Goal: Transaction & Acquisition: Obtain resource

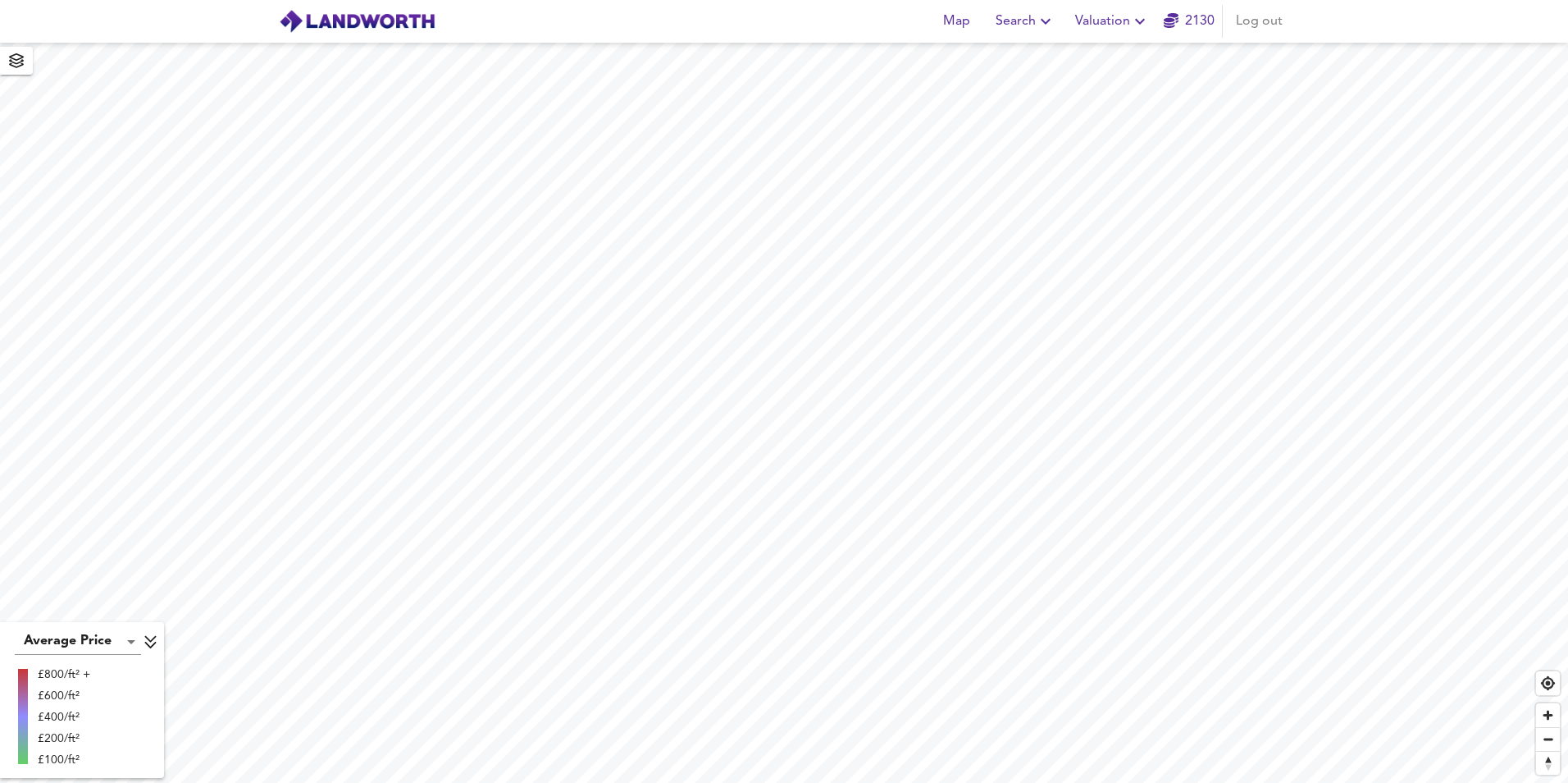
click at [1081, 24] on span "Valuation" at bounding box center [1112, 21] width 74 height 23
click at [1066, 60] on li "New Valuation Report" at bounding box center [1113, 58] width 196 height 29
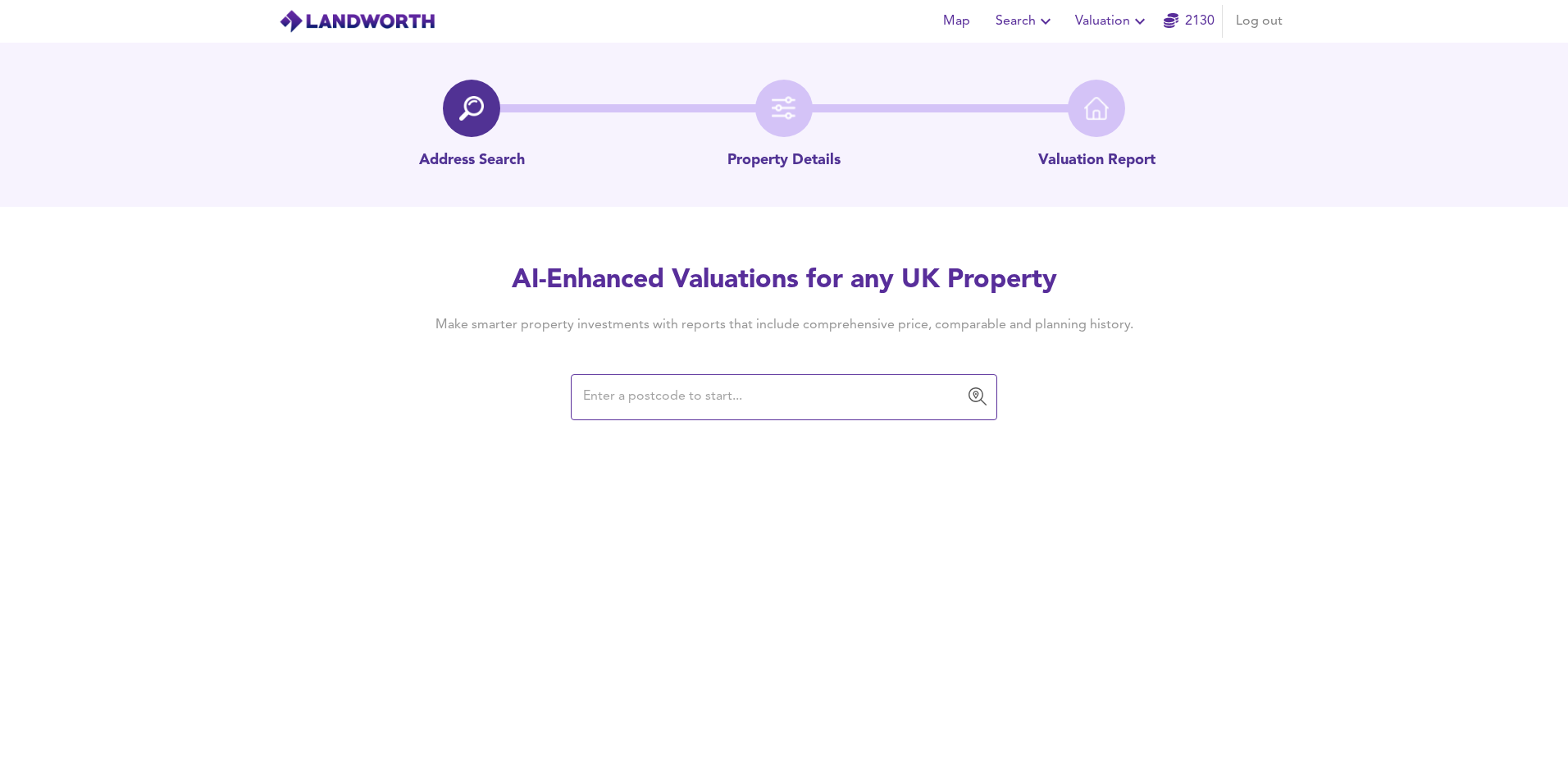
click at [714, 404] on input "text" at bounding box center [771, 396] width 387 height 31
type input "UB1 1BL"
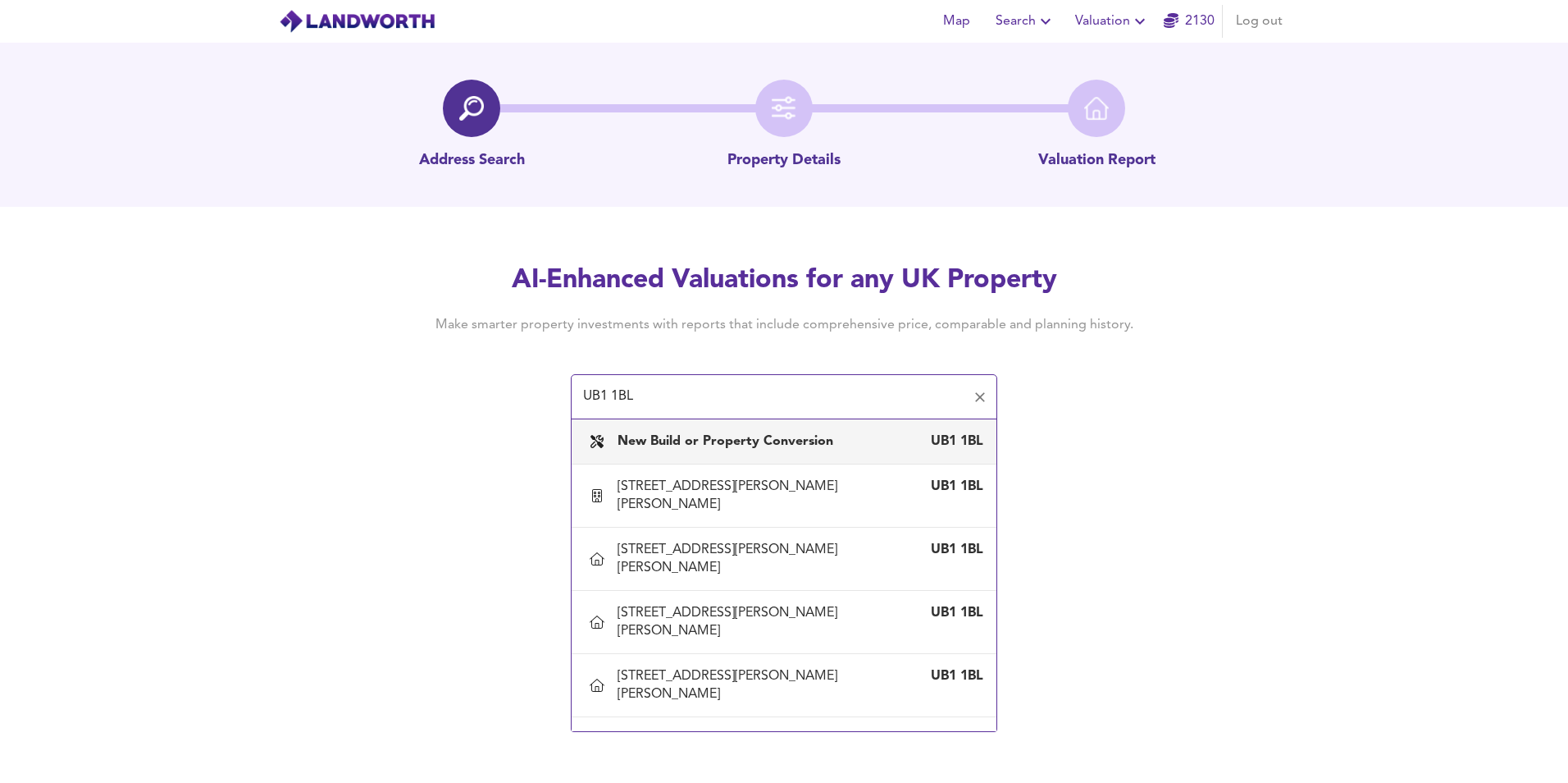
click at [688, 446] on b "New Build or Property Conversion" at bounding box center [725, 441] width 216 height 13
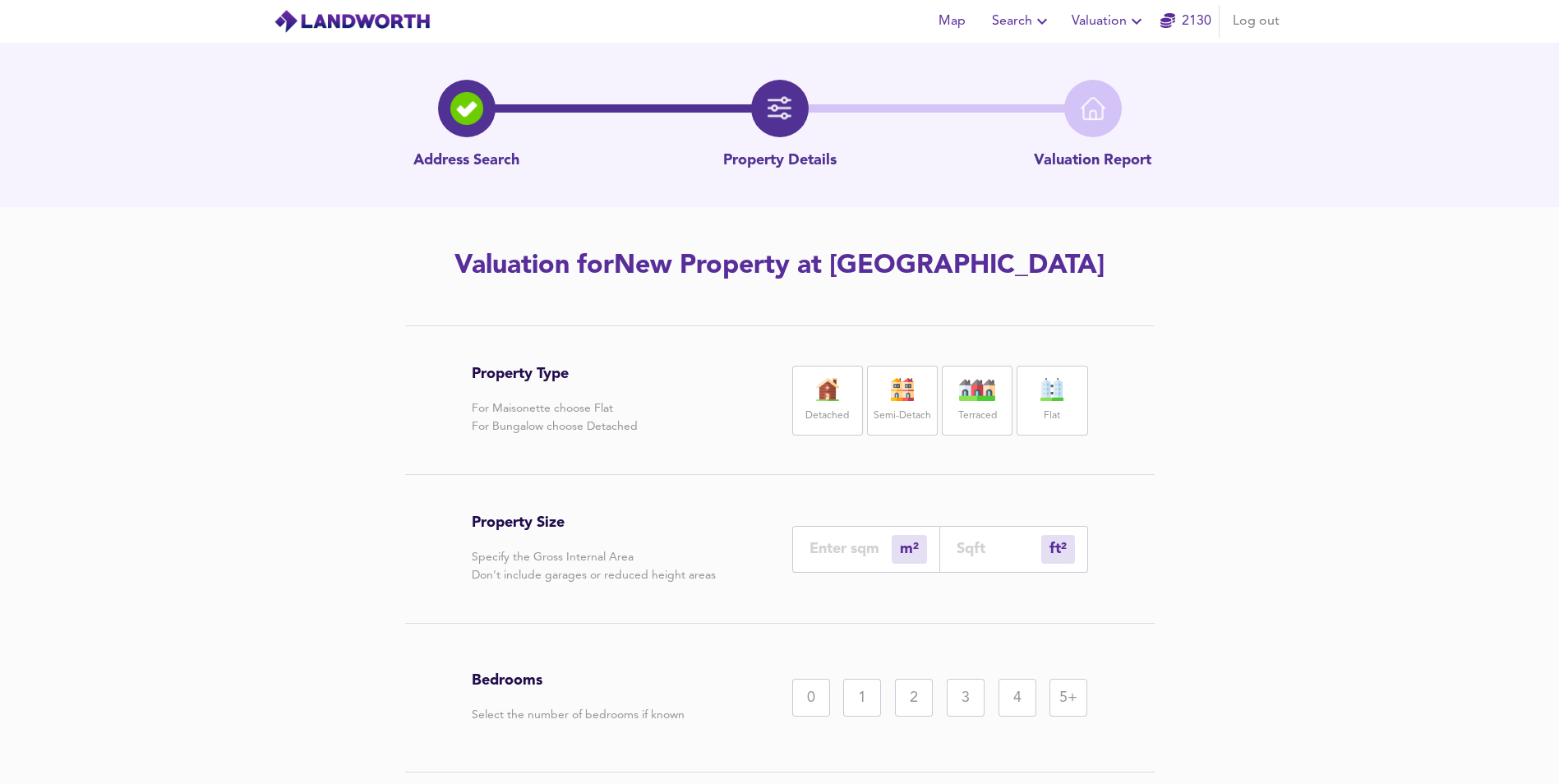
click at [1033, 389] on img at bounding box center [1051, 389] width 41 height 23
click at [976, 545] on input "number" at bounding box center [999, 548] width 85 height 17
type input "1"
type input "8"
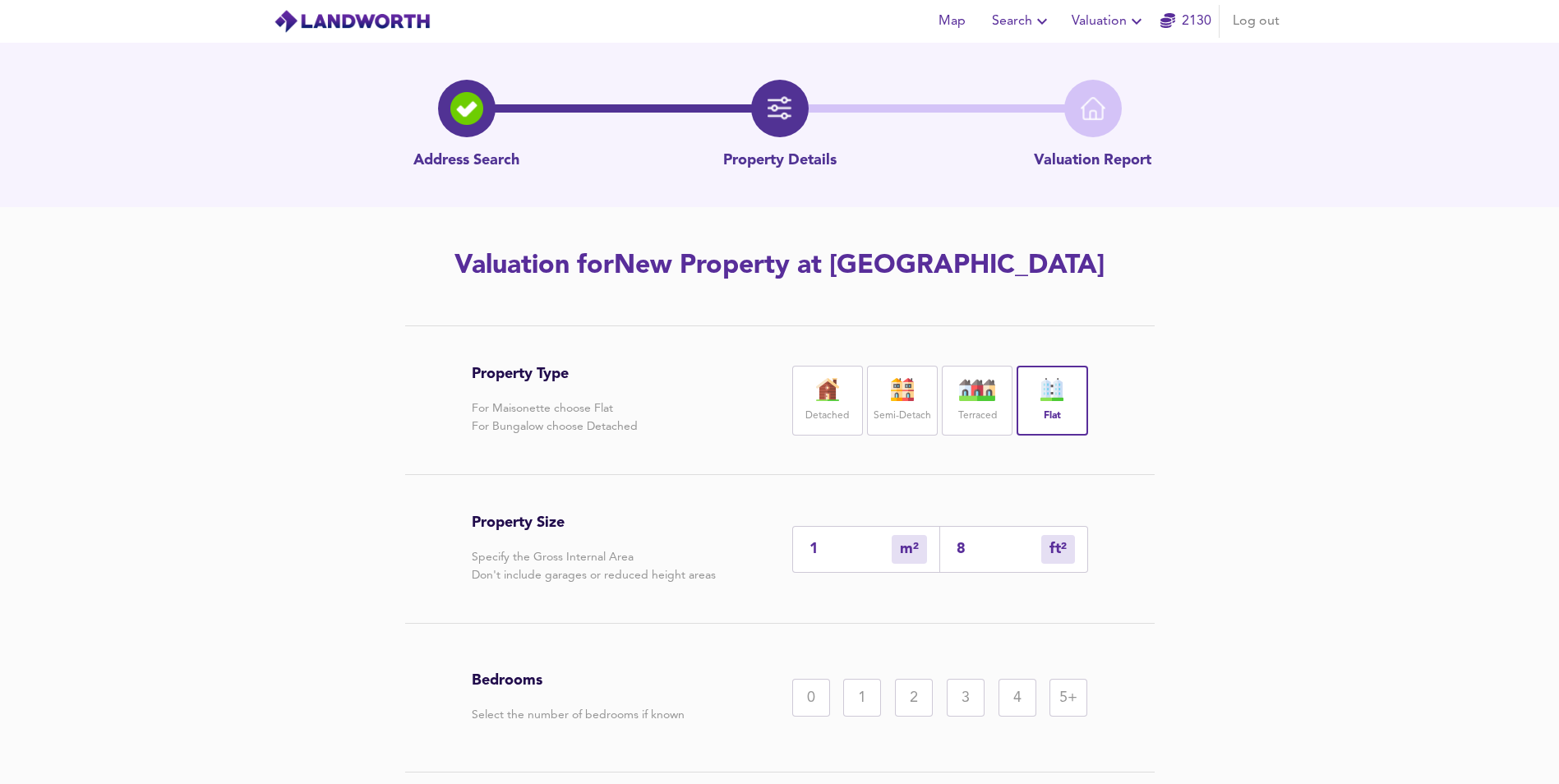
type input "81"
type input "75"
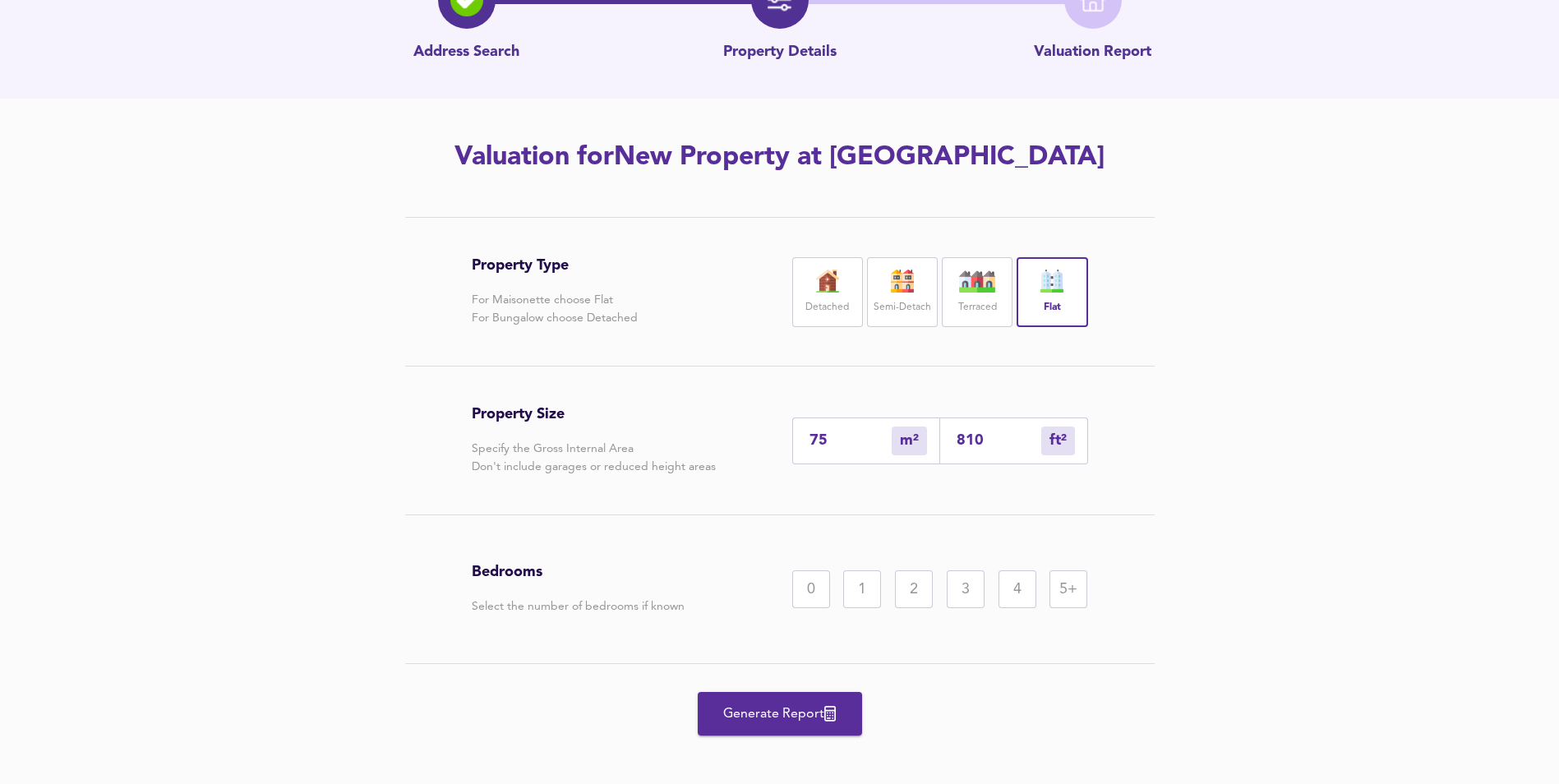
scroll to position [121, 0]
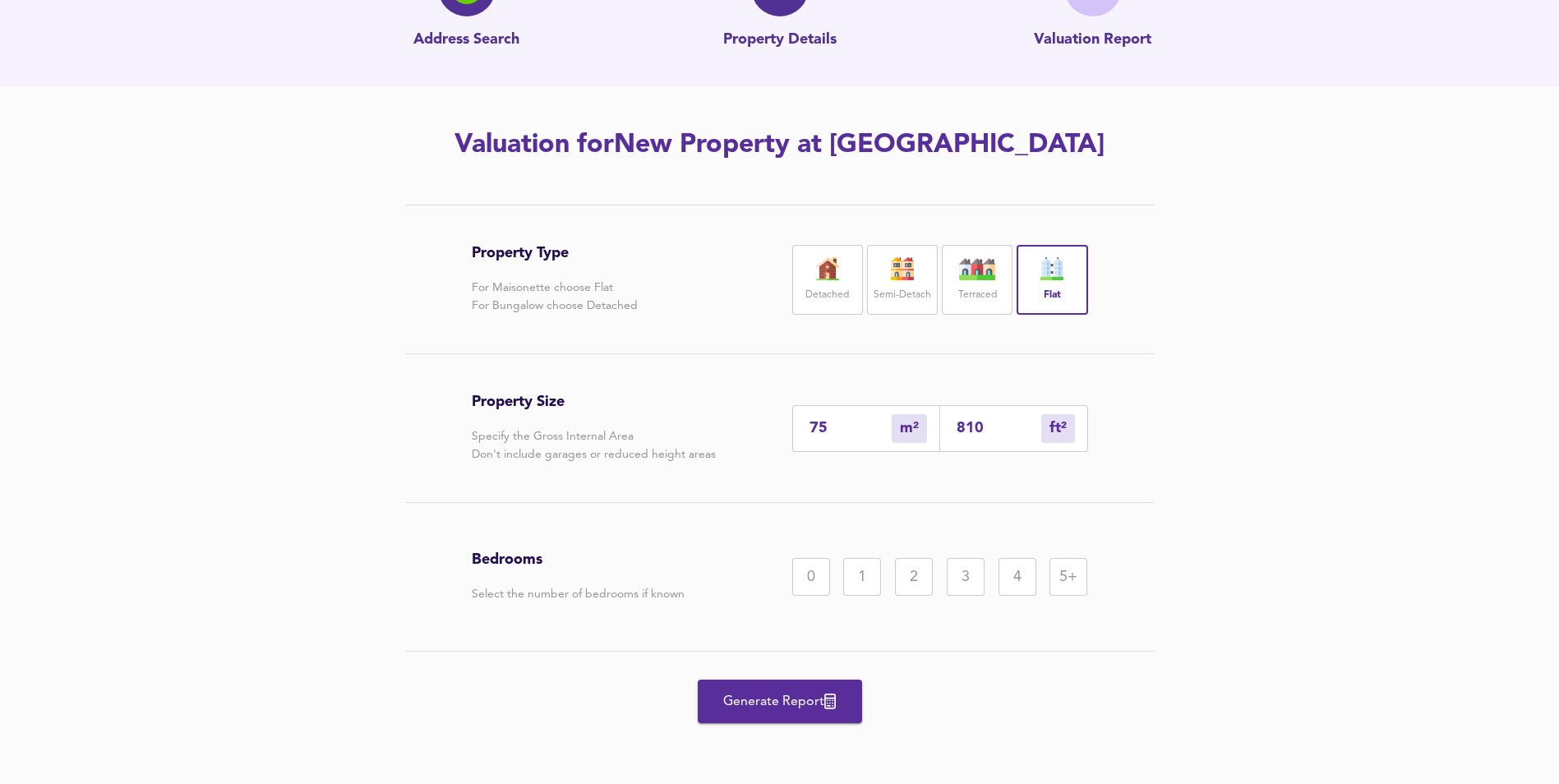
type input "810"
click at [919, 574] on div "2" at bounding box center [914, 576] width 38 height 38
click at [753, 699] on span "Generate Report" at bounding box center [780, 701] width 131 height 23
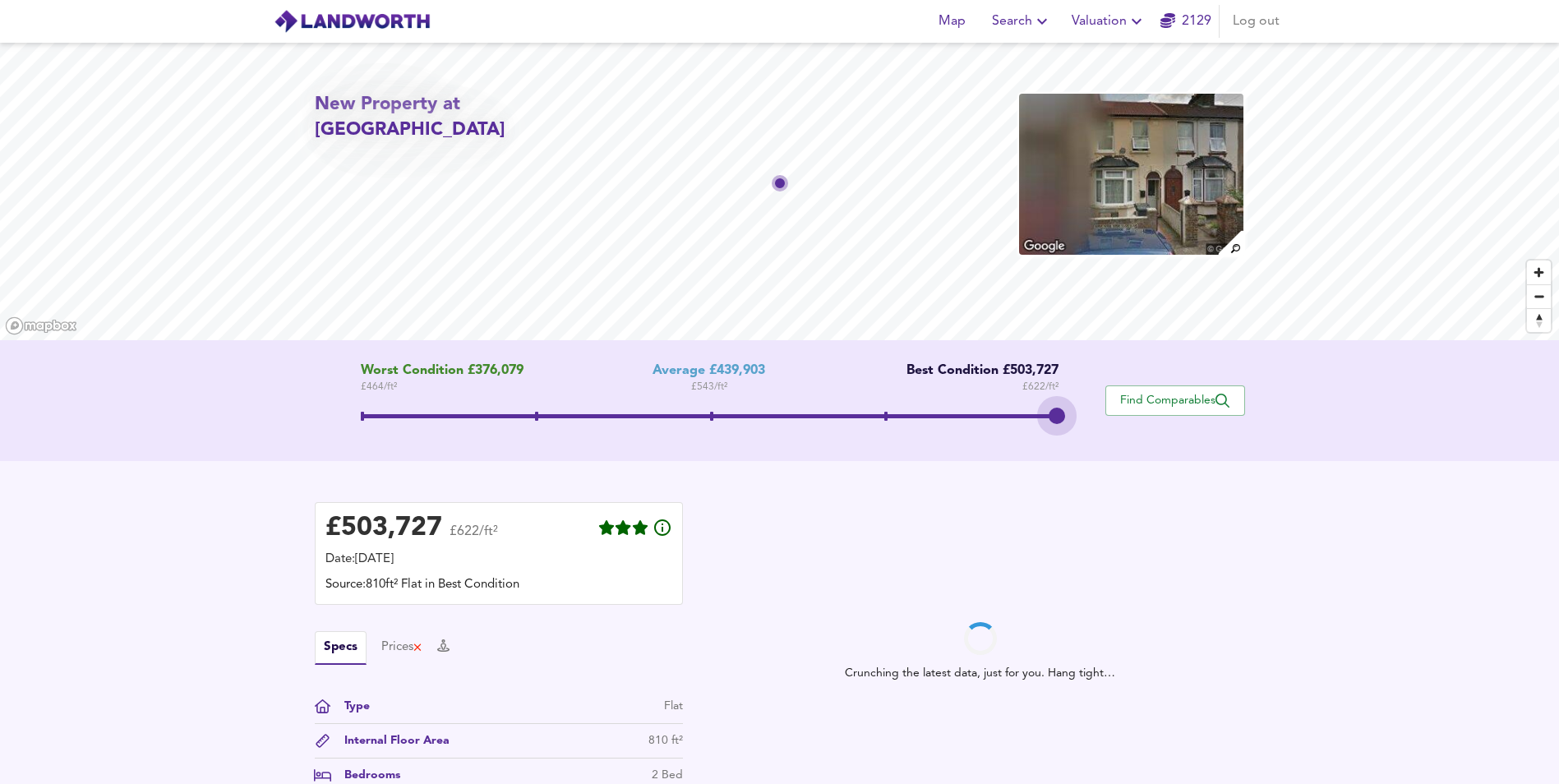
drag, startPoint x: 719, startPoint y: 411, endPoint x: 1266, endPoint y: 437, distance: 547.6
click at [1266, 437] on div "Worst Condition £376,079 £ 464 / ft² Average £439,903 £ 543 / ft² Best Conditio…" at bounding box center [780, 401] width 1559 height 121
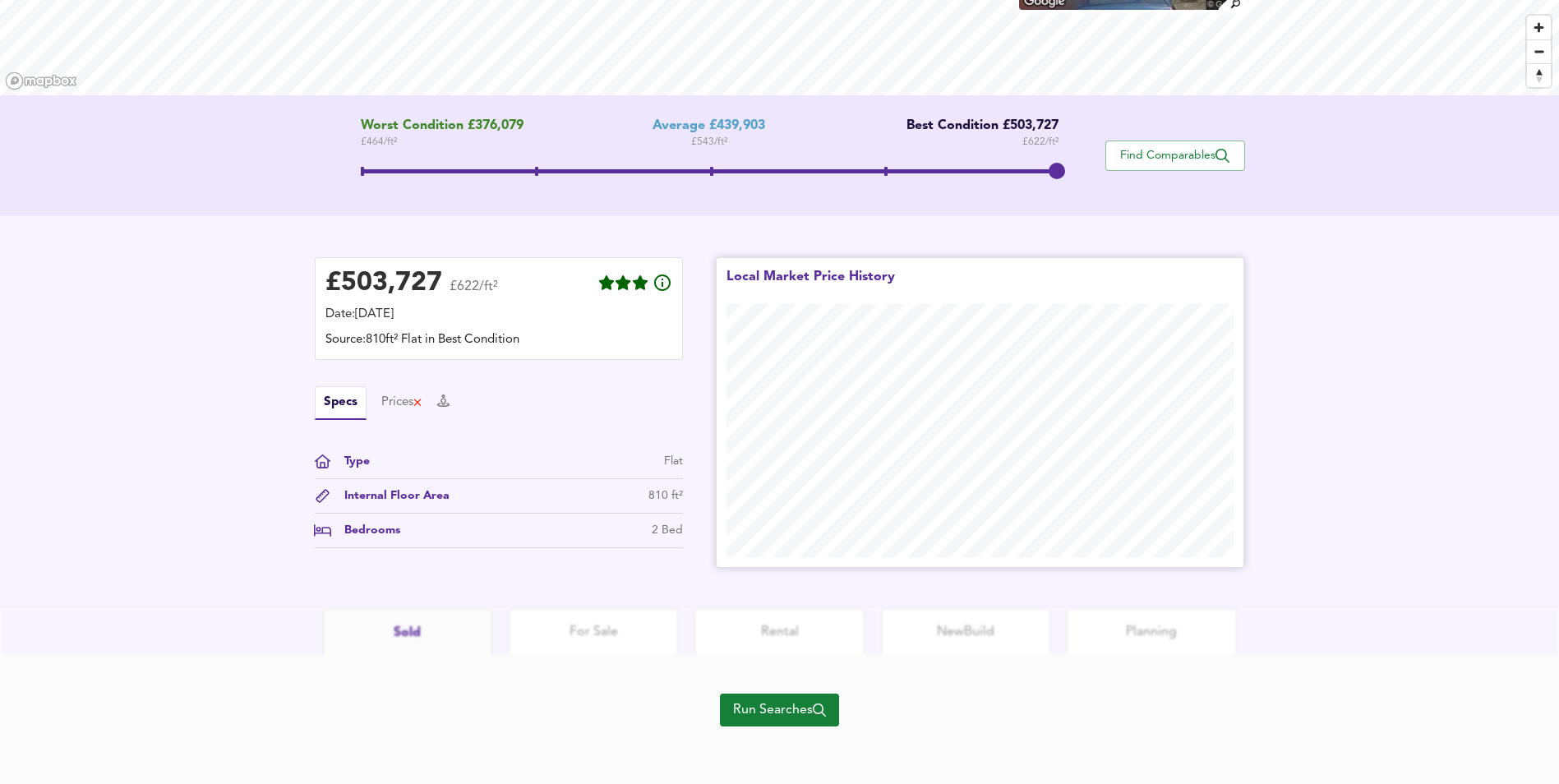
scroll to position [247, 0]
click at [789, 696] on button "Run Searches" at bounding box center [780, 707] width 119 height 33
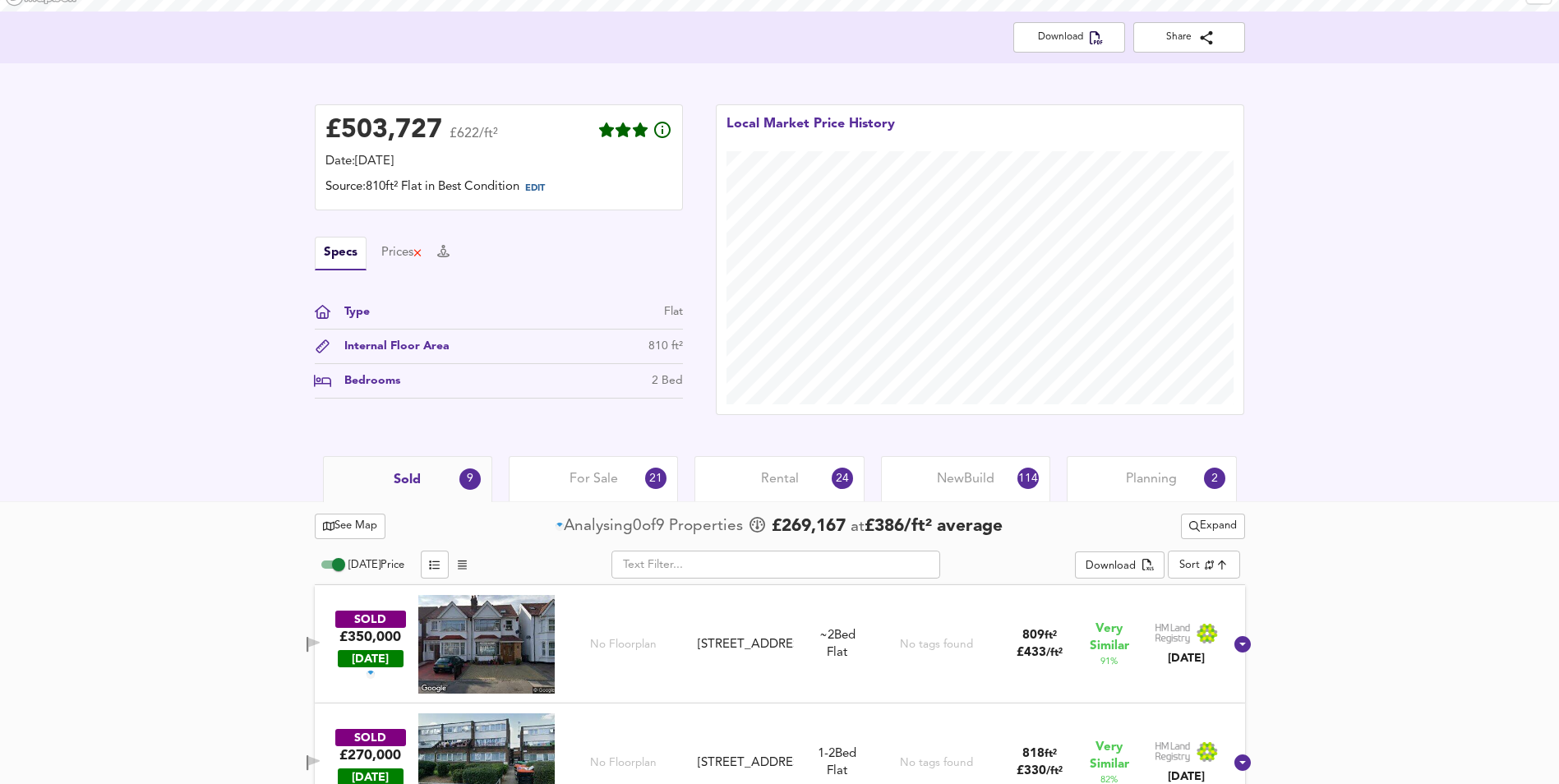
scroll to position [575, 0]
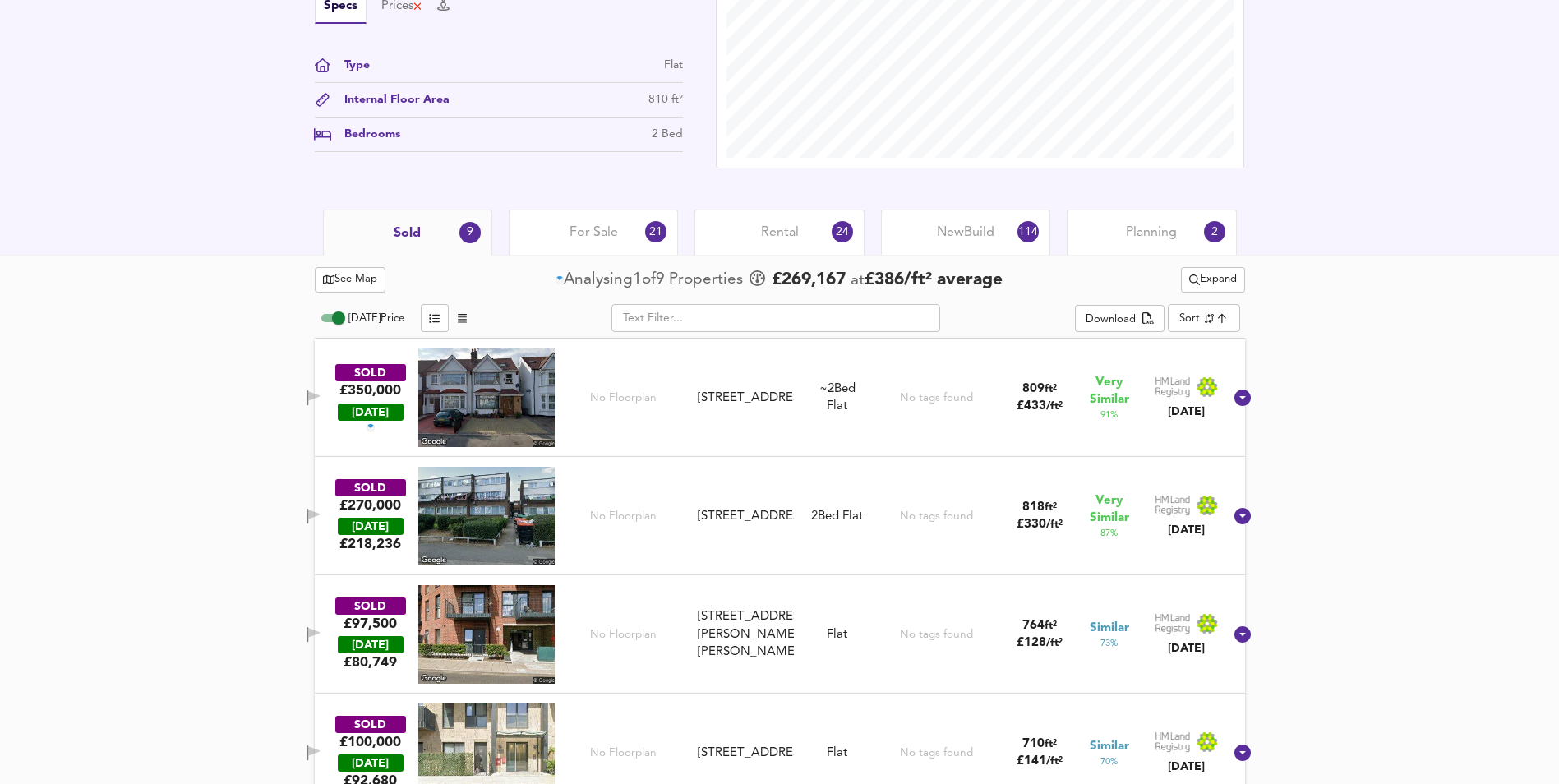
click at [945, 225] on span "New Build" at bounding box center [965, 232] width 58 height 18
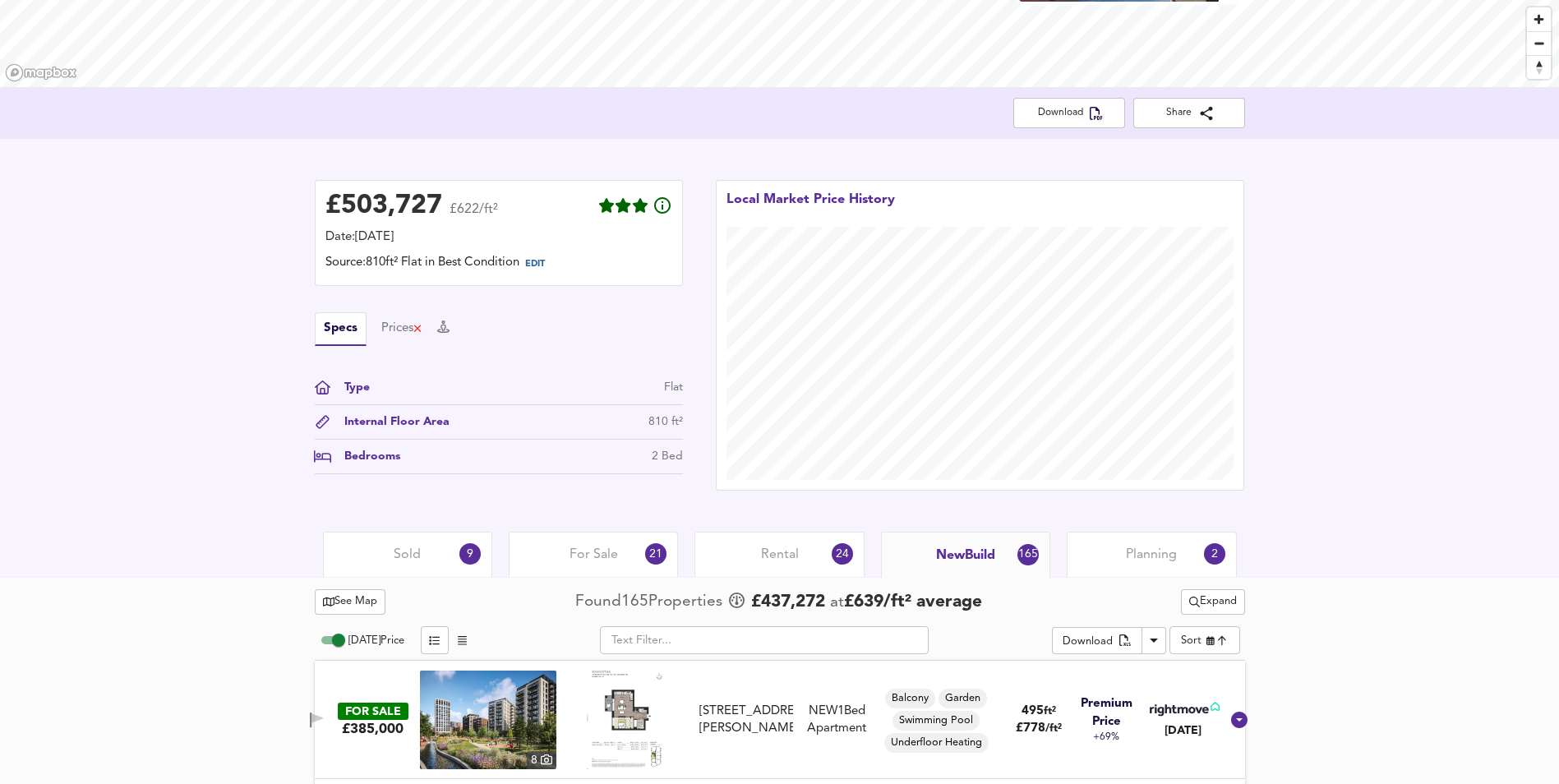
scroll to position [164, 0]
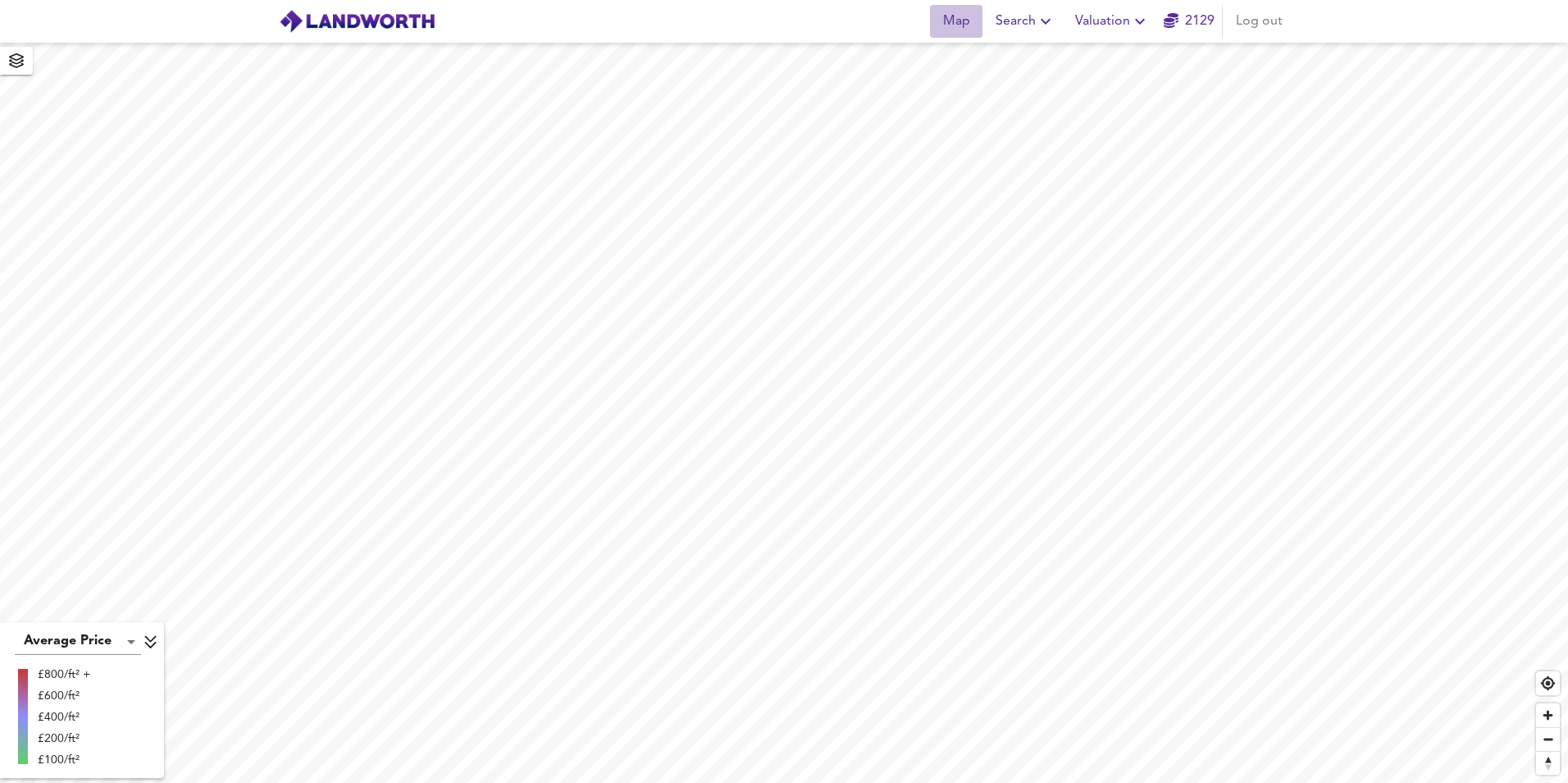
click at [953, 22] on span "Map" at bounding box center [956, 21] width 40 height 23
click at [1038, 19] on icon "button" at bounding box center [1045, 21] width 20 height 20
click at [1023, 63] on li "New Search" at bounding box center [1026, 58] width 162 height 29
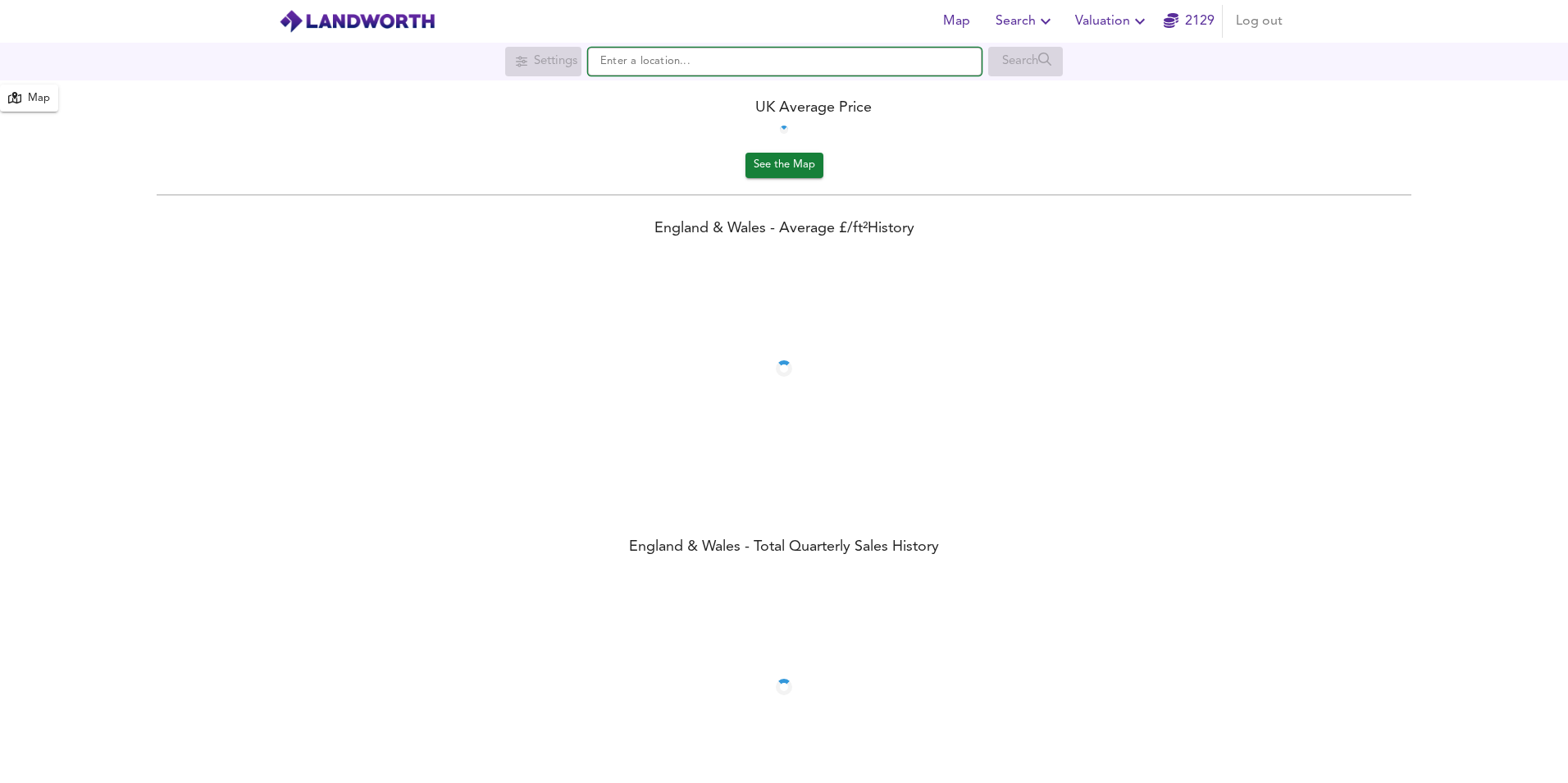
click at [664, 68] on input "text" at bounding box center [784, 61] width 393 height 28
paste input "TN8 7EP"
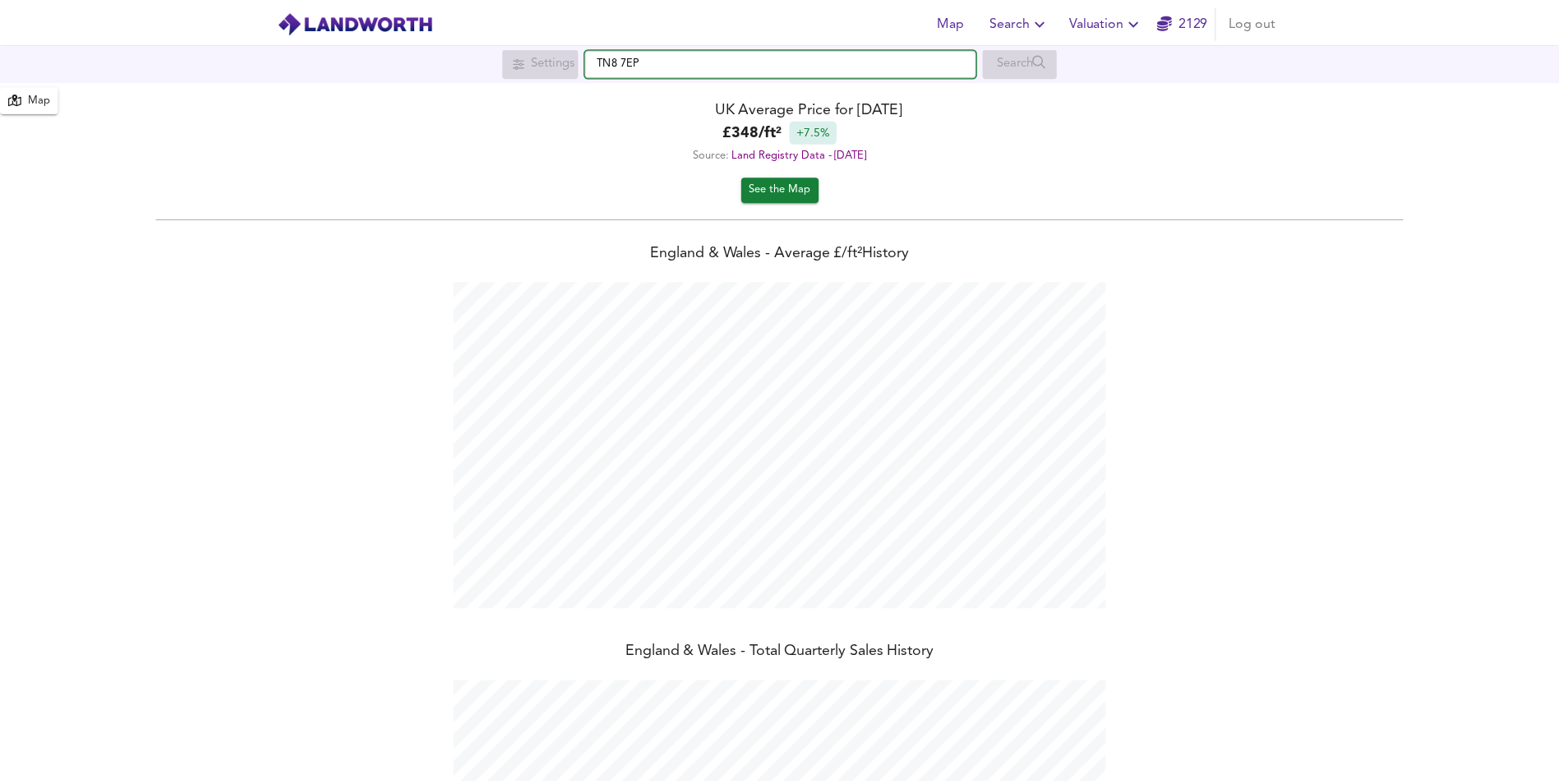
scroll to position [784, 1571]
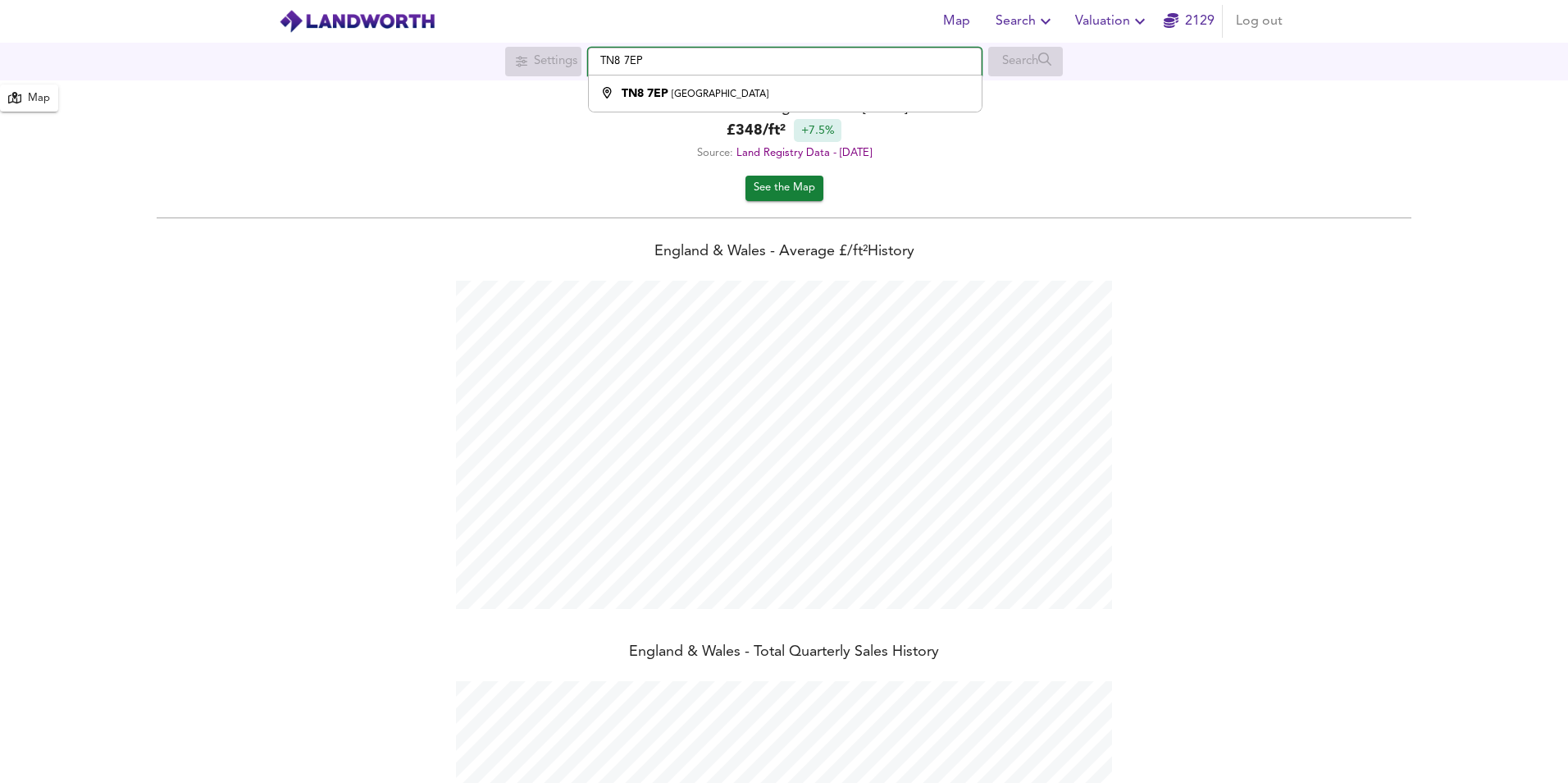
type input "TN8 7EP"
click at [1142, 12] on icon "button" at bounding box center [1139, 21] width 20 height 20
click at [1129, 48] on li "New Valuation Report" at bounding box center [1113, 58] width 196 height 29
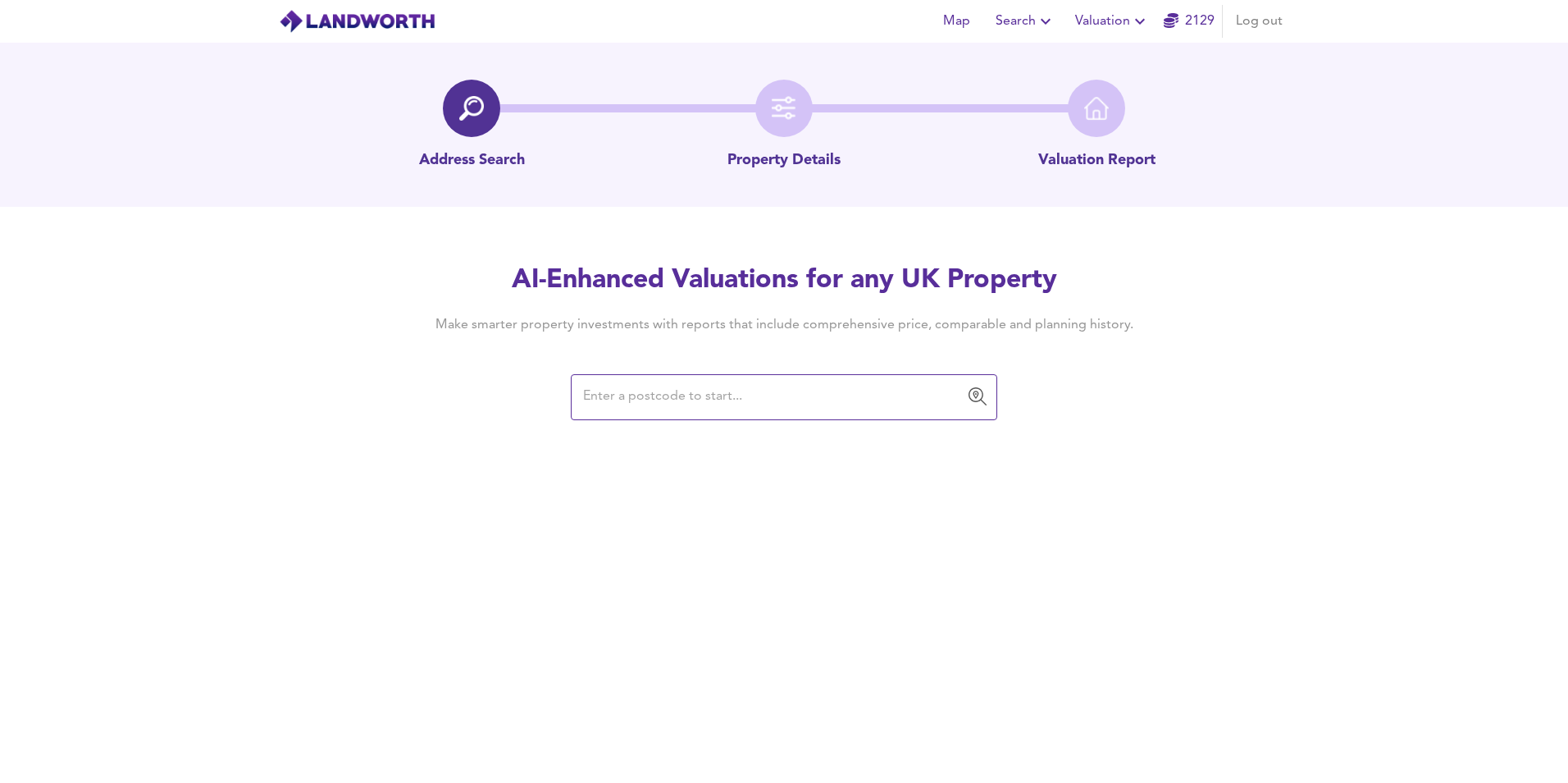
type input "TN8 7EP"
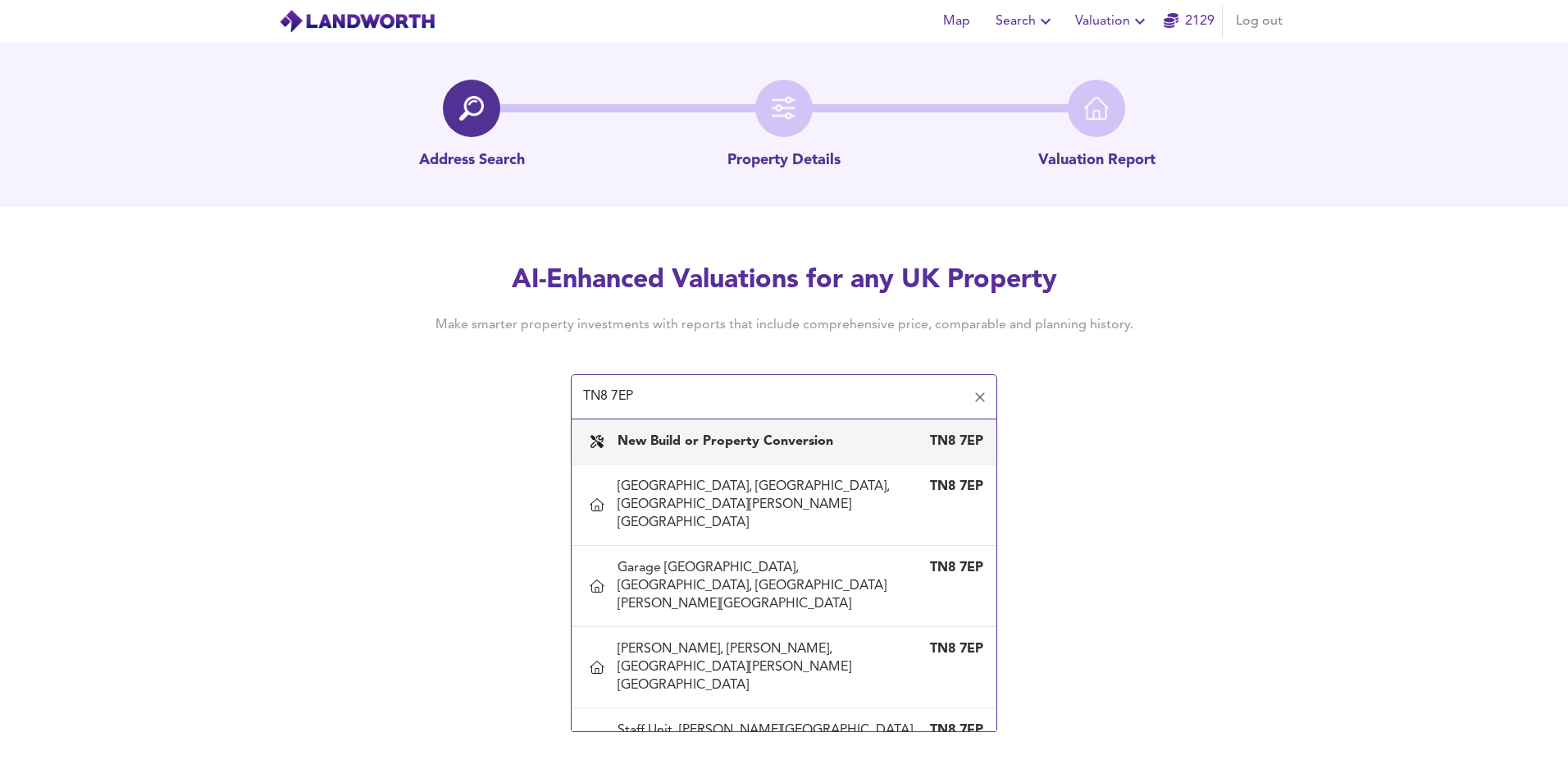
click at [771, 448] on b "New Build or Property Conversion" at bounding box center [725, 441] width 216 height 13
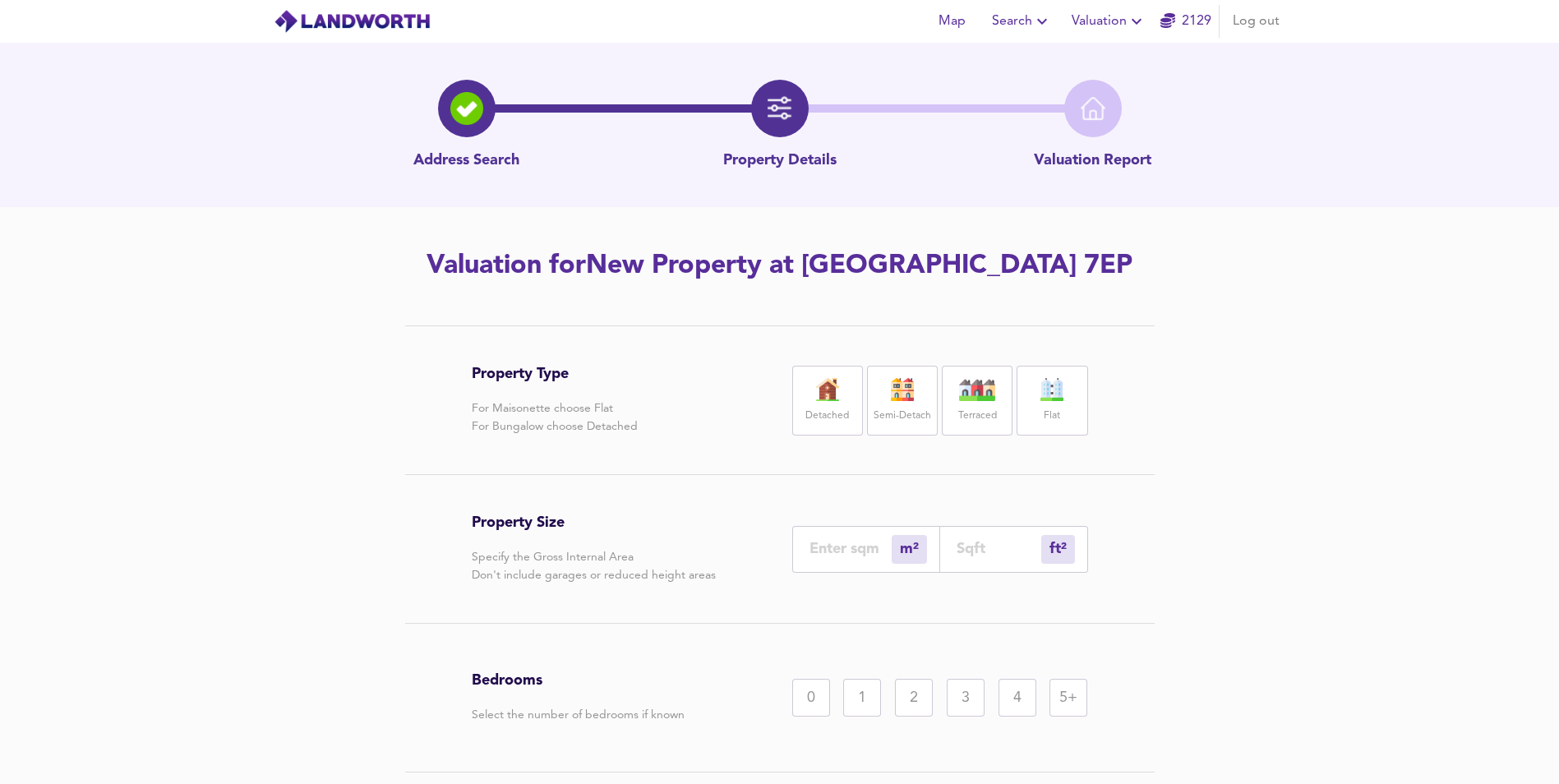
click at [911, 409] on label "Semi-Detach" at bounding box center [901, 417] width 58 height 21
click at [842, 543] on input "number" at bounding box center [850, 548] width 82 height 17
type input "1"
type input "11"
type input "10"
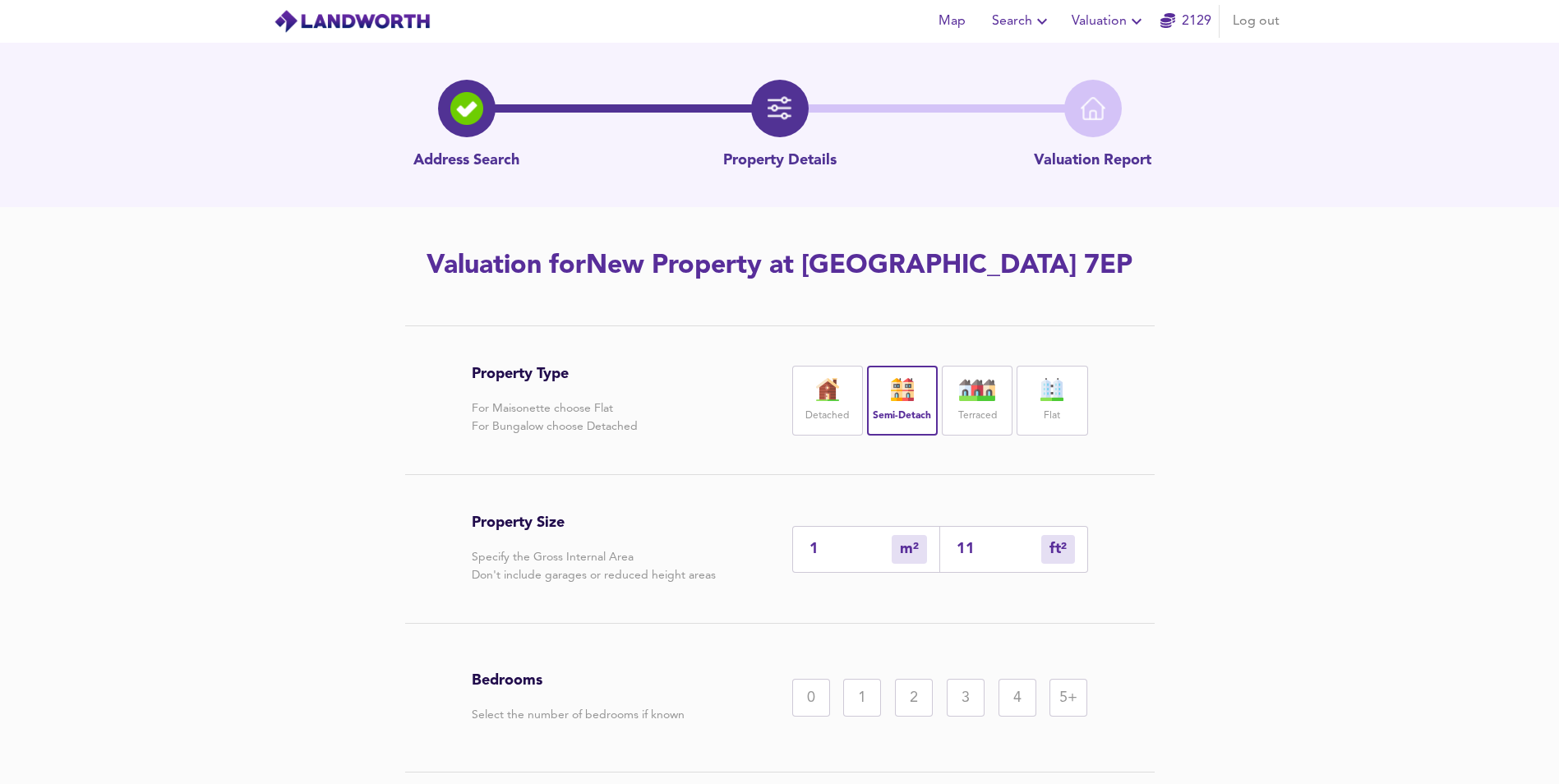
type input "108"
type input "107"
type input "1152"
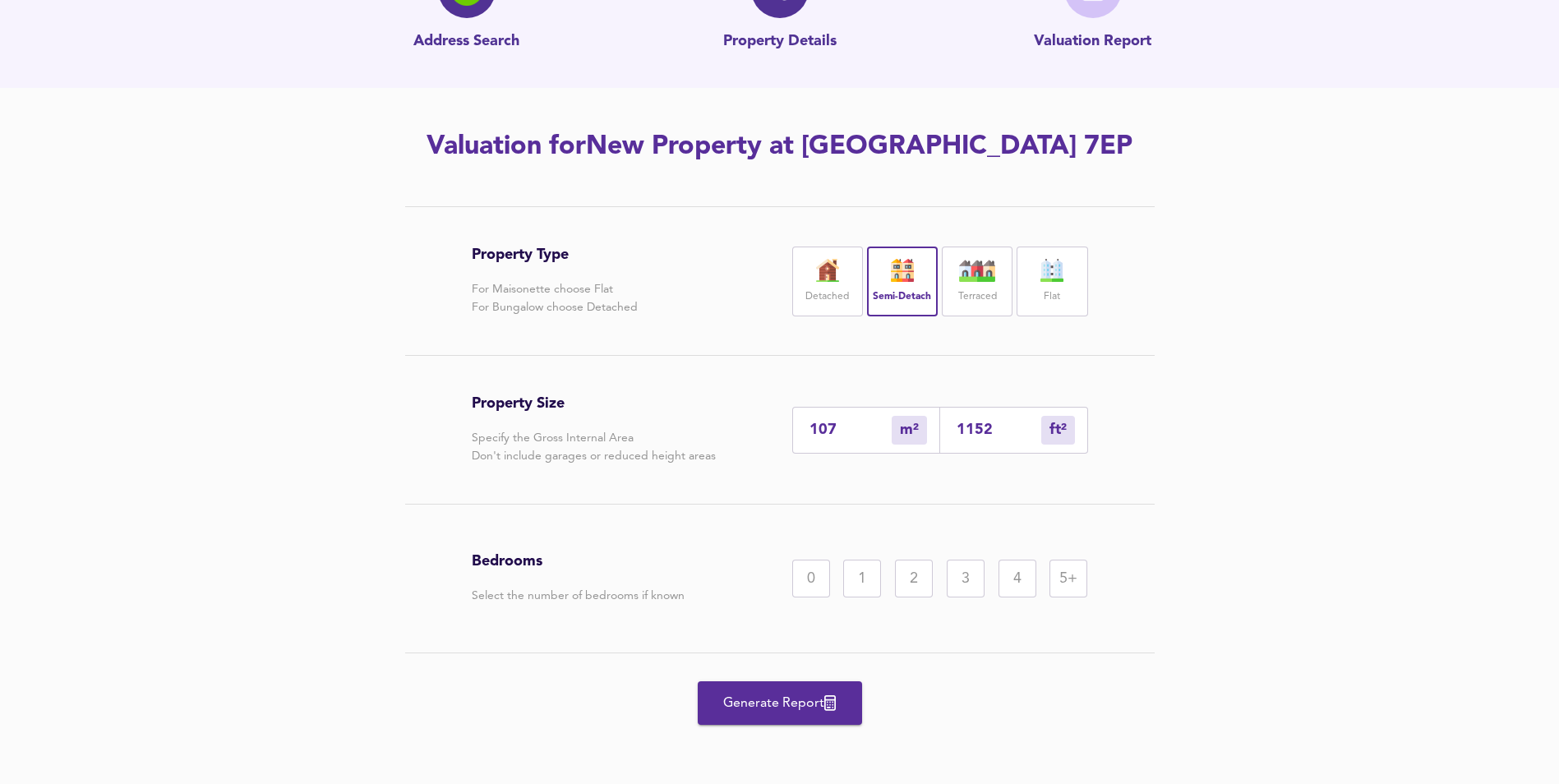
scroll to position [121, 0]
type input "107"
click at [968, 584] on div "3" at bounding box center [966, 576] width 38 height 38
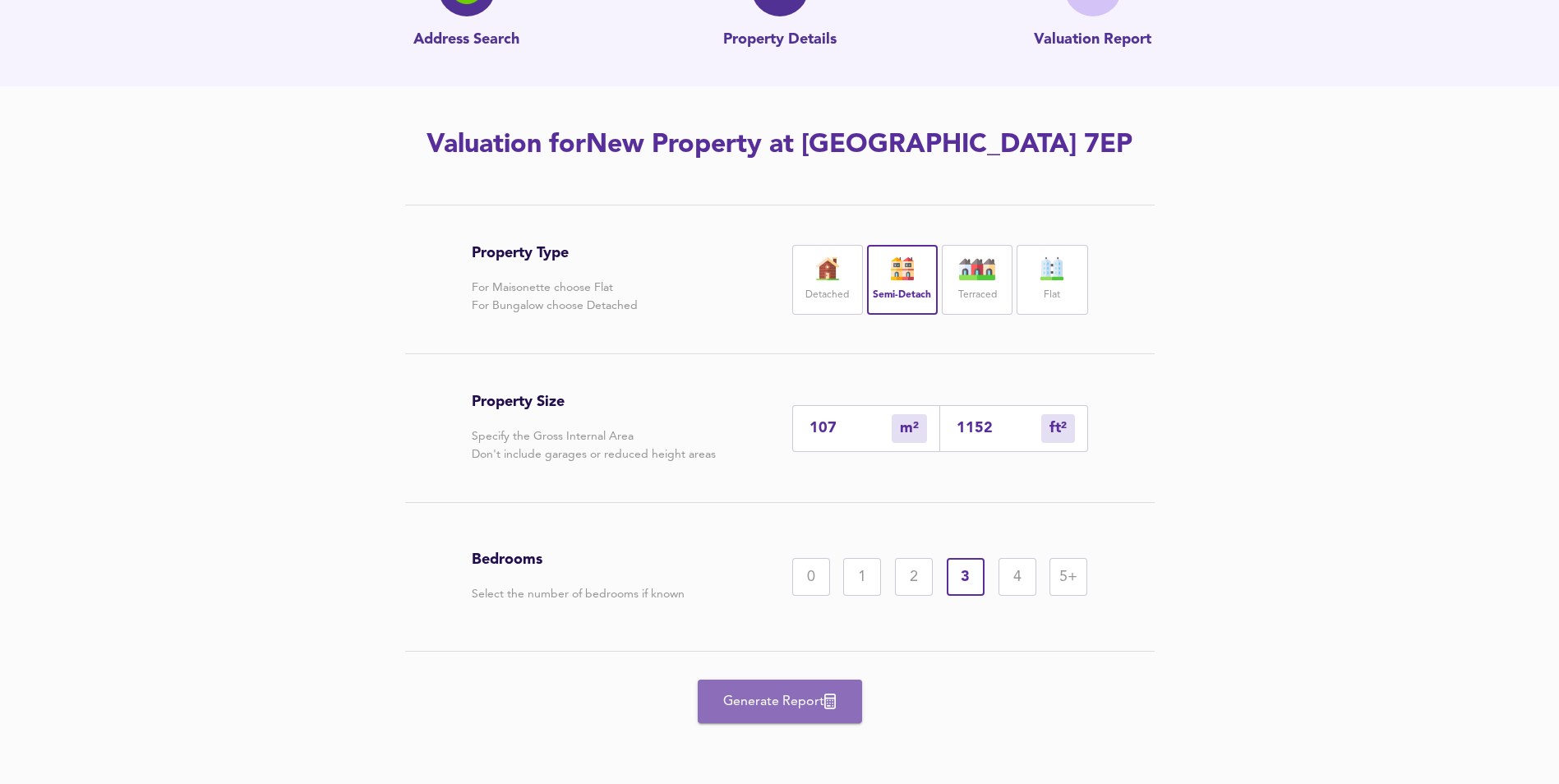
click at [728, 710] on span "Generate Report" at bounding box center [780, 701] width 131 height 23
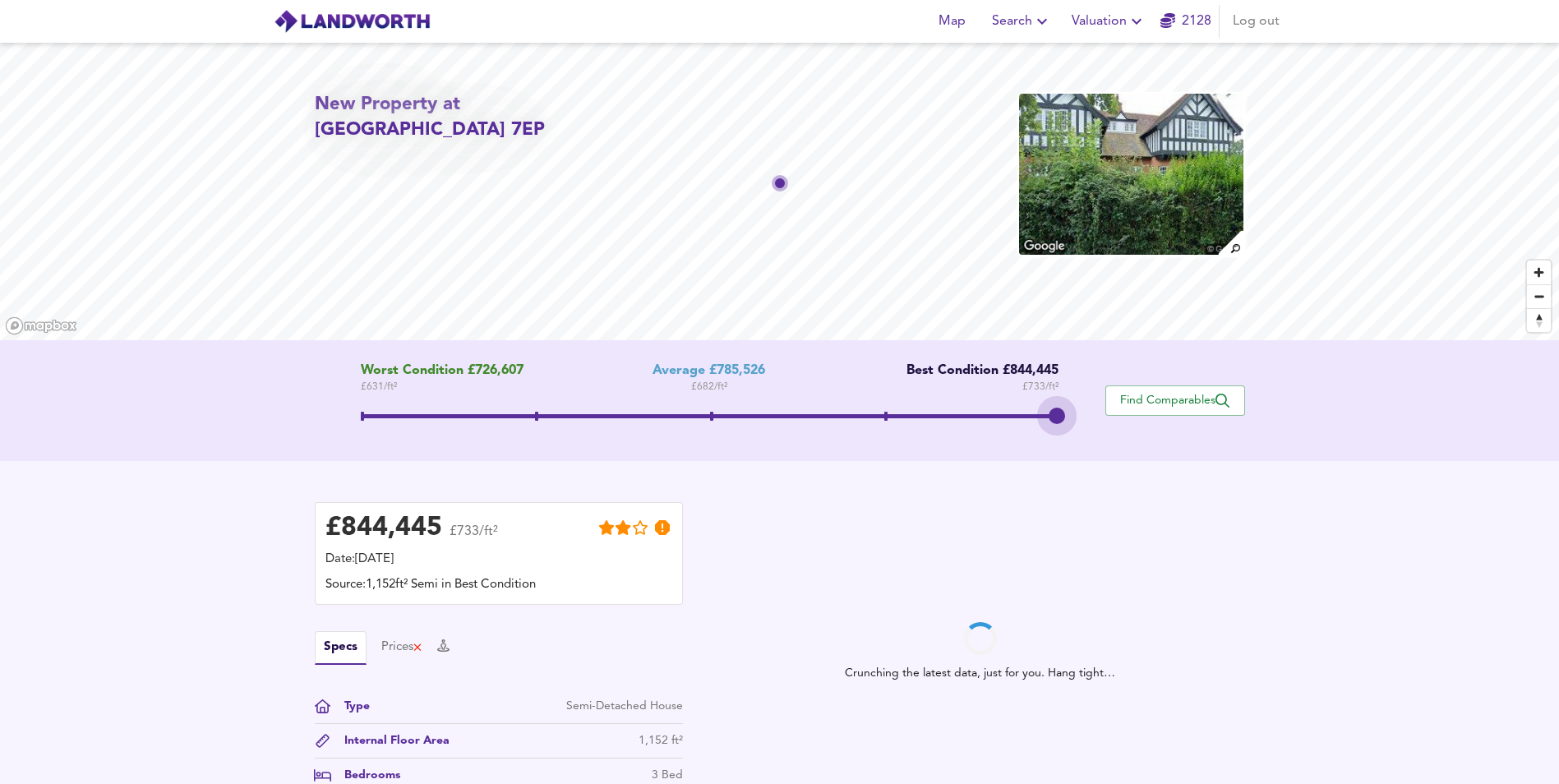
drag, startPoint x: 719, startPoint y: 418, endPoint x: 1152, endPoint y: 507, distance: 442.1
click at [1339, 520] on div "New Property at TN8 7EP Worst Condition £726,607 £ 631 / ft² Average £785,526 £…" at bounding box center [780, 442] width 1559 height 799
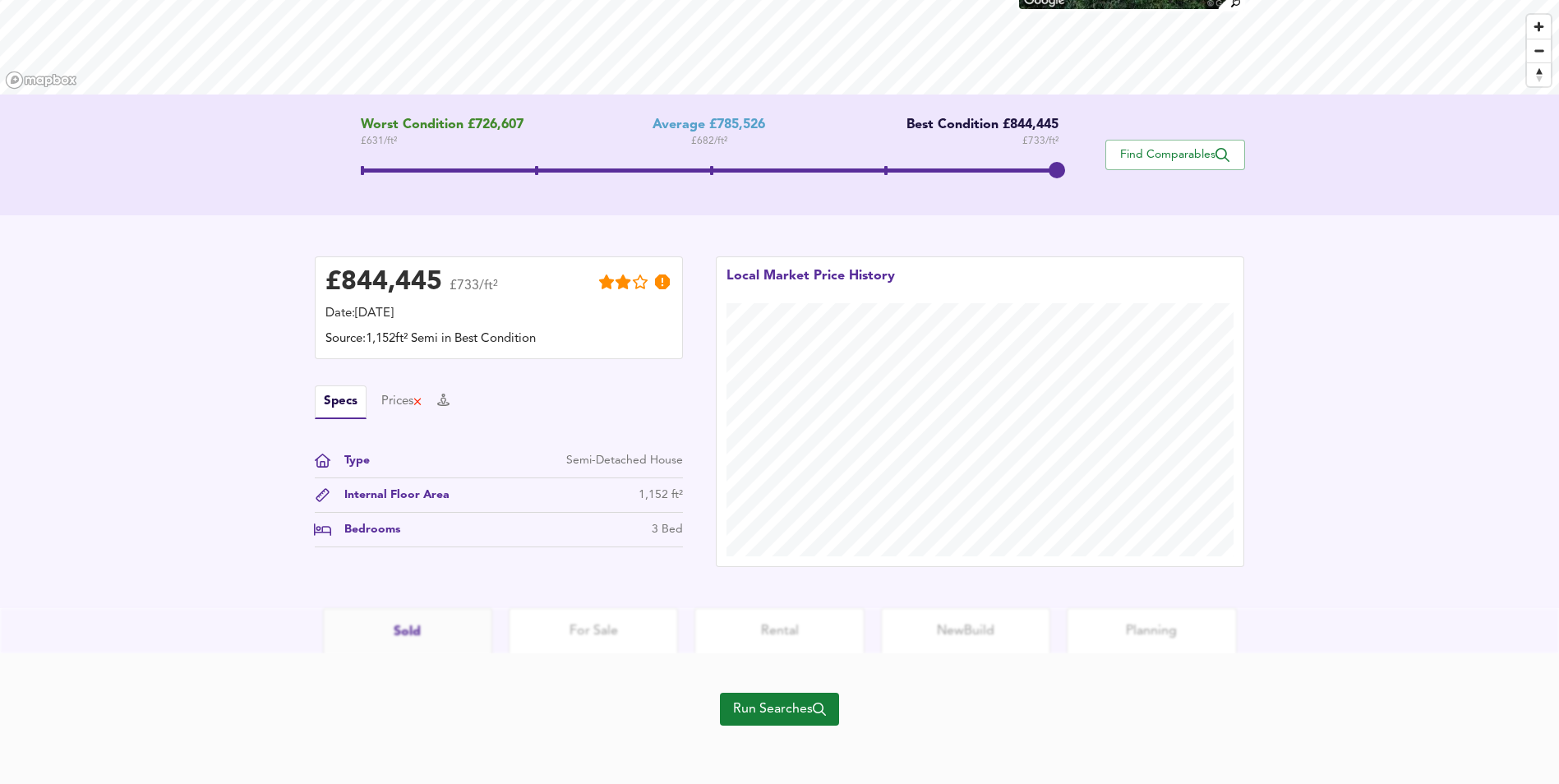
scroll to position [247, 0]
click at [794, 708] on span "Run Searches" at bounding box center [780, 707] width 93 height 23
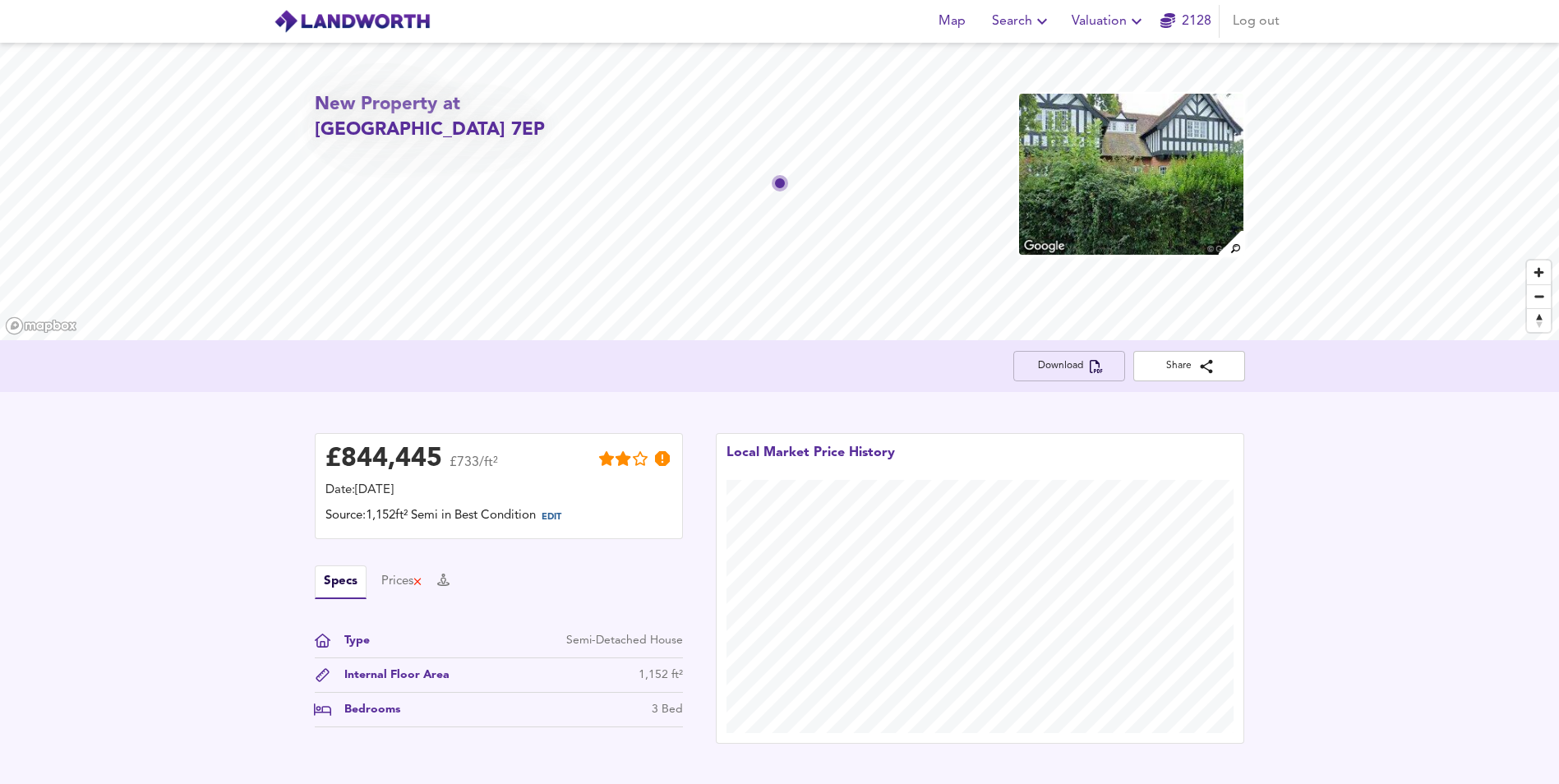
click at [1067, 364] on span "Download" at bounding box center [1069, 366] width 85 height 17
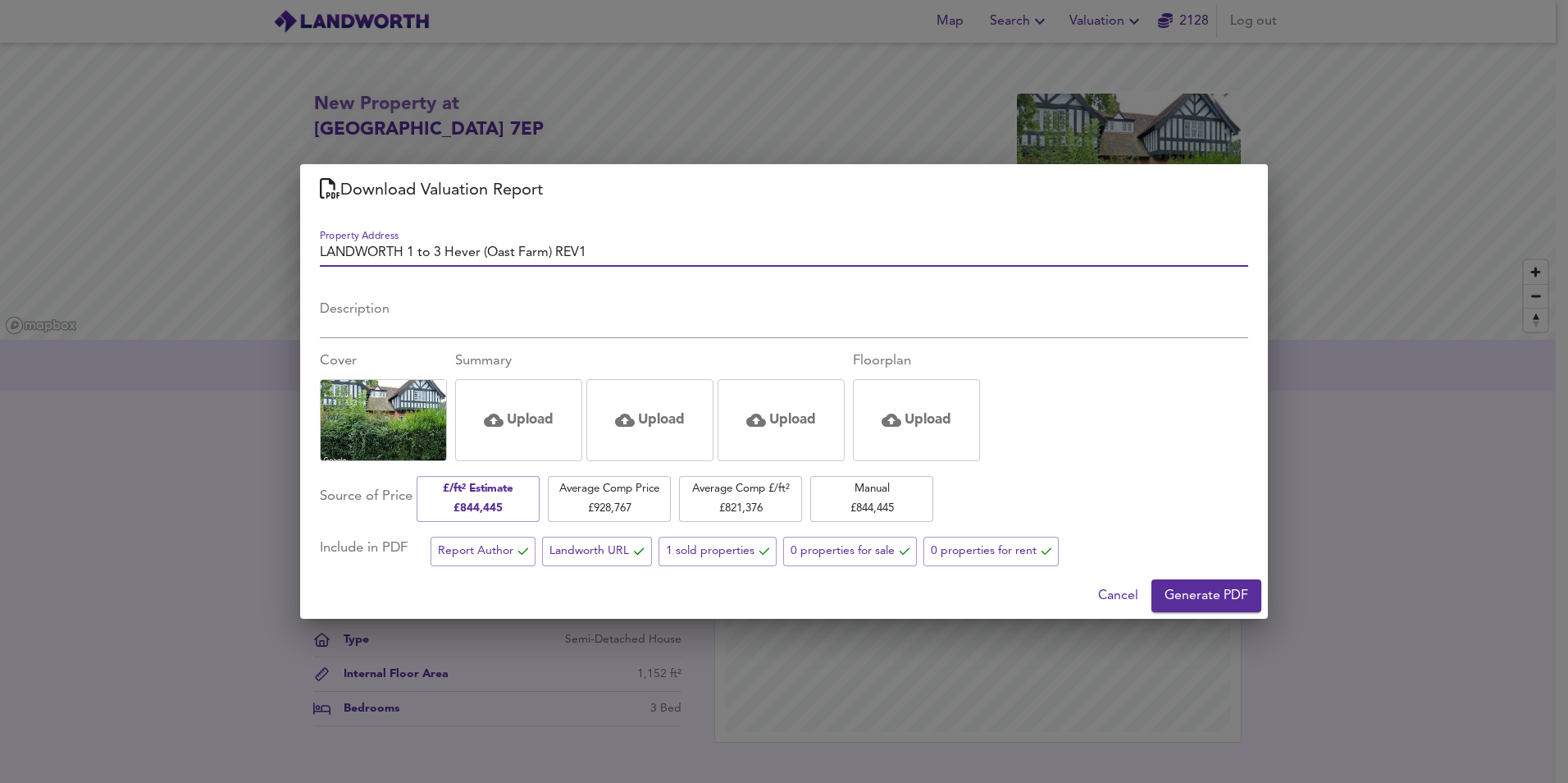
type input "LANDWORTH 1 to 3 Hever (Oast Farm) REV1"
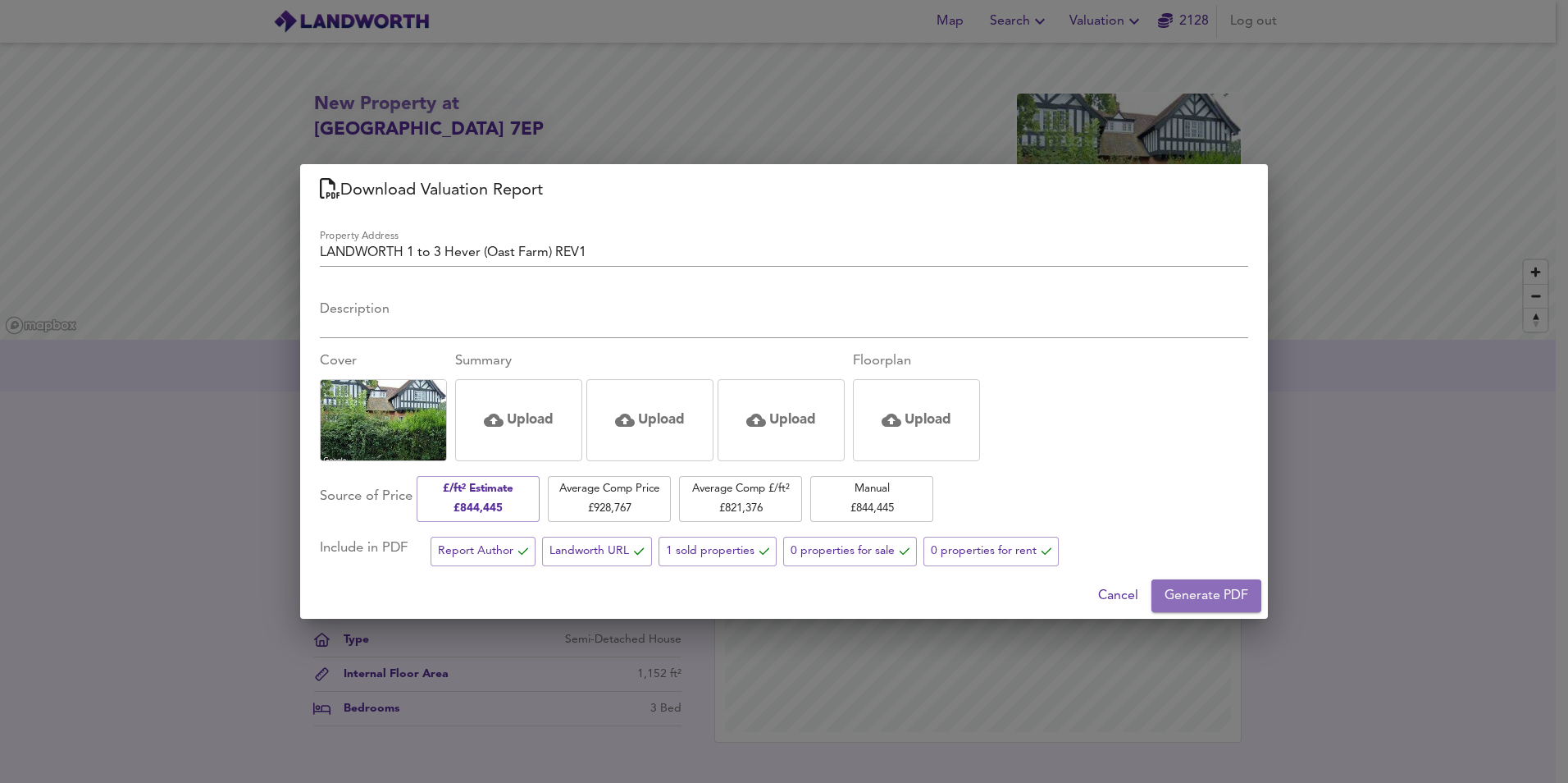
click at [1224, 586] on span "Generate PDF" at bounding box center [1206, 595] width 84 height 23
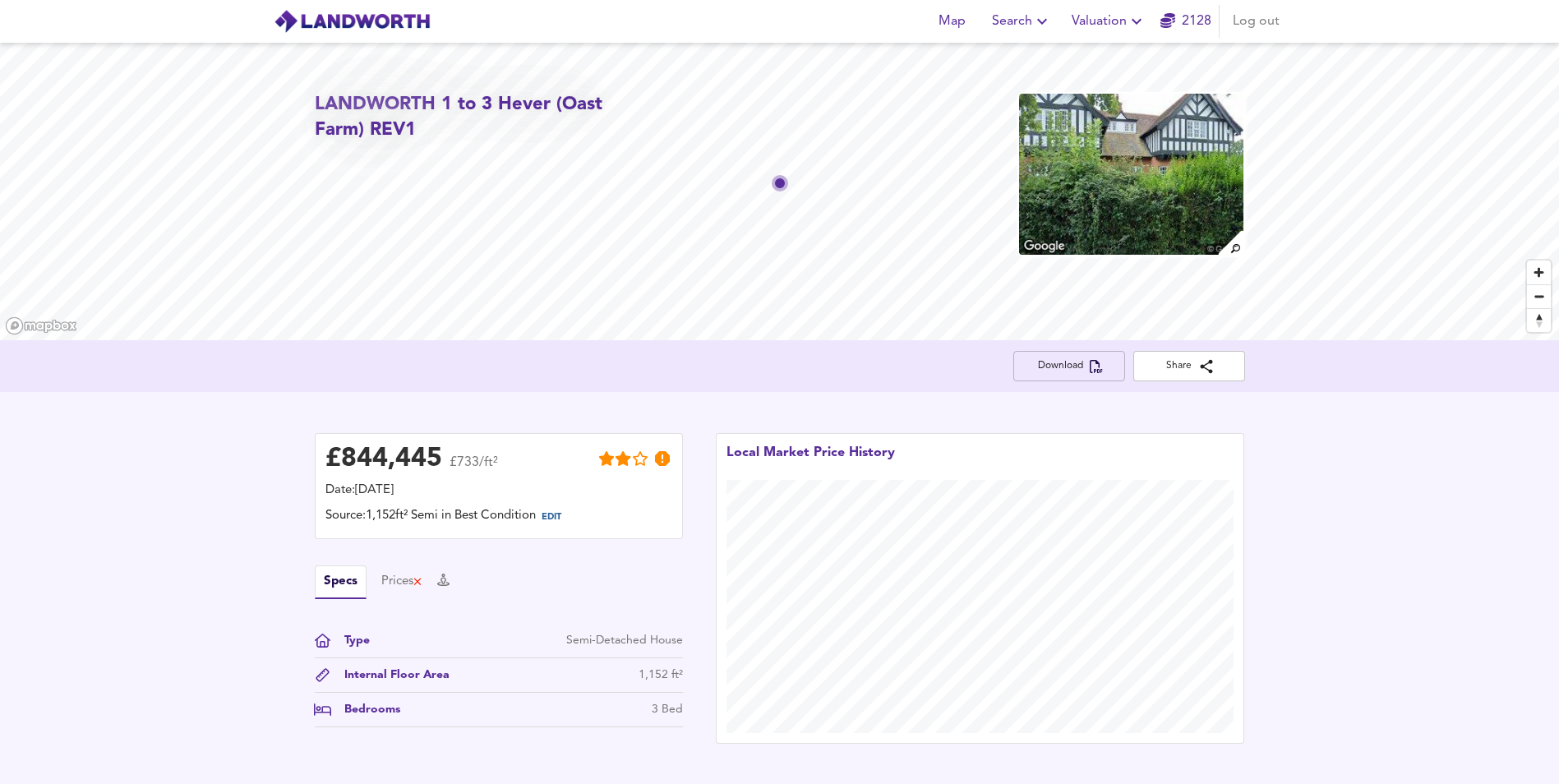
click at [1089, 375] on button "Download" at bounding box center [1069, 366] width 111 height 30
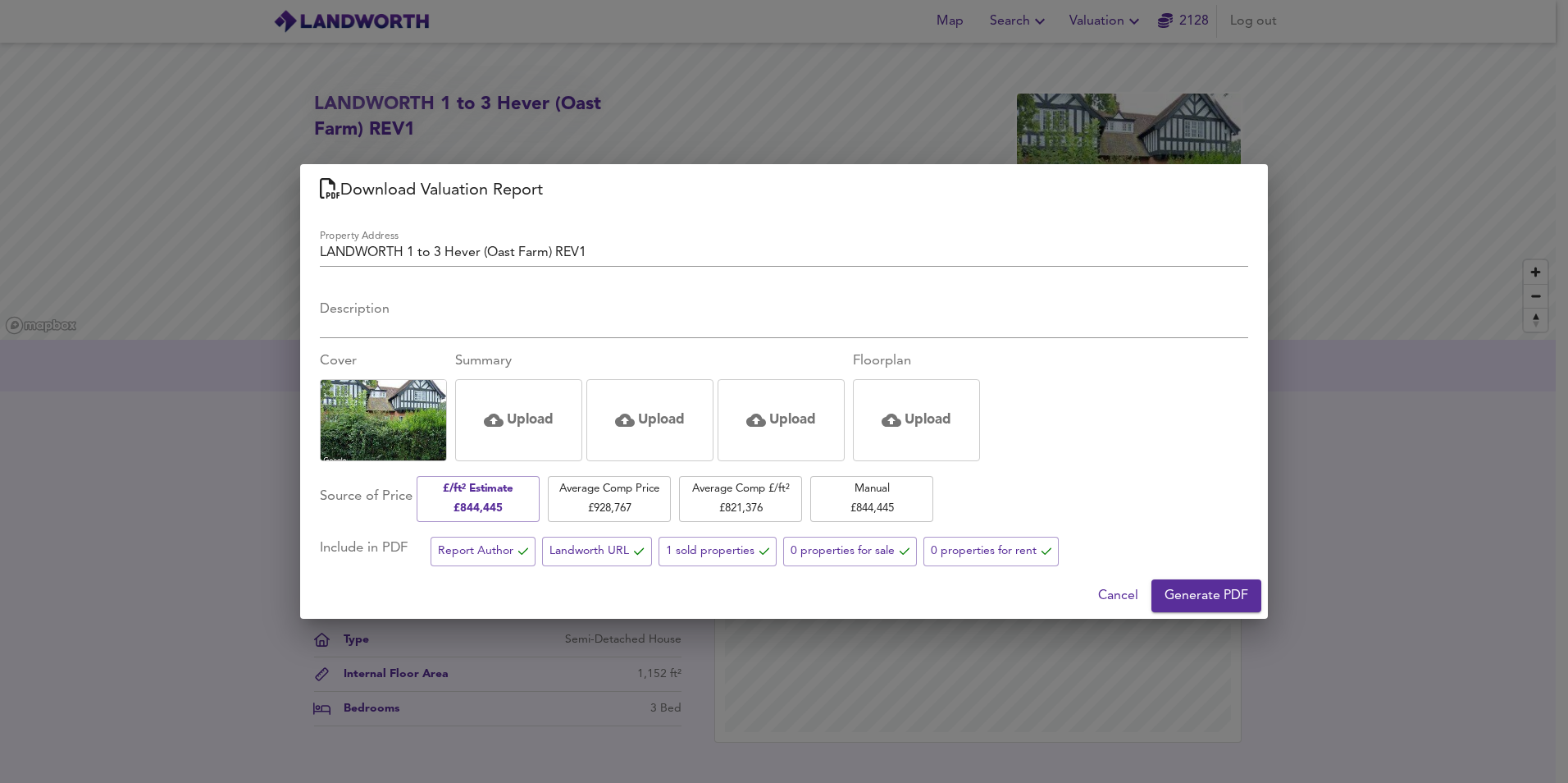
click at [1322, 214] on div "Download Valuation Report Property Address LANDWORTH 1 to 3 Hever (Oast Farm) R…" at bounding box center [784, 392] width 1568 height 783
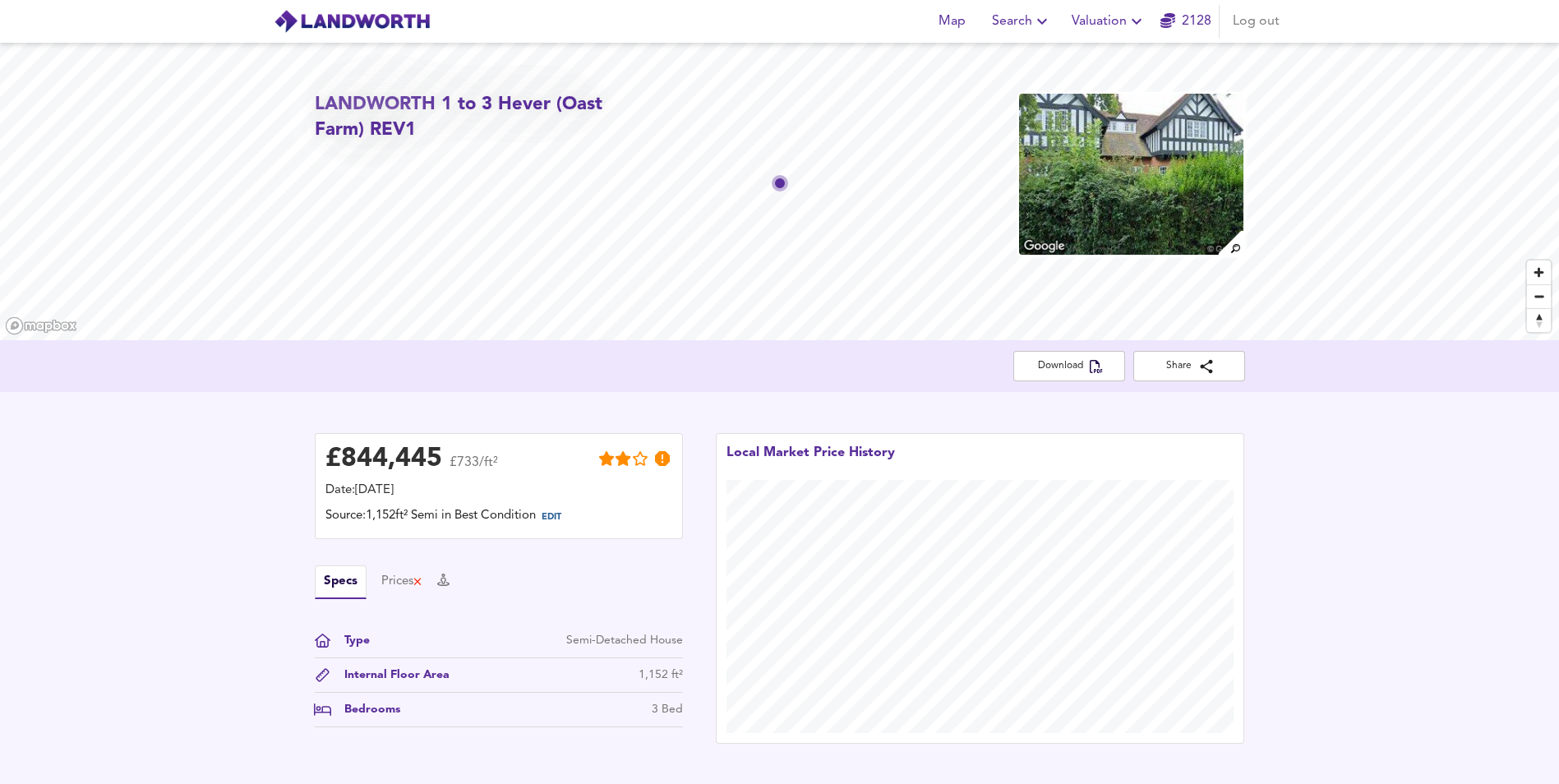
click at [1283, 464] on div "£ 844,445 £733/ft² Date: 7 October 2025 Source: 1,152ft² Semi in Best Condition…" at bounding box center [780, 588] width 1559 height 393
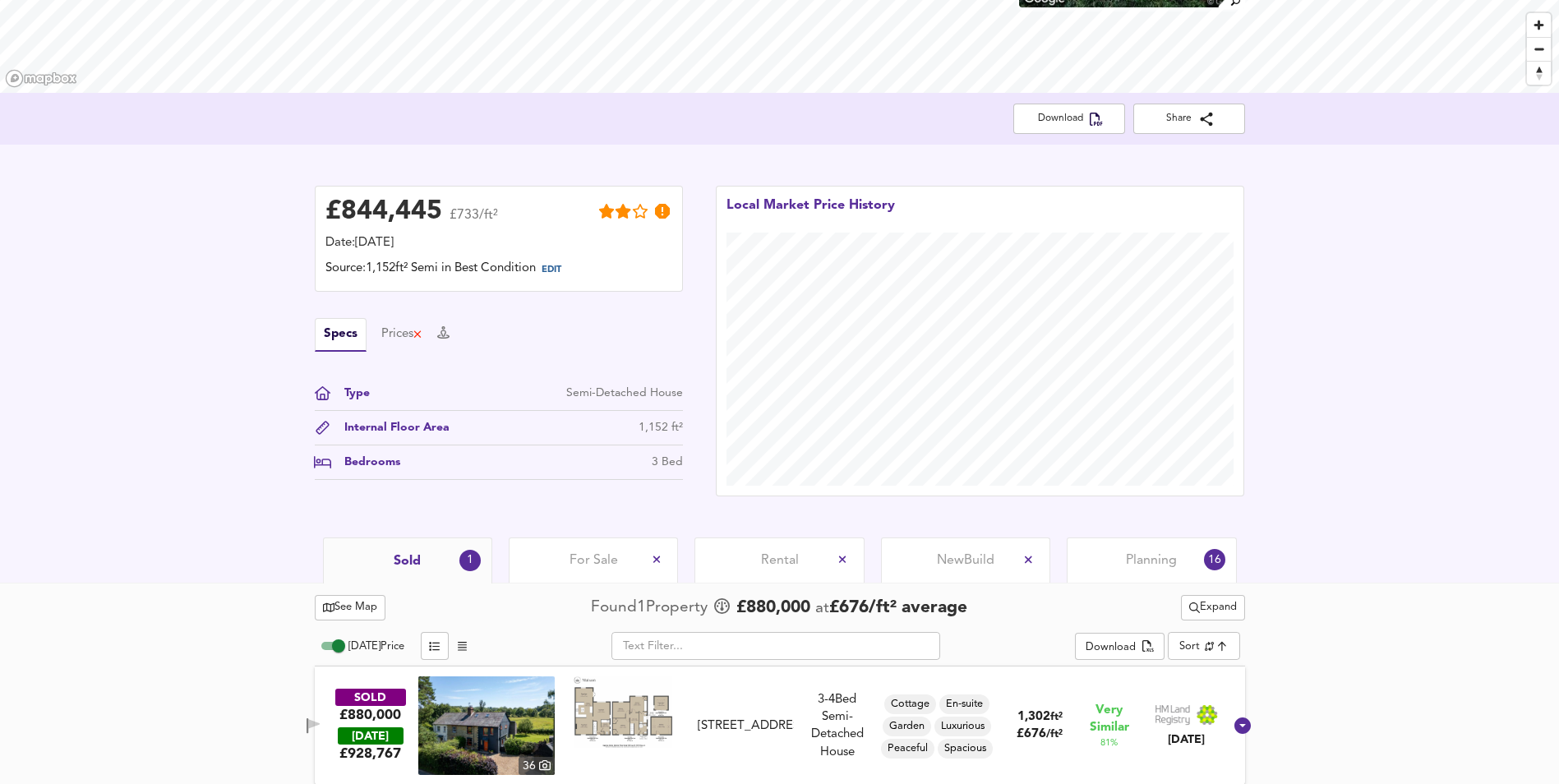
scroll to position [256, 0]
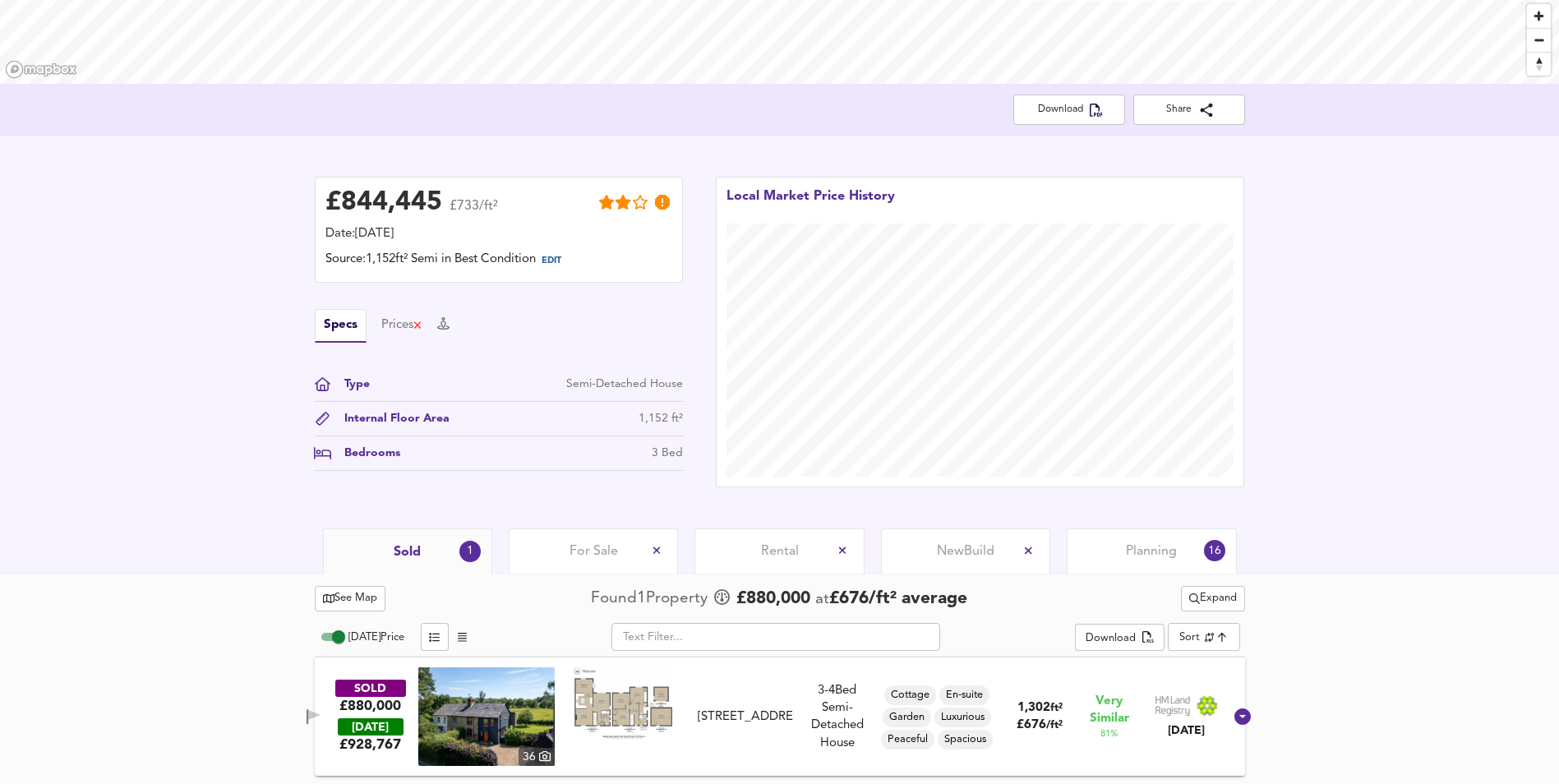
click at [988, 554] on span "New Build" at bounding box center [965, 551] width 58 height 18
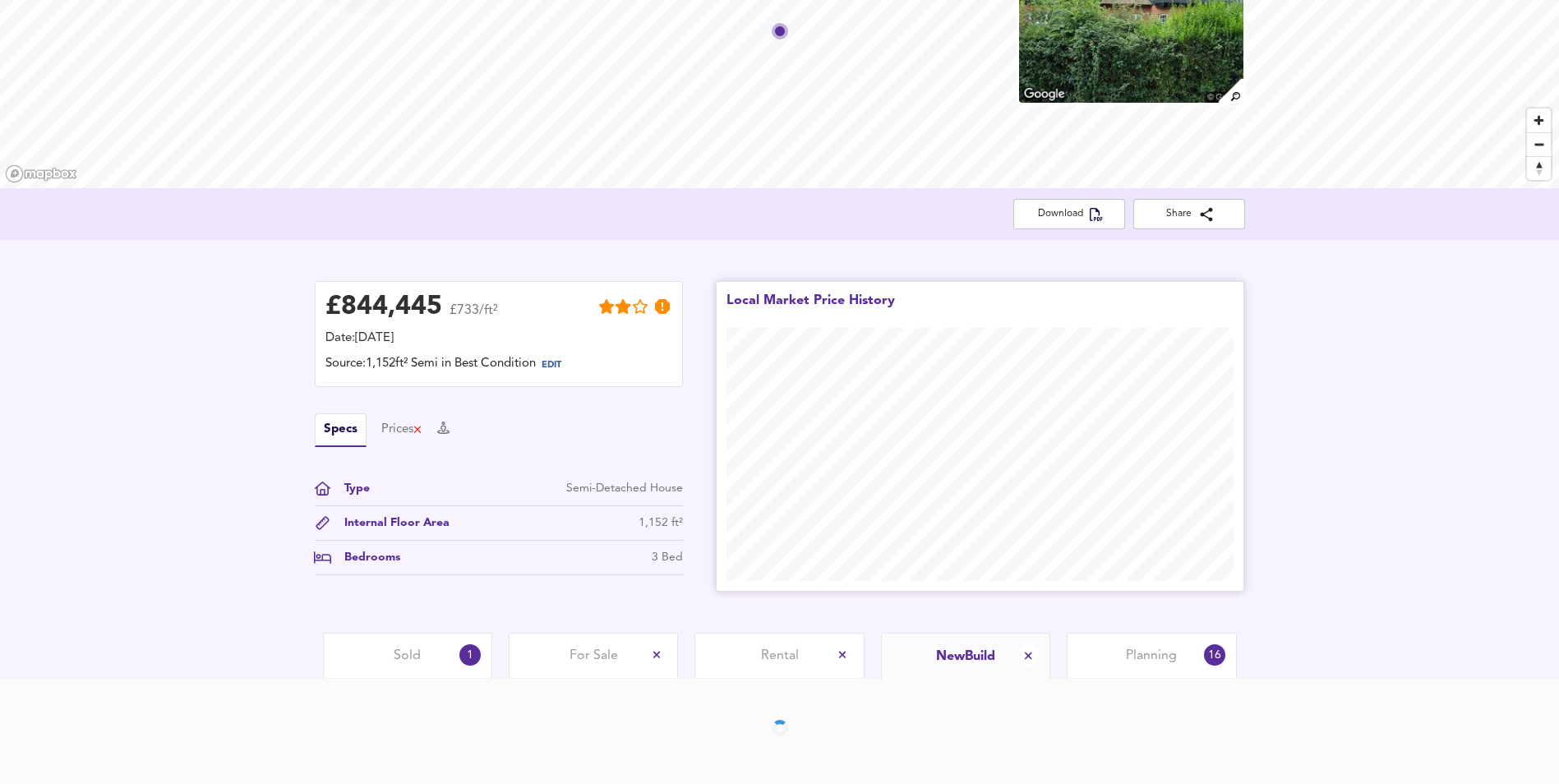
scroll to position [211, 0]
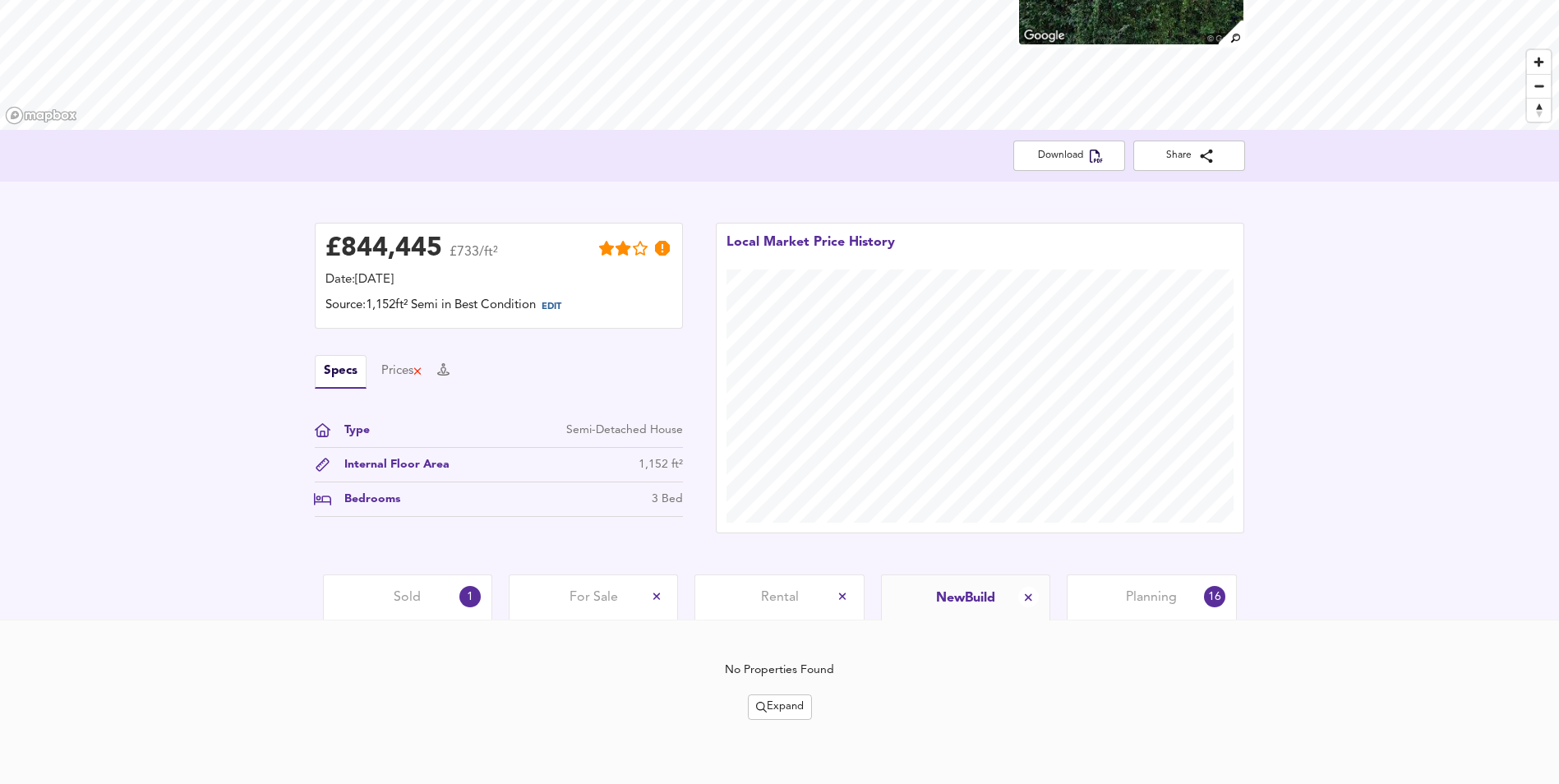
click at [778, 704] on span "Expand" at bounding box center [780, 707] width 47 height 19
click at [334, 621] on div "No Properties Found Expand ½ mile 1 mile 2 year s 4 years Houses All Types Semi…" at bounding box center [780, 702] width 930 height 163
click at [604, 599] on span "For Sale" at bounding box center [593, 597] width 48 height 18
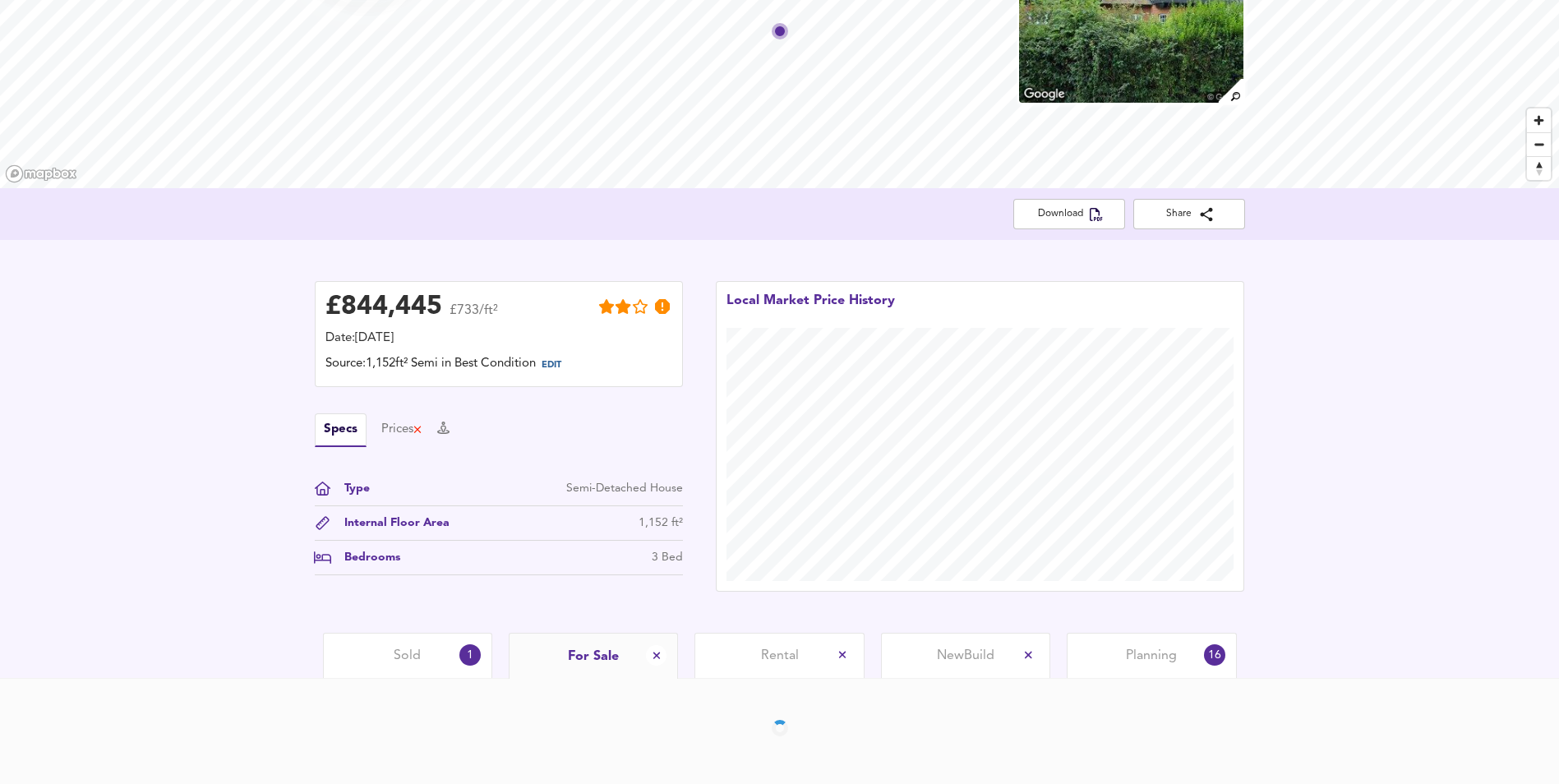
scroll to position [211, 0]
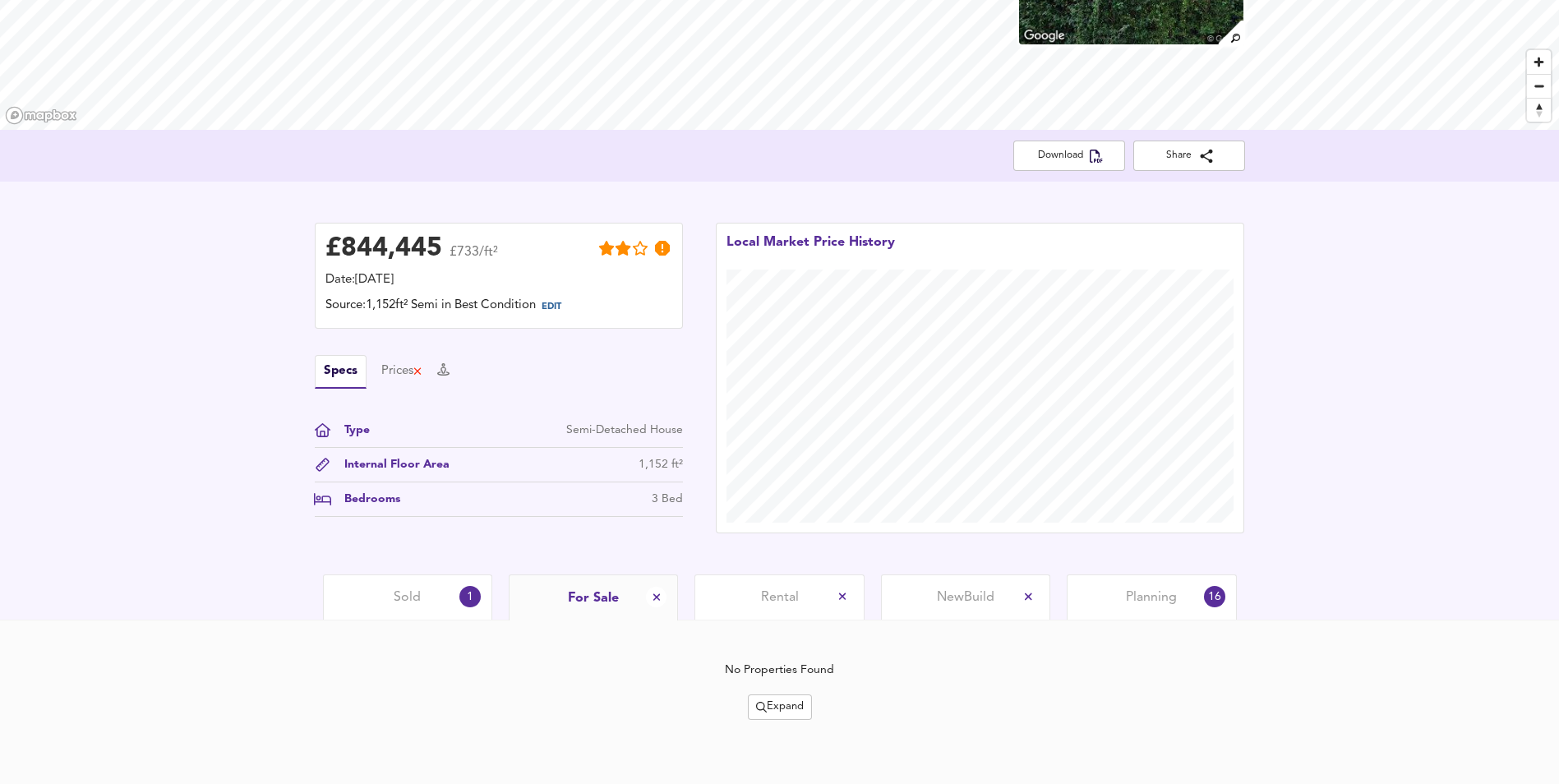
click at [400, 576] on div "Sold 1" at bounding box center [407, 597] width 169 height 45
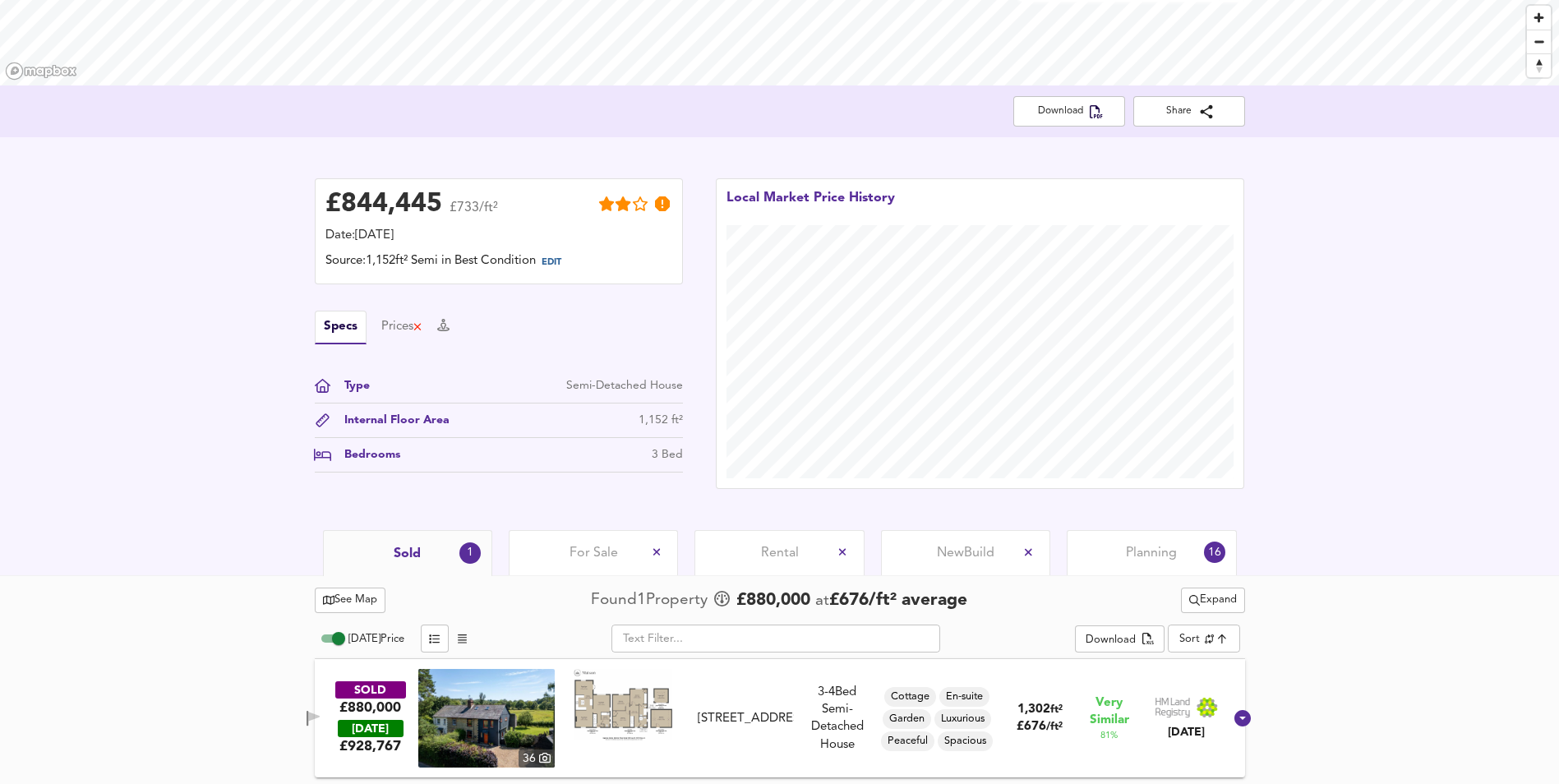
scroll to position [256, 0]
click at [1228, 598] on span "Expand" at bounding box center [1212, 599] width 47 height 19
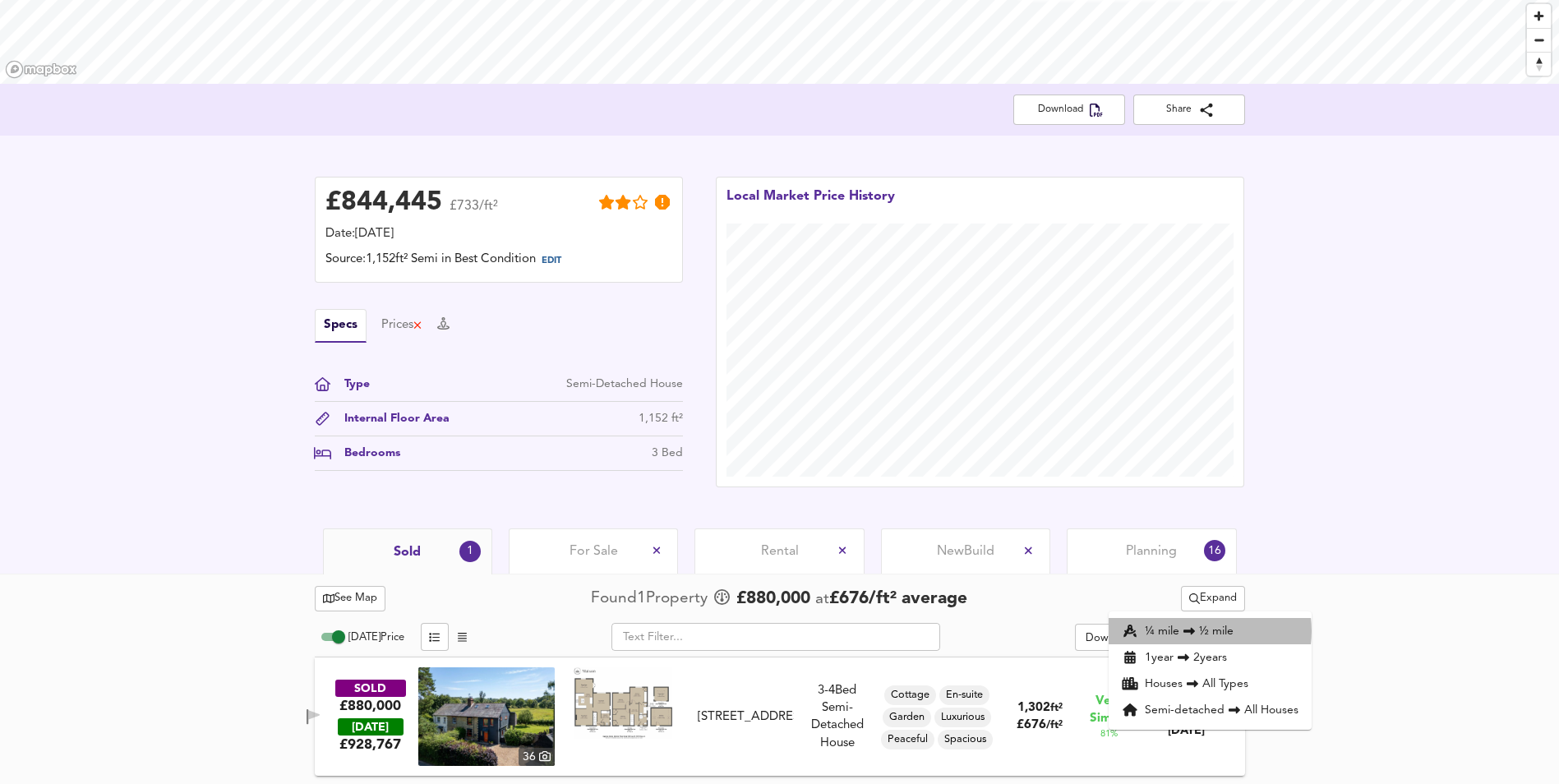
click at [1191, 632] on icon at bounding box center [1189, 631] width 11 height 8
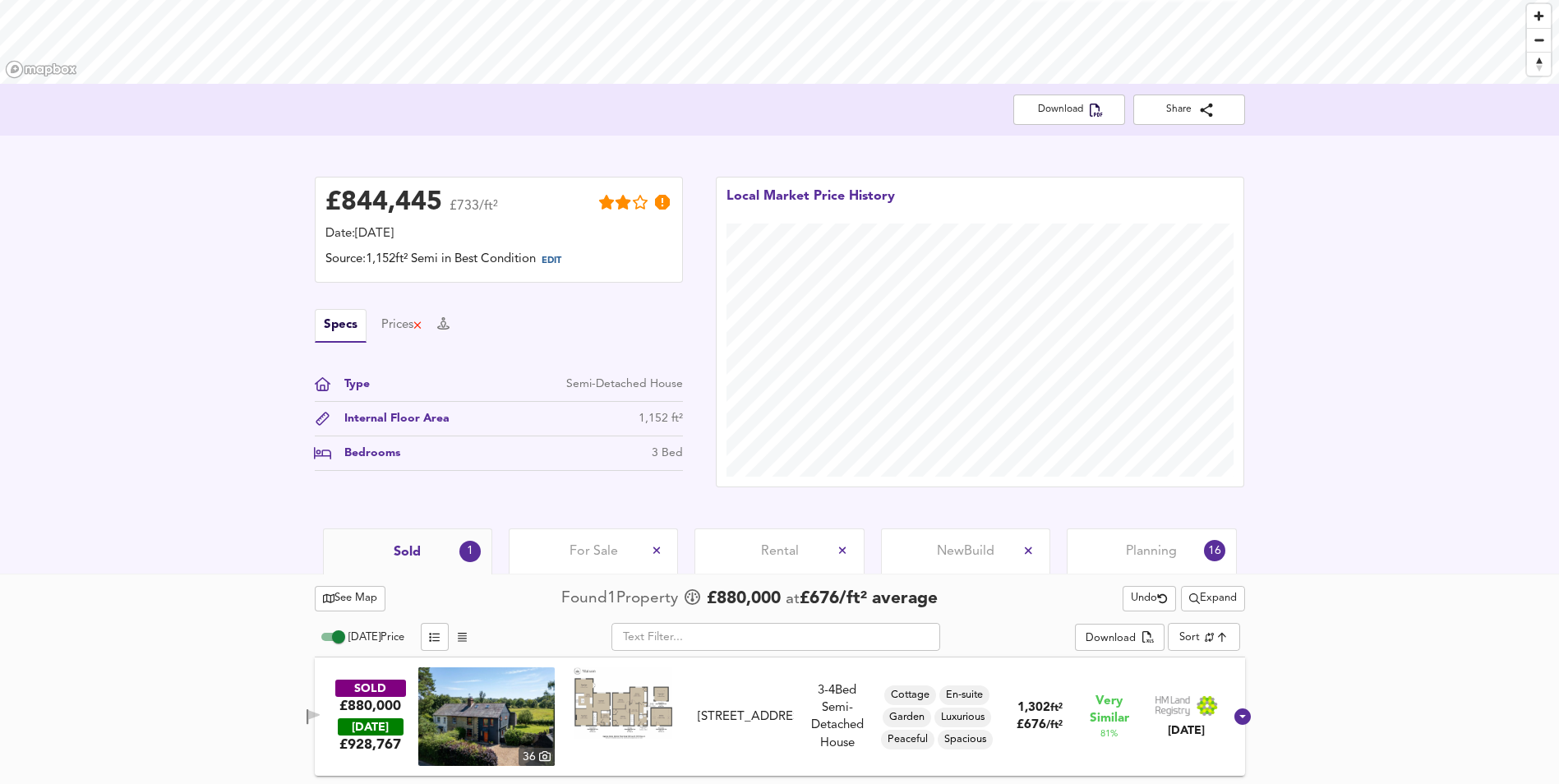
click at [1221, 595] on span "Expand" at bounding box center [1212, 599] width 47 height 19
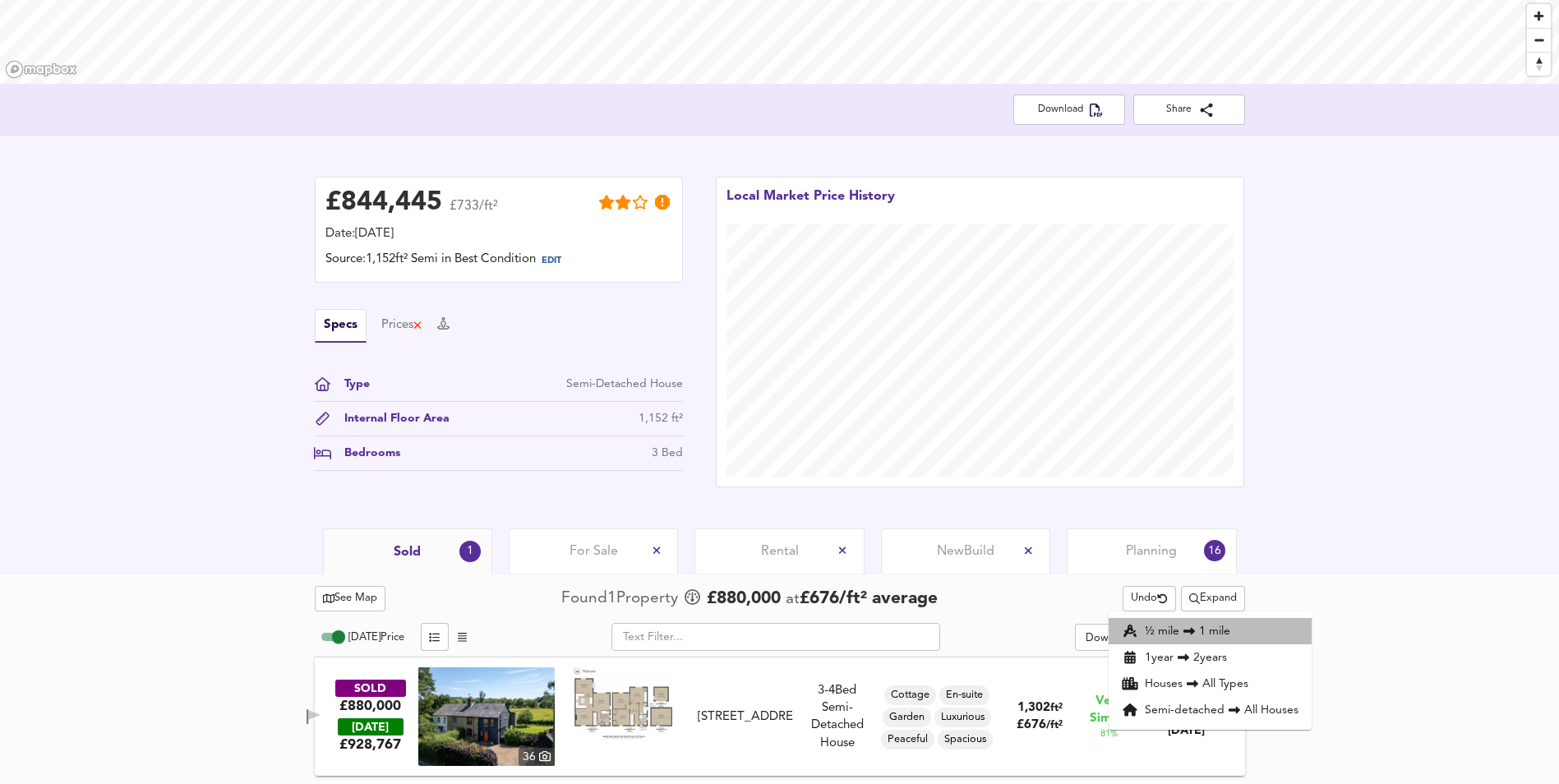
click at [1220, 635] on li "½ mile 1 mile" at bounding box center [1209, 631] width 203 height 26
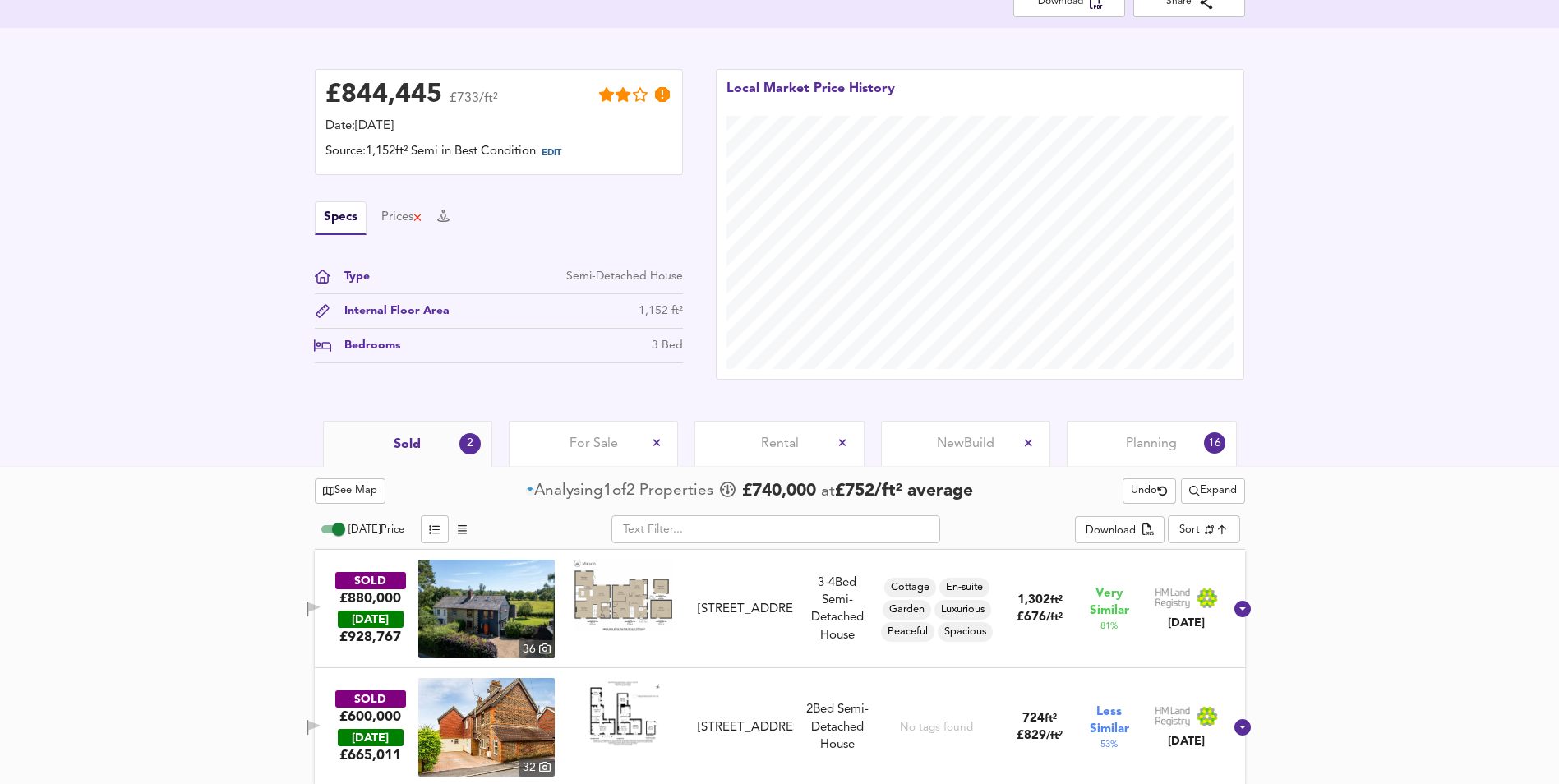
scroll to position [375, 0]
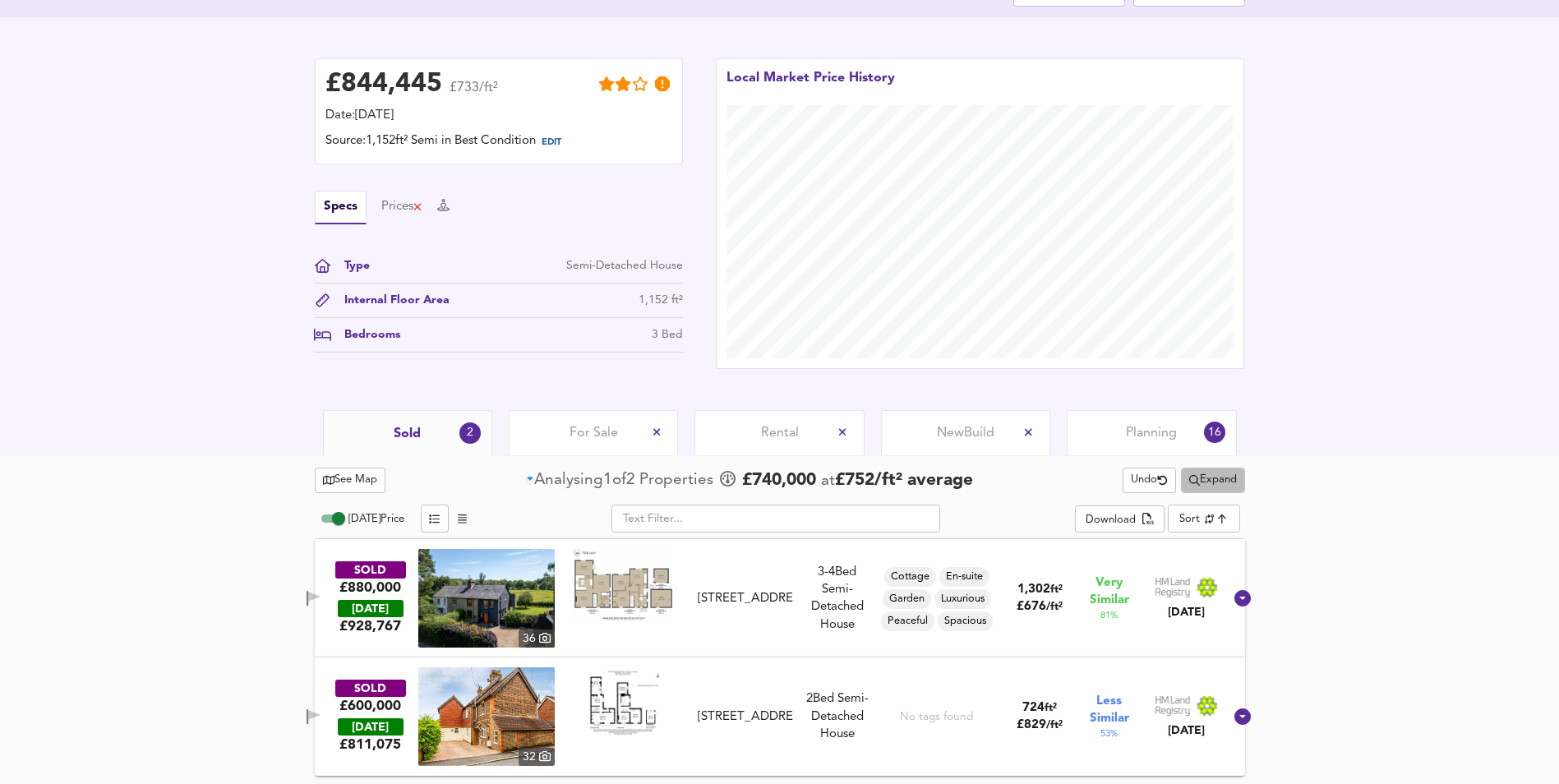
click at [1202, 480] on span "Expand" at bounding box center [1212, 480] width 47 height 19
click at [1199, 537] on li "1 year 2 years" at bounding box center [1209, 539] width 203 height 26
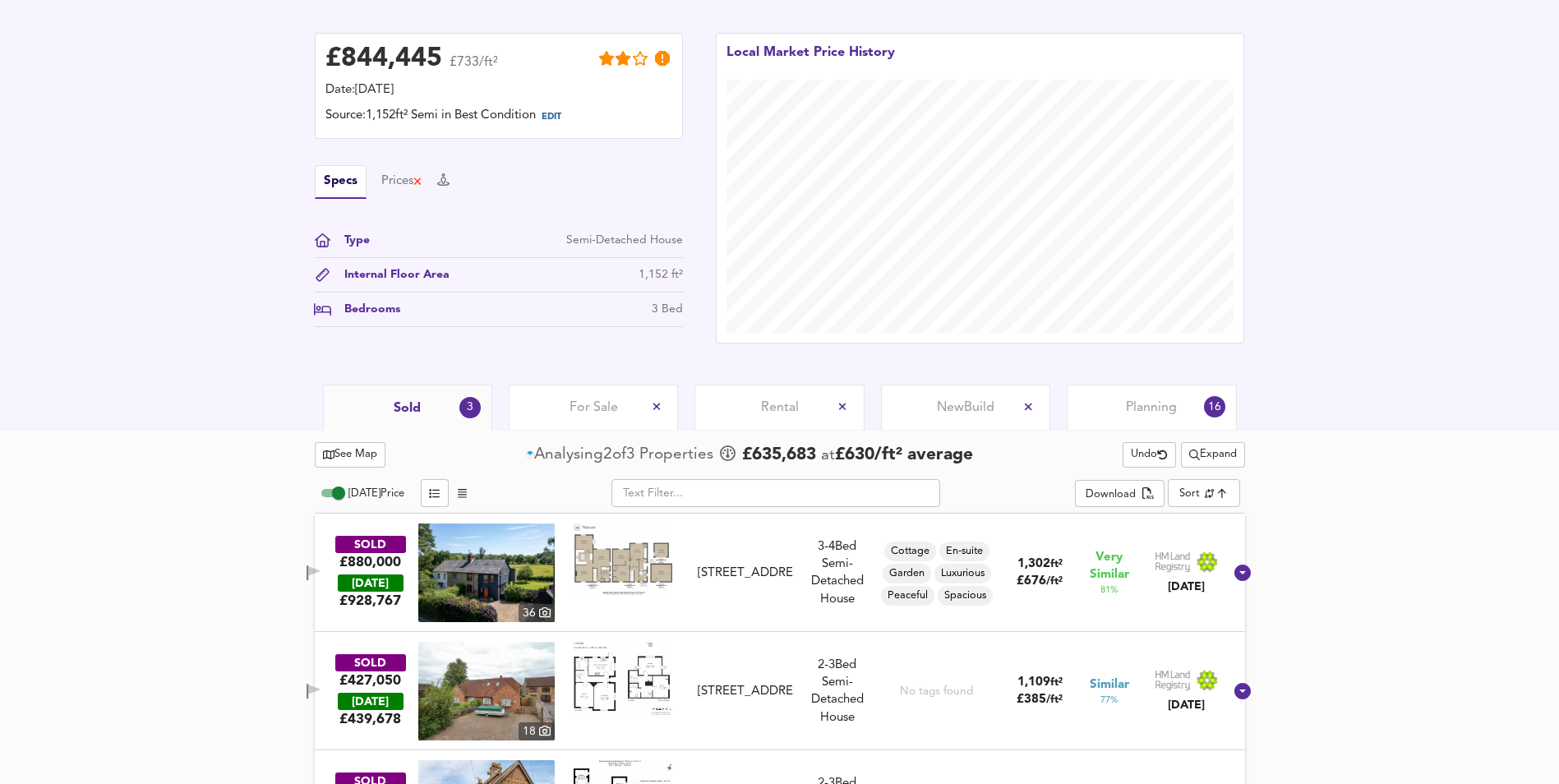
scroll to position [493, 0]
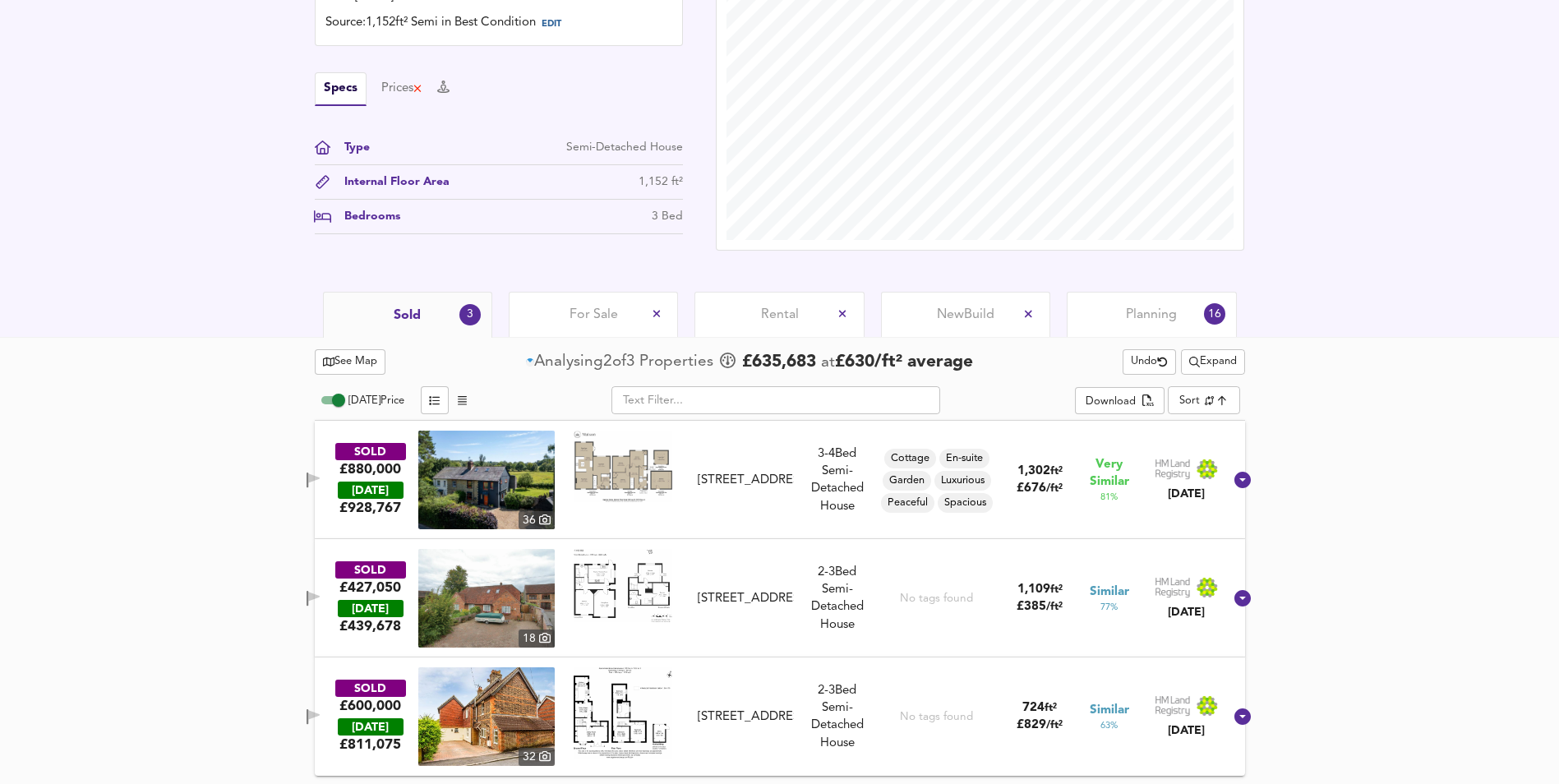
click at [1204, 358] on span "Expand" at bounding box center [1212, 362] width 47 height 19
click at [1209, 443] on li "Houses All Types" at bounding box center [1209, 447] width 203 height 26
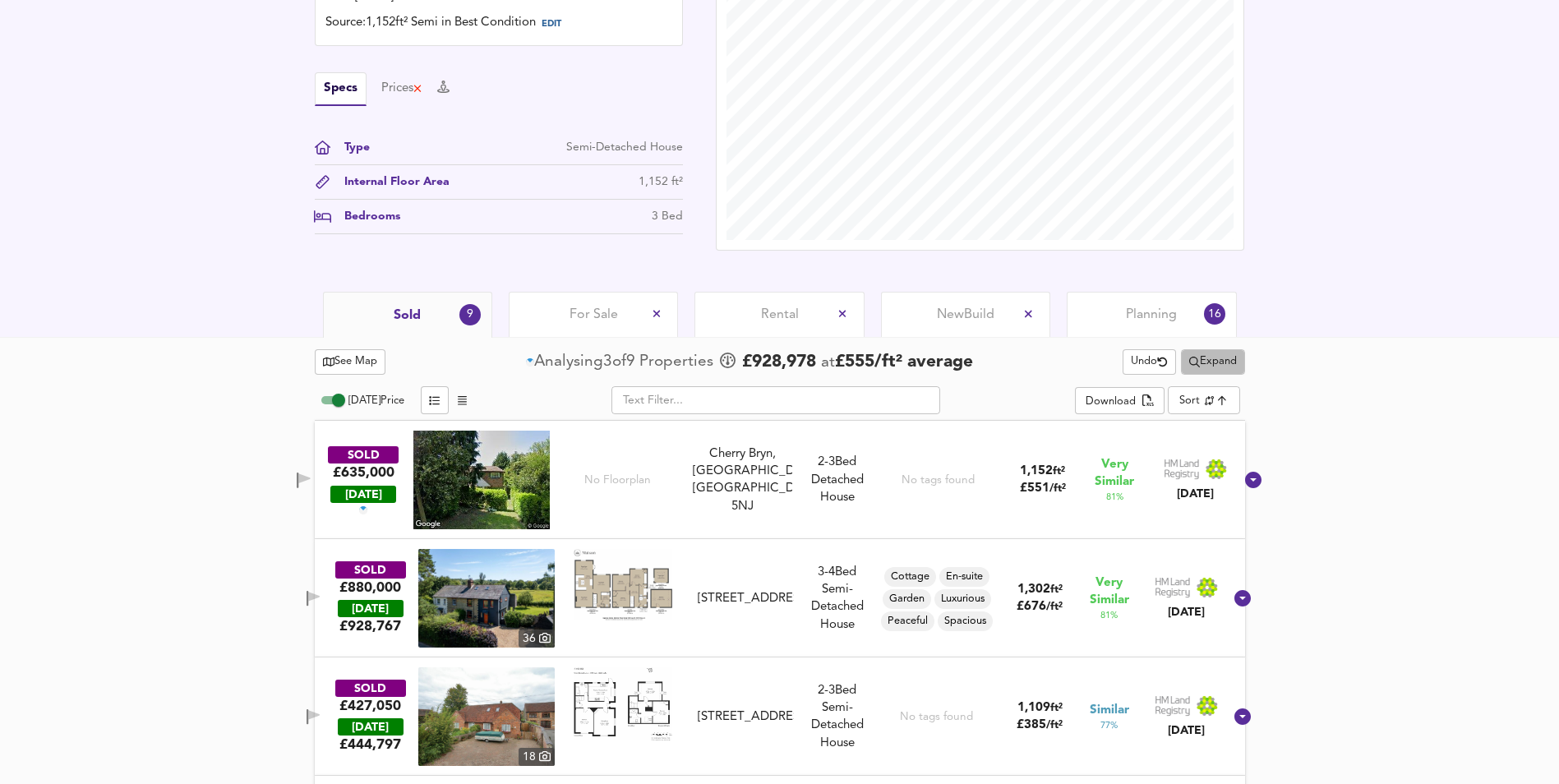
click at [1202, 360] on span "Expand" at bounding box center [1212, 362] width 47 height 19
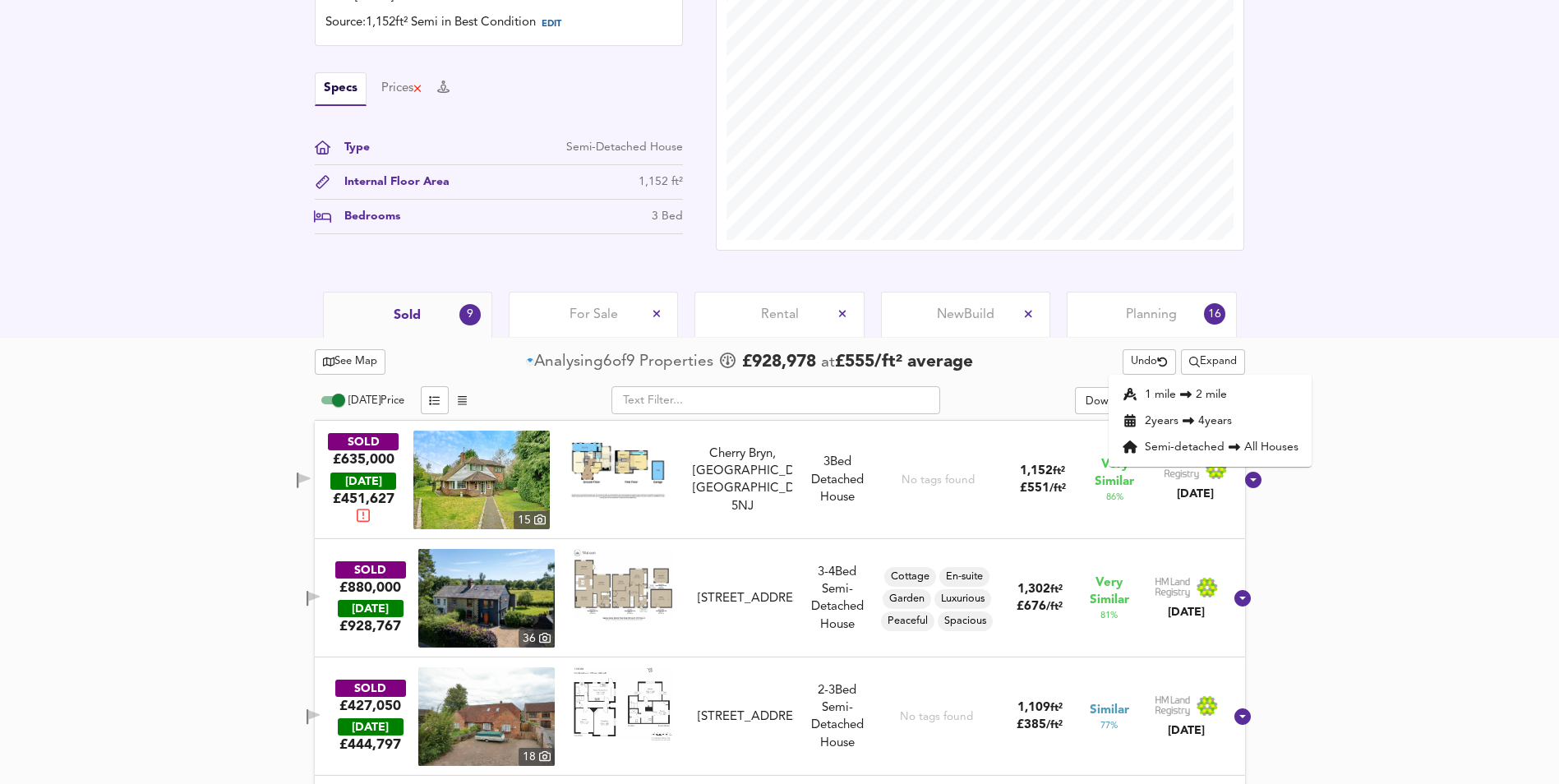
click at [1272, 448] on li "Semi-detached All Houses" at bounding box center [1209, 447] width 203 height 26
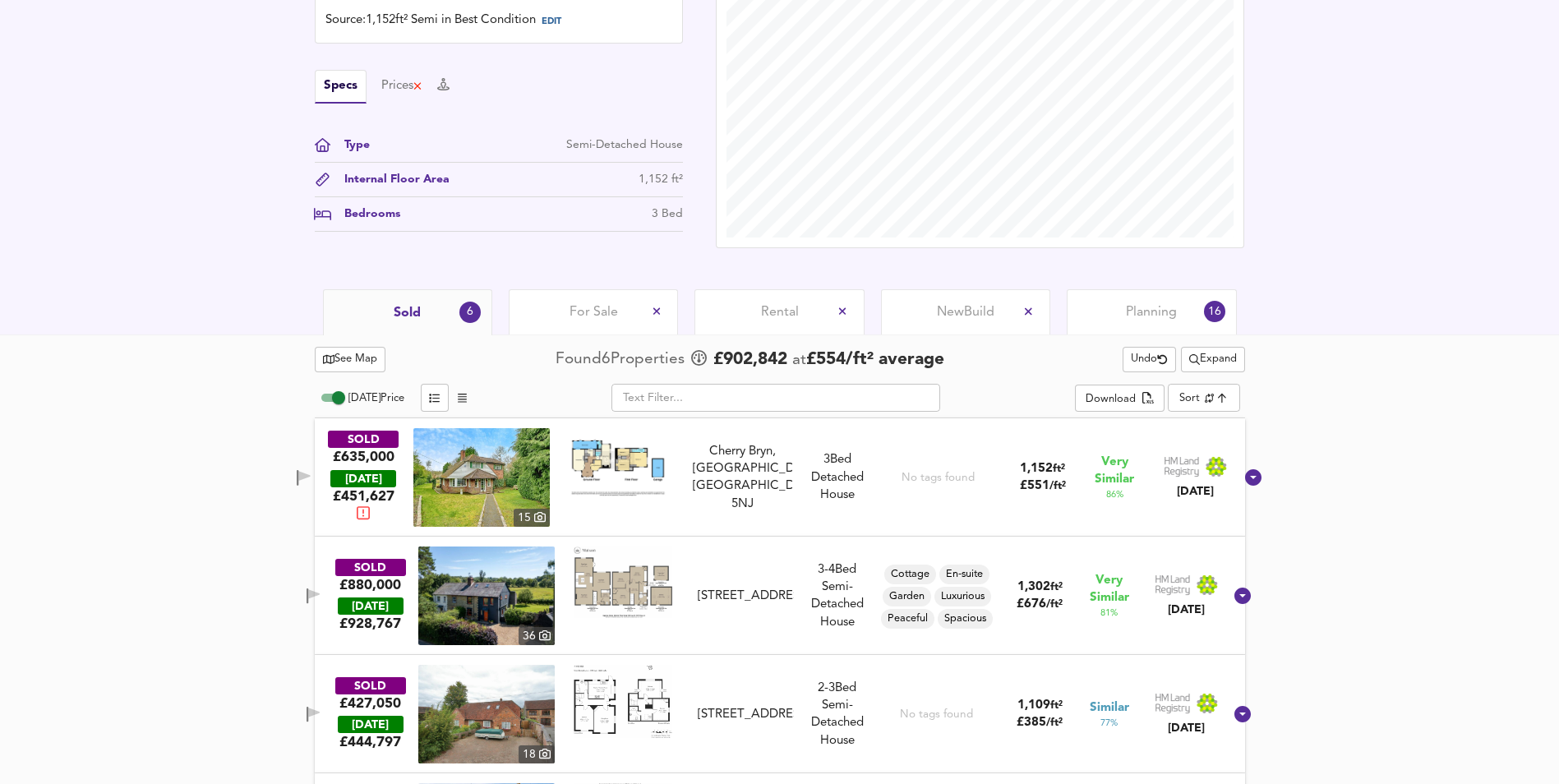
scroll to position [273, 0]
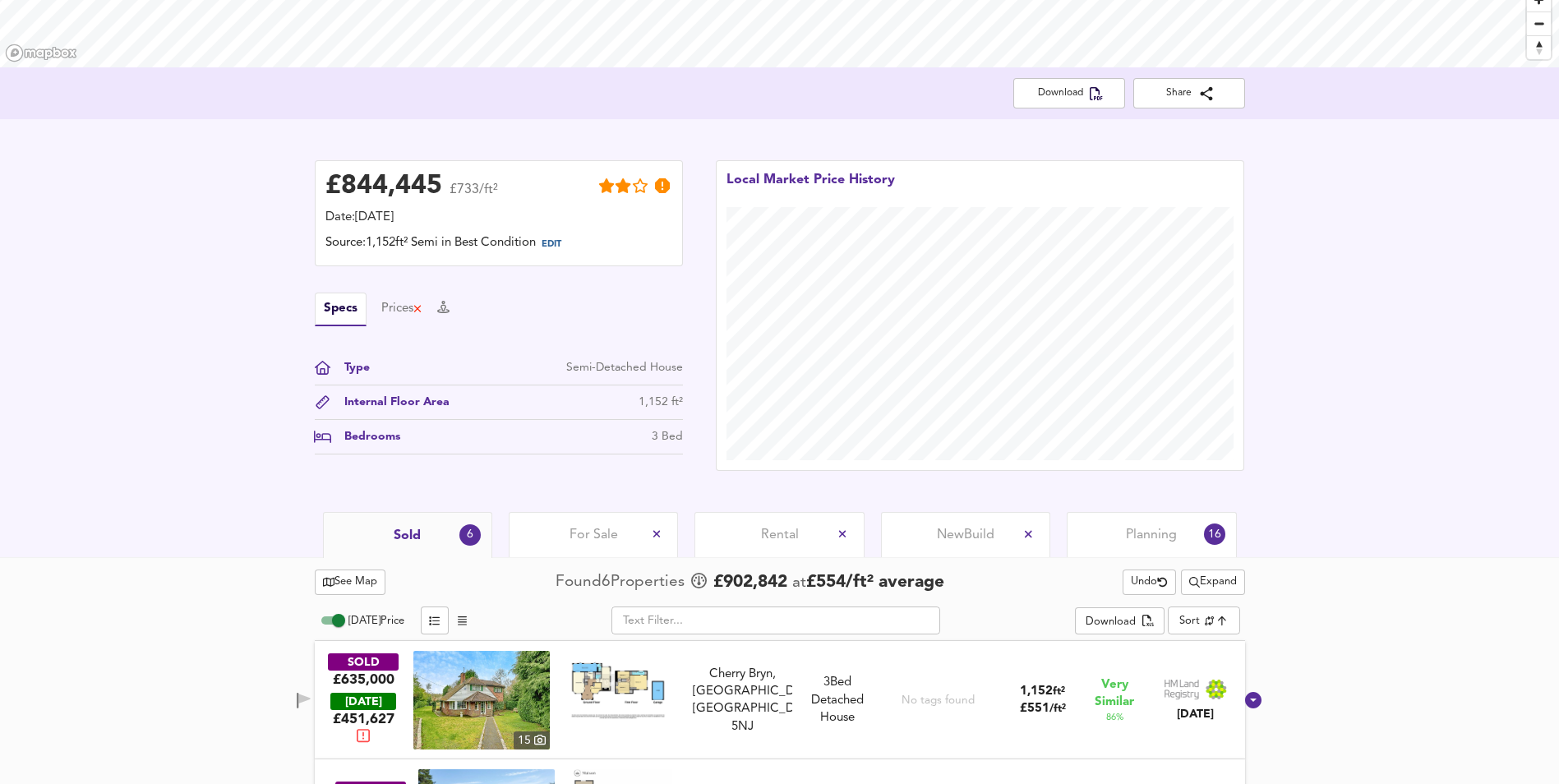
click at [590, 527] on span "For Sale" at bounding box center [593, 535] width 48 height 18
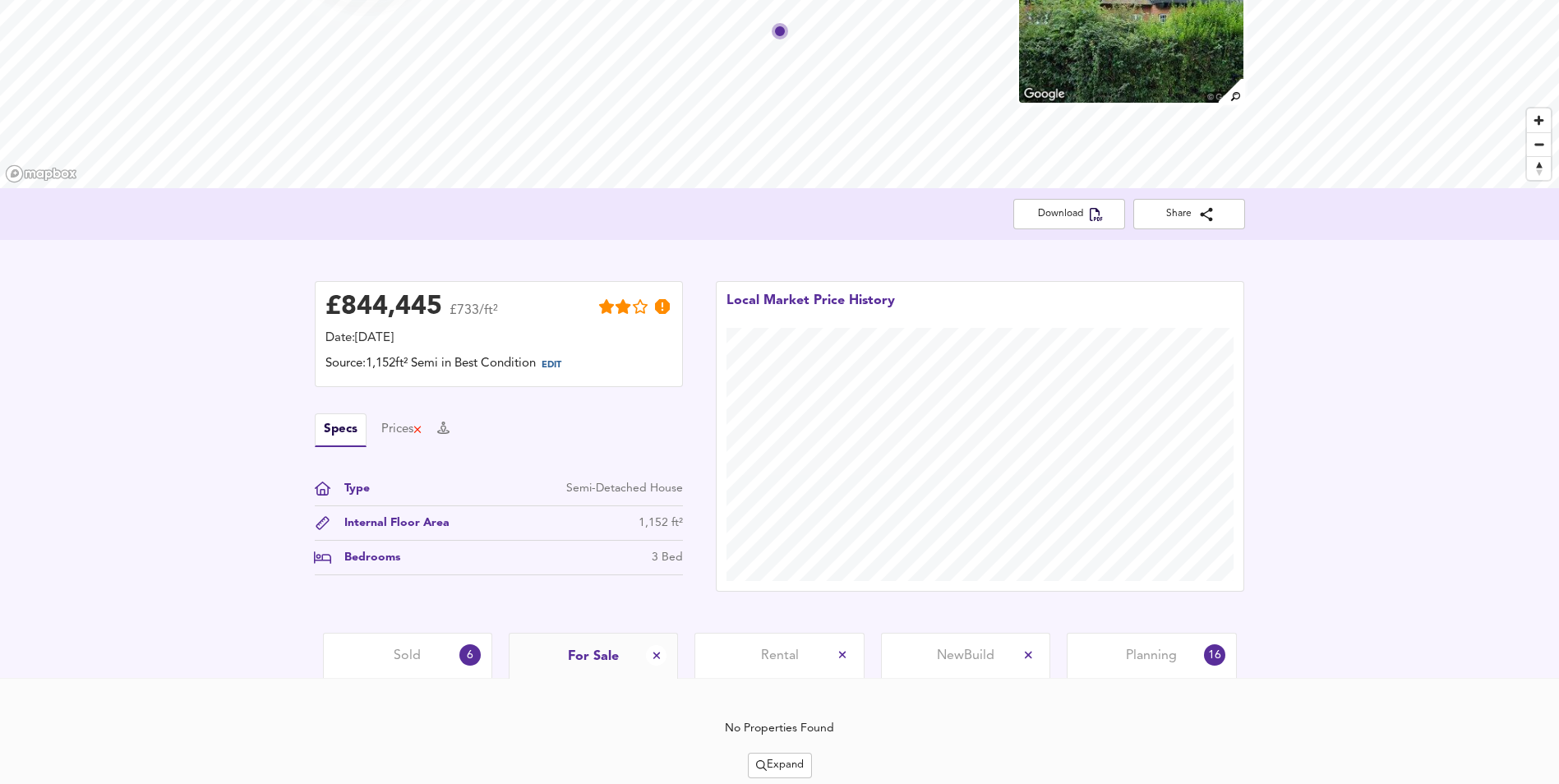
scroll to position [211, 0]
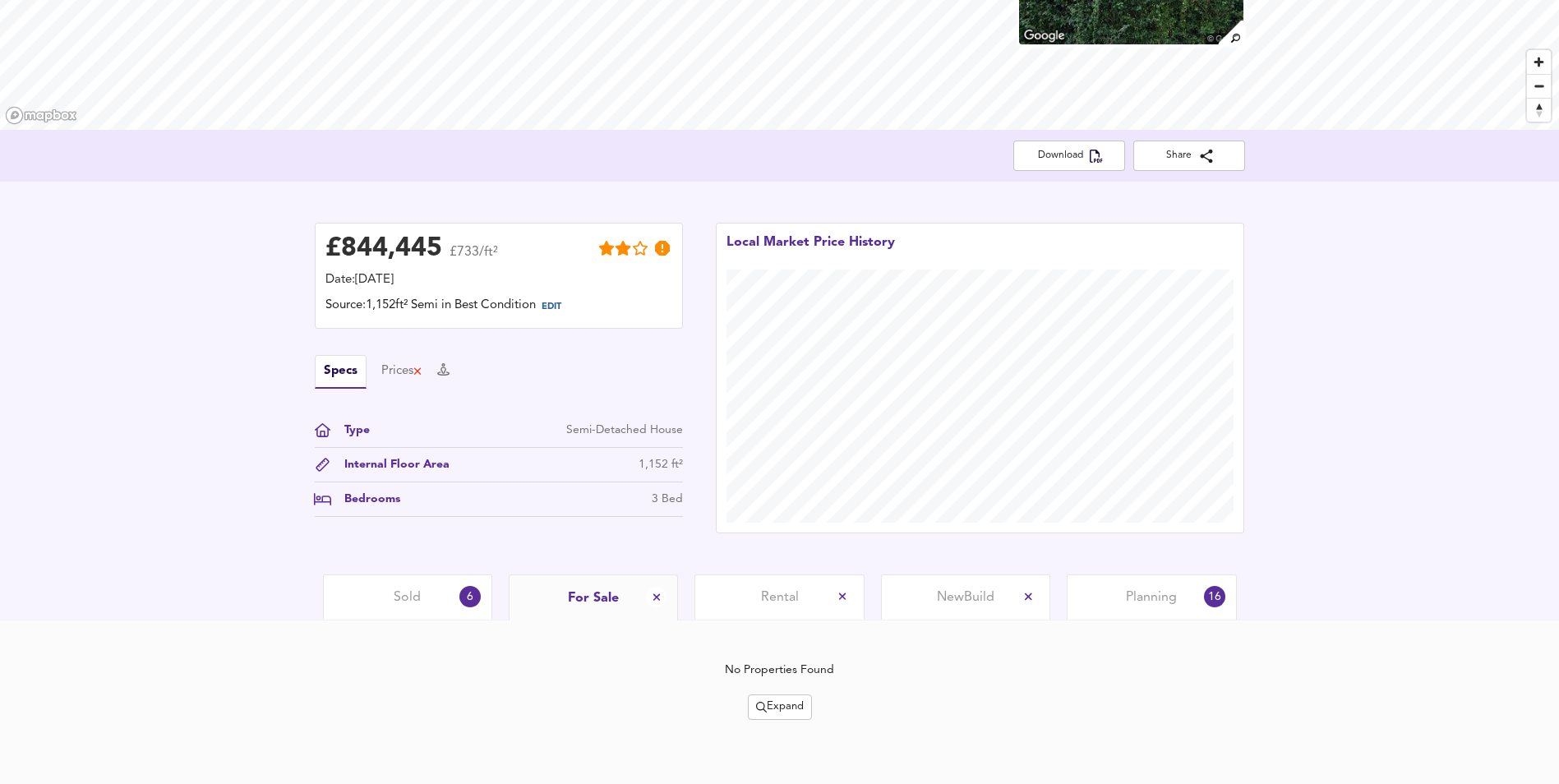
click at [772, 705] on span "Expand" at bounding box center [780, 707] width 47 height 19
click at [783, 625] on icon at bounding box center [783, 622] width 20 height 11
click at [799, 696] on button "Expand" at bounding box center [780, 707] width 64 height 26
click at [791, 670] on icon at bounding box center [785, 674] width 20 height 11
click at [791, 670] on ul "½ mile 1 mile Houses All Types 3 bed s Any Beds" at bounding box center [798, 668] width 116 height 52
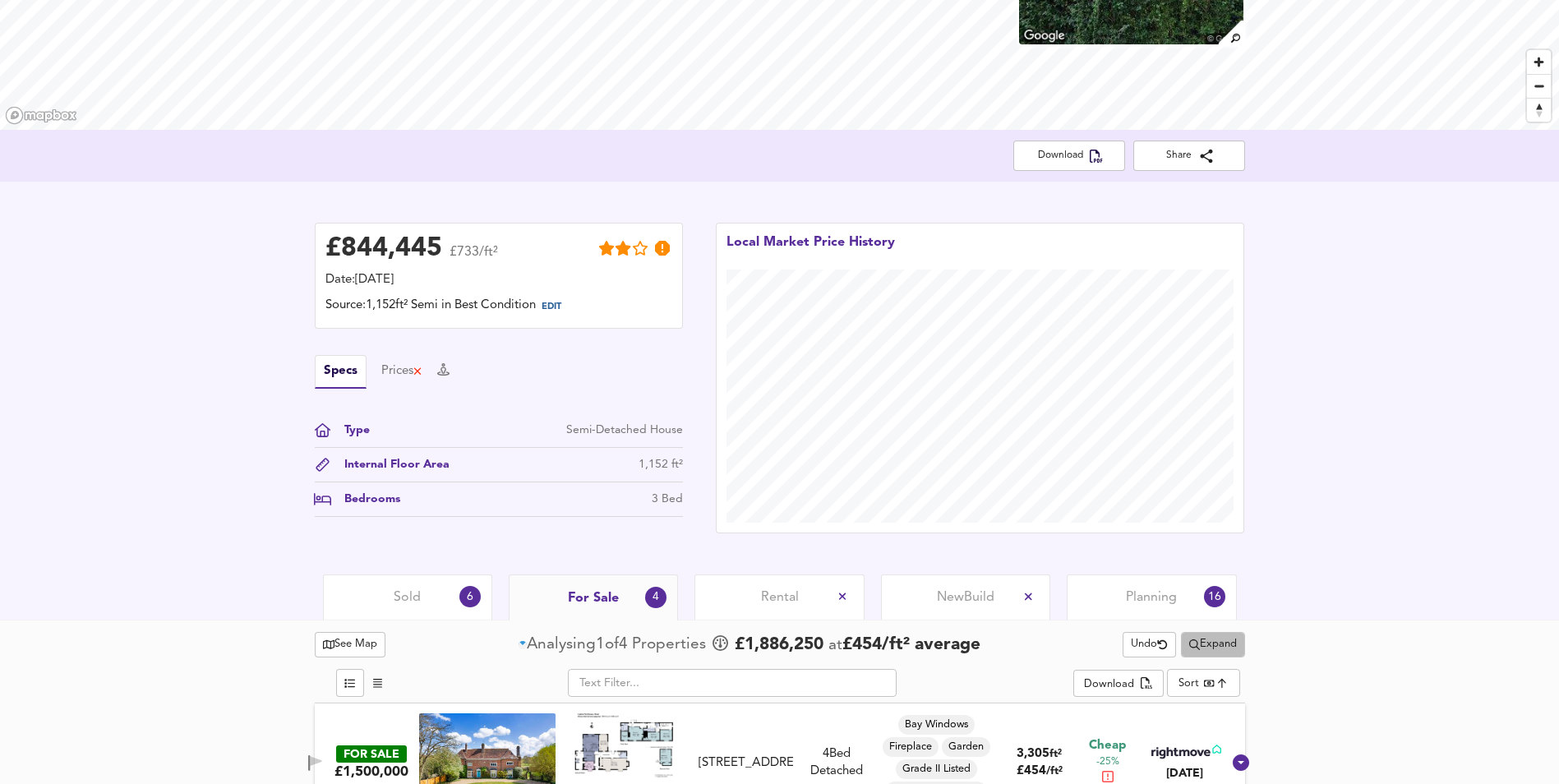
click at [1213, 647] on span "Expand" at bounding box center [1212, 644] width 47 height 19
click at [1198, 696] on li "Houses All Types" at bounding box center [1209, 703] width 153 height 26
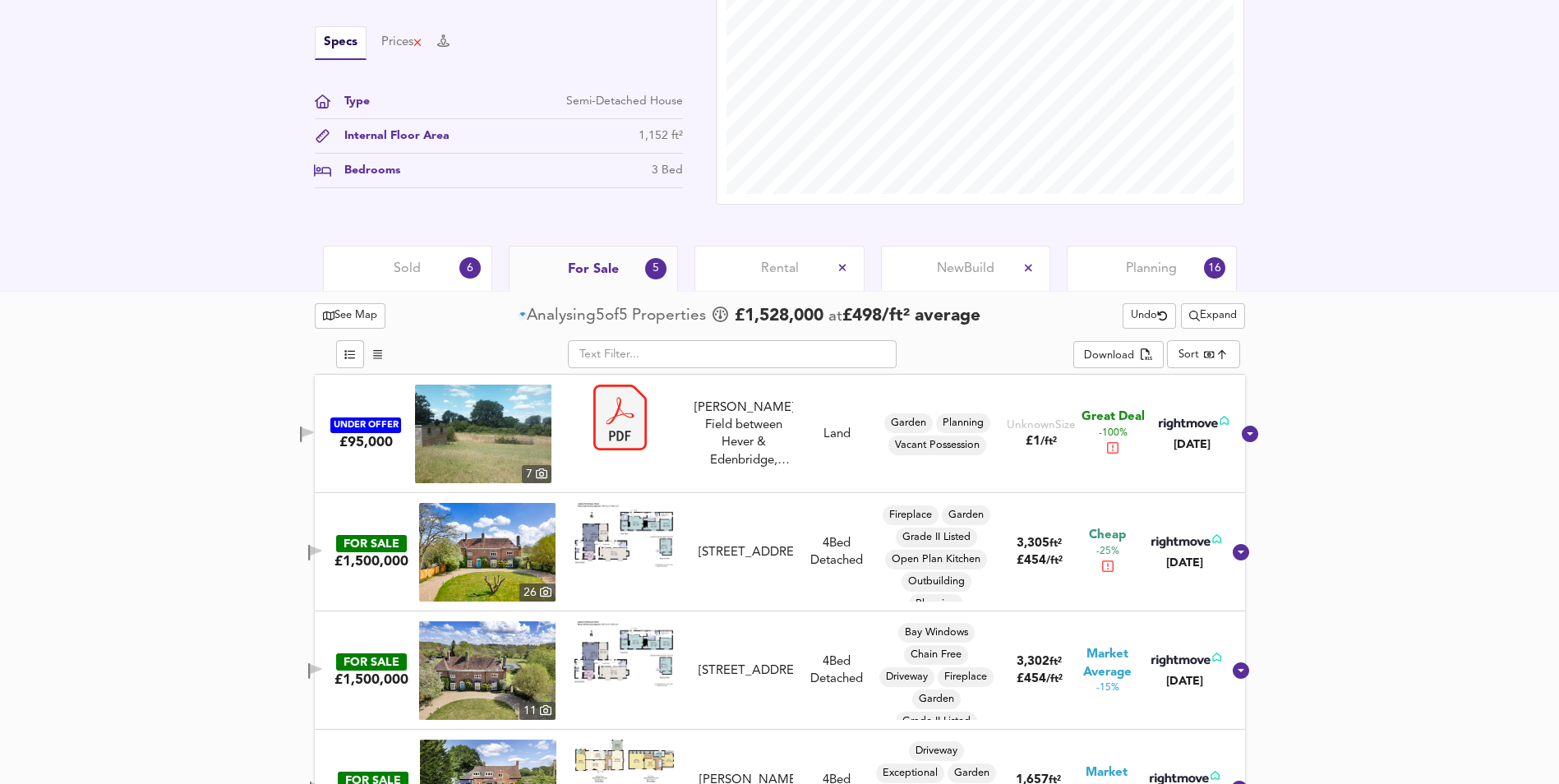
scroll to position [82, 0]
click at [966, 274] on span "New Build" at bounding box center [965, 268] width 58 height 18
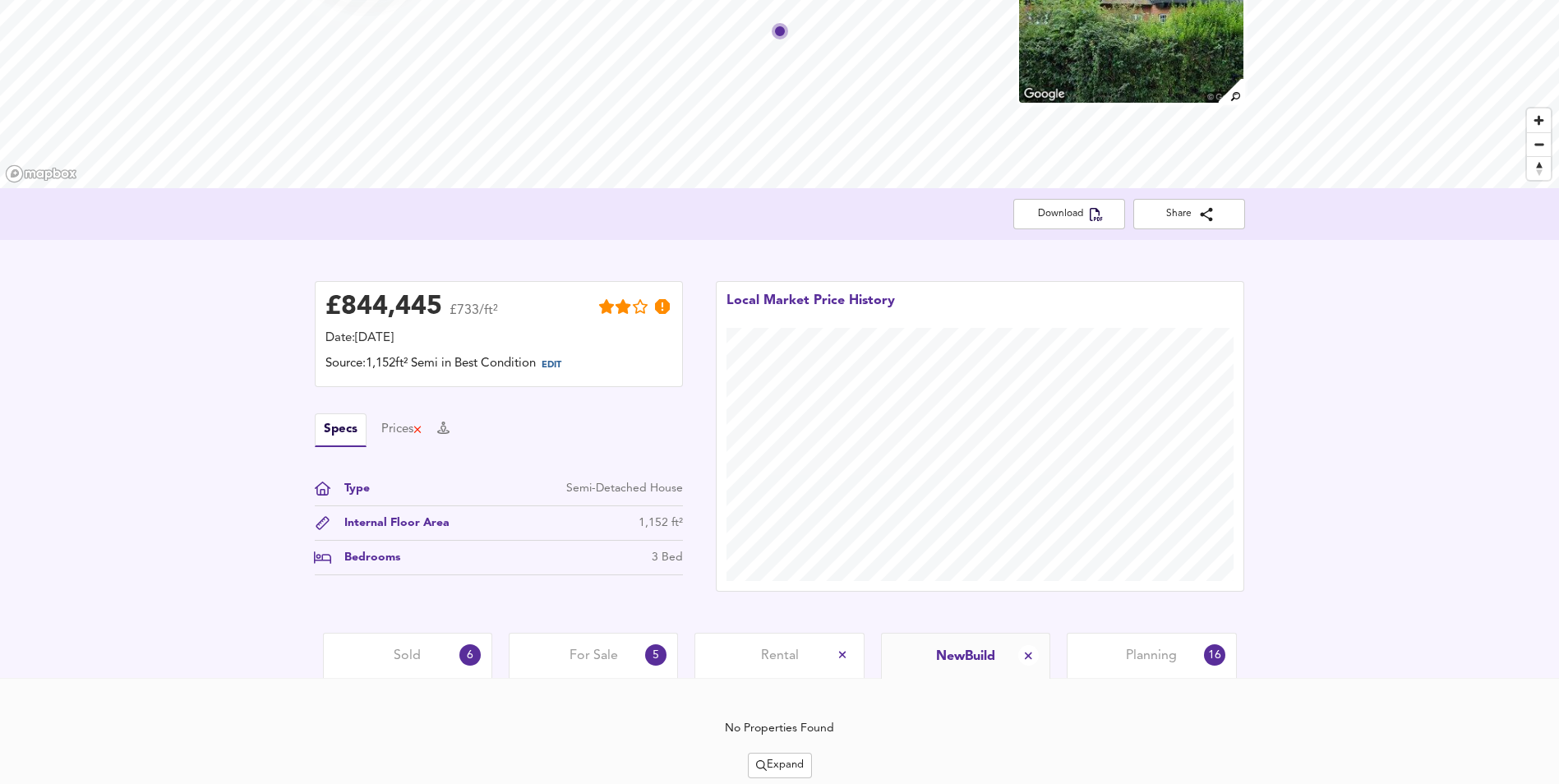
scroll to position [211, 0]
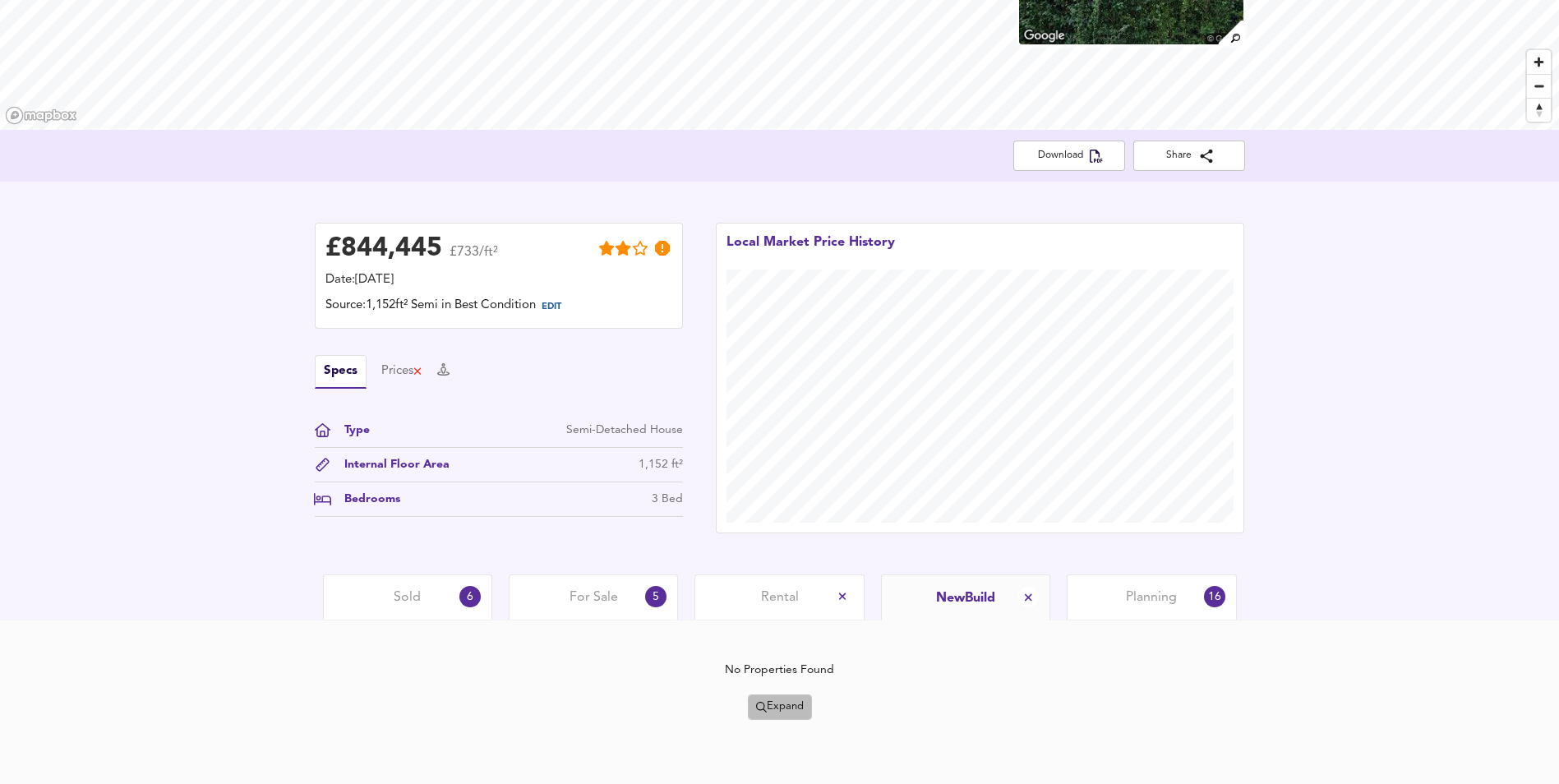
click at [791, 715] on span "Expand" at bounding box center [780, 707] width 47 height 19
click at [806, 672] on icon at bounding box center [804, 674] width 20 height 11
click at [792, 704] on span "Expand" at bounding box center [780, 707] width 47 height 19
click at [796, 614] on li "½ mile 1 mile" at bounding box center [780, 622] width 153 height 26
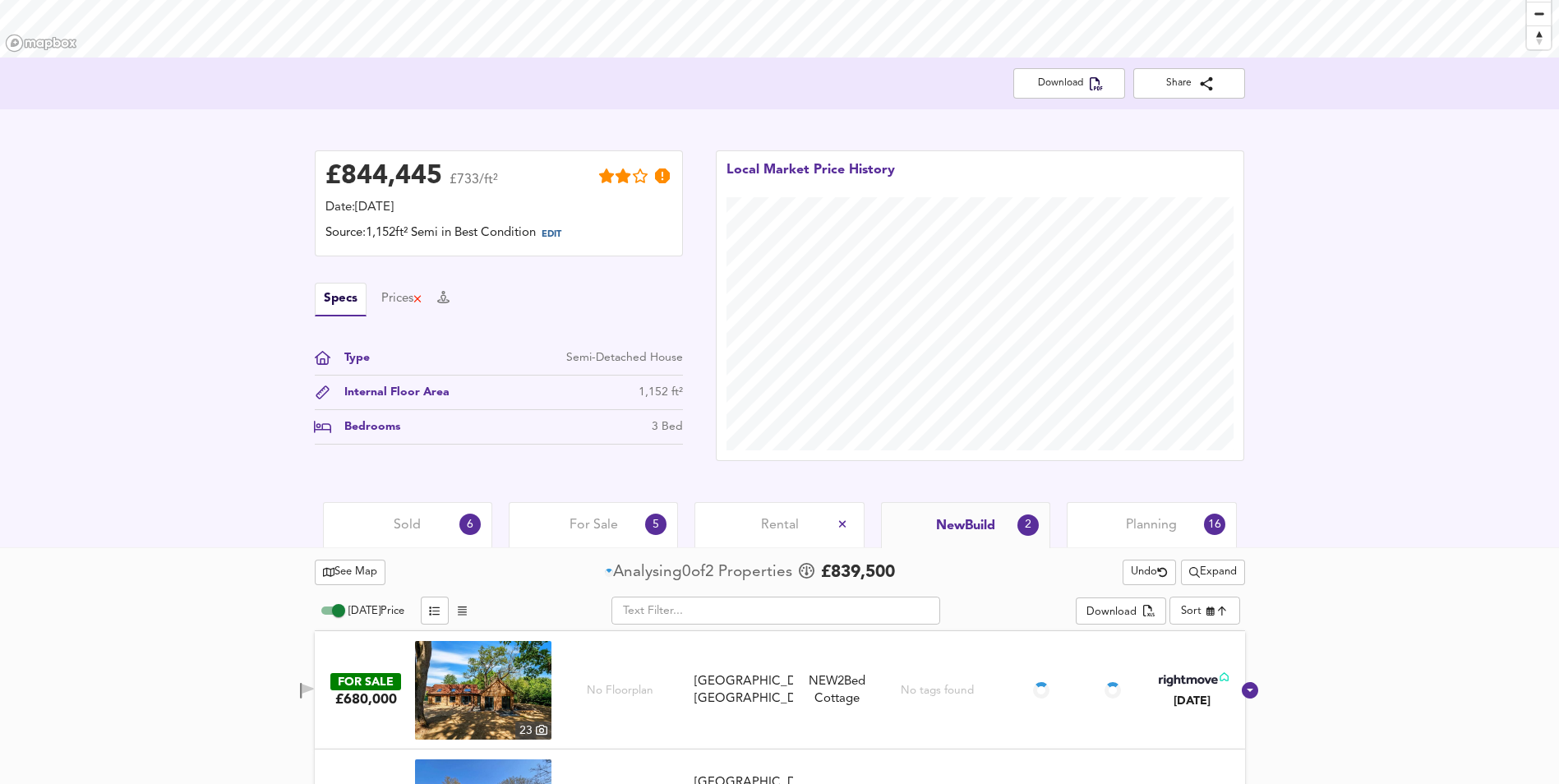
scroll to position [375, 0]
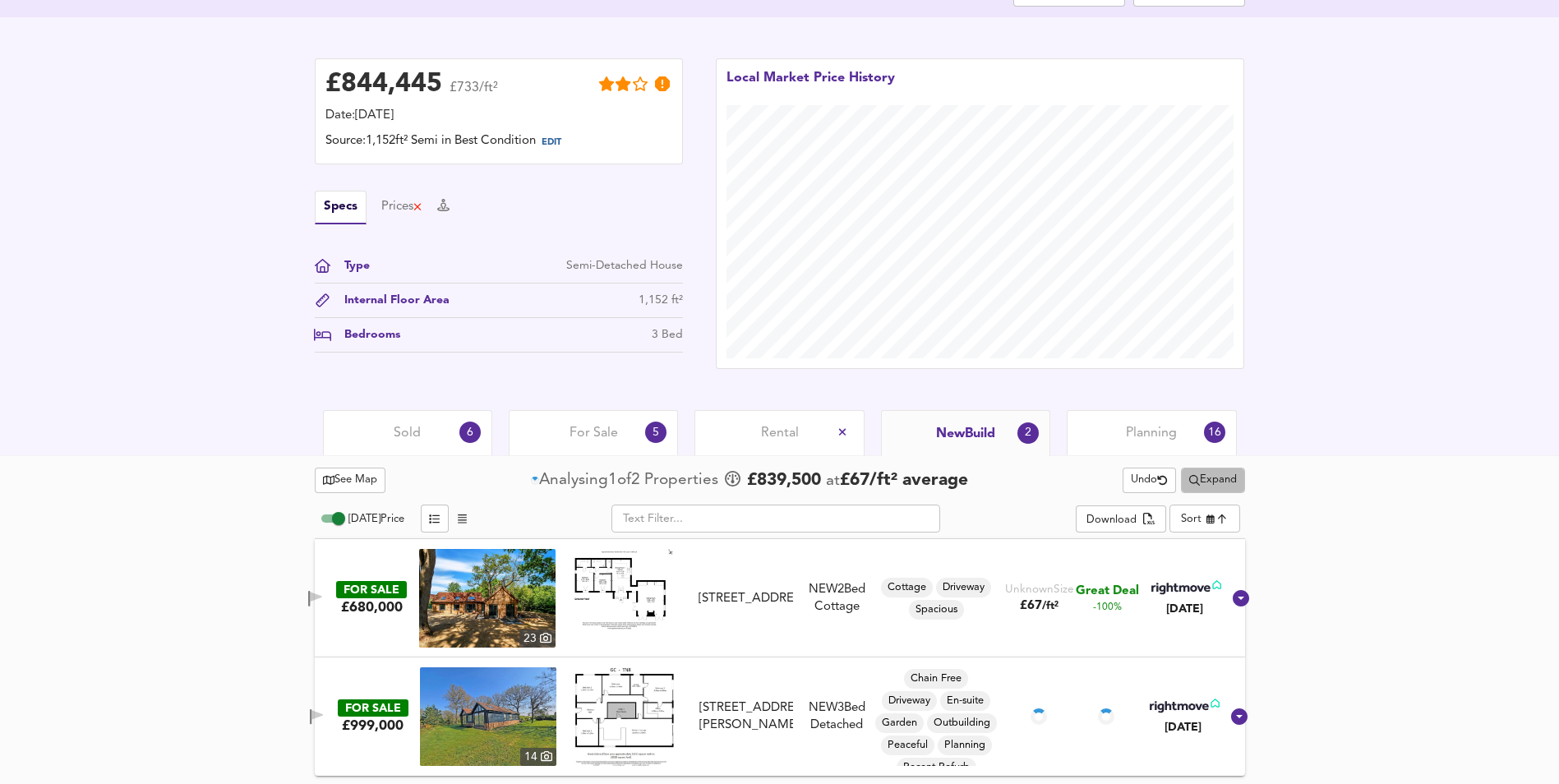
click at [1210, 488] on span "Expand" at bounding box center [1212, 480] width 47 height 19
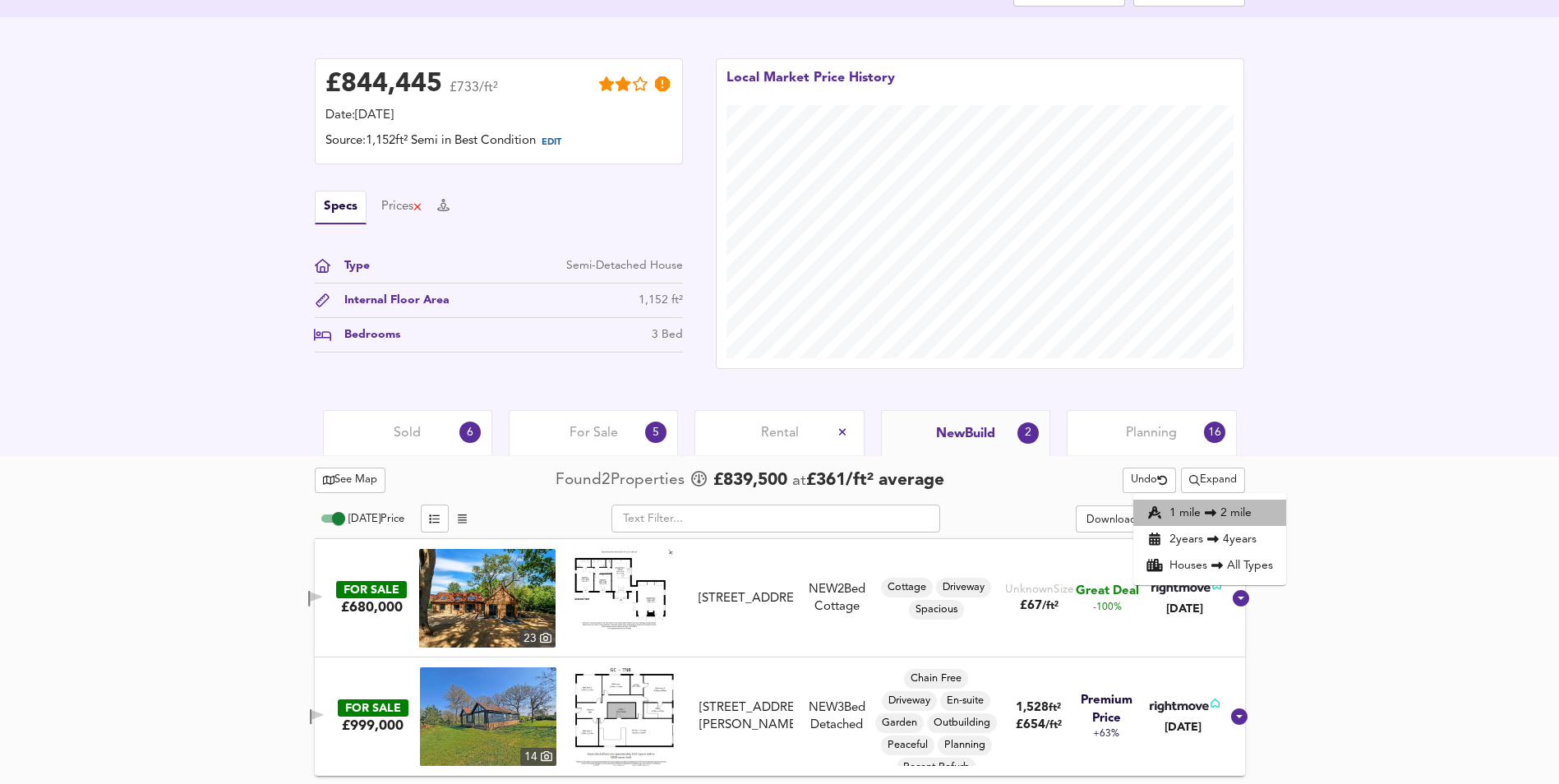
click at [1201, 514] on icon at bounding box center [1210, 513] width 20 height 11
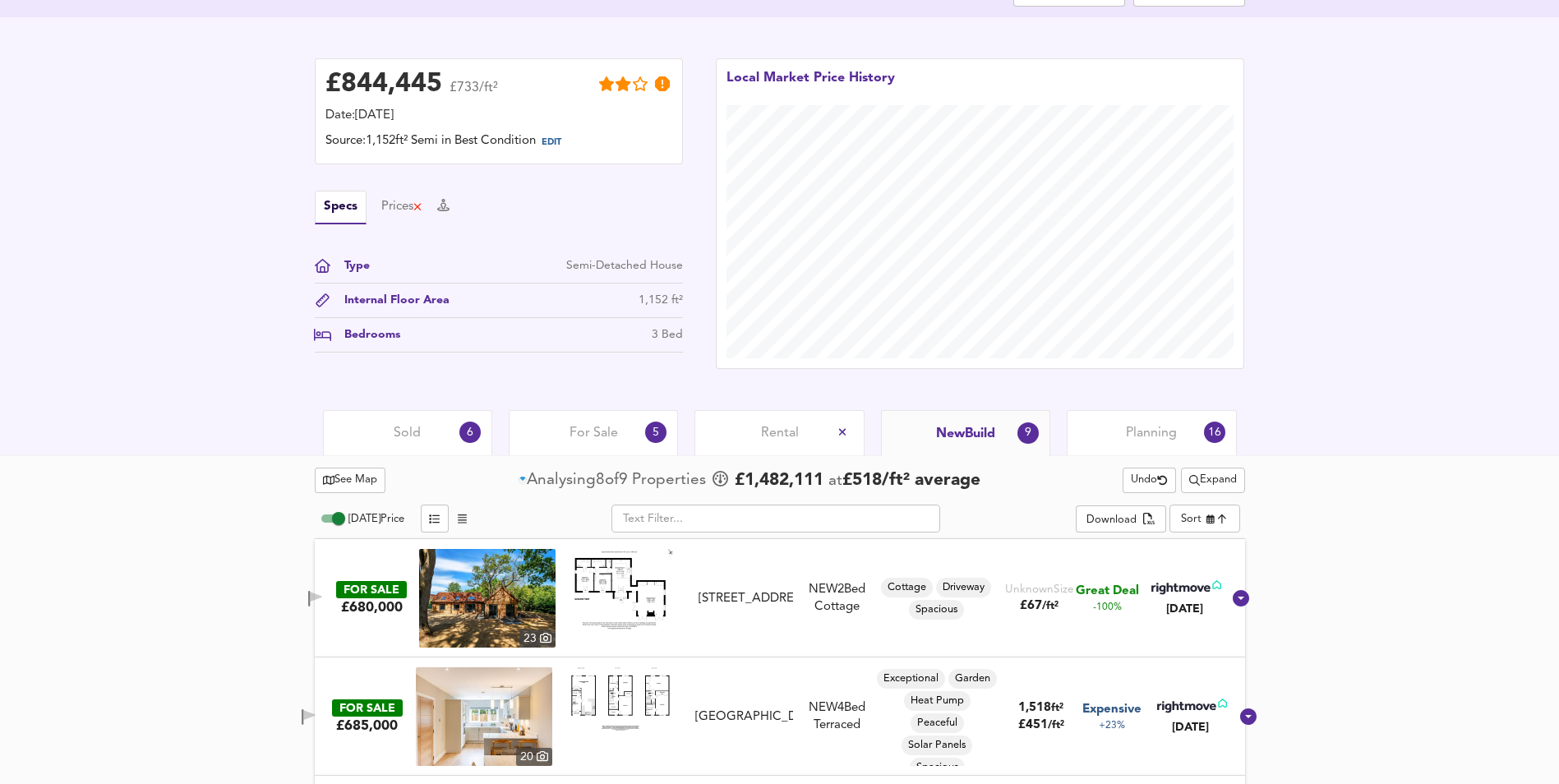
click at [1219, 478] on span "Expand" at bounding box center [1212, 480] width 47 height 19
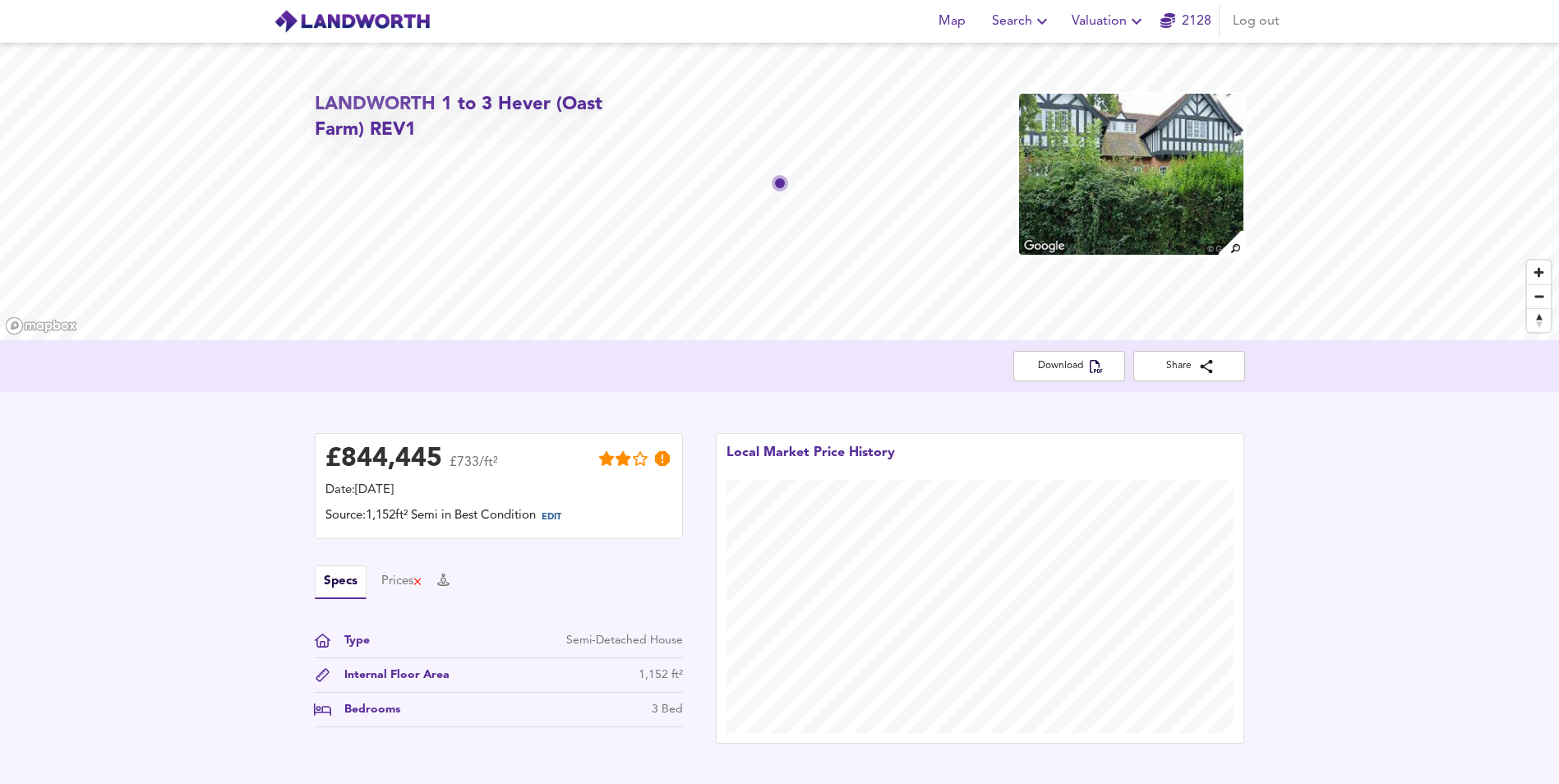
scroll to position [247, 0]
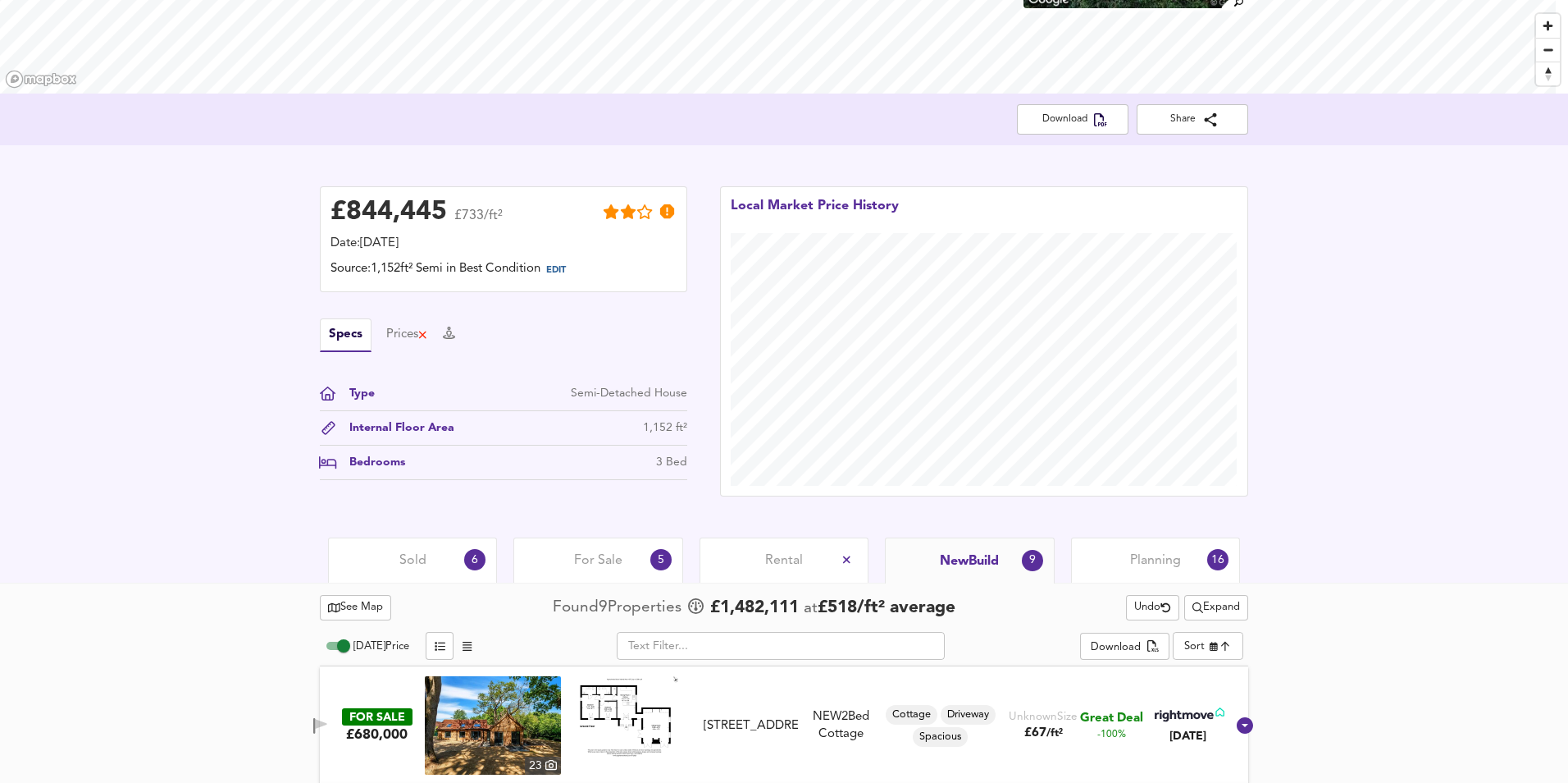
click at [1209, 537] on body "Map Search Valuation 2128 Log out LANDWORTH 1 to 3 Hever (Oast Farm) REV1 Downl…" at bounding box center [784, 145] width 1568 height 783
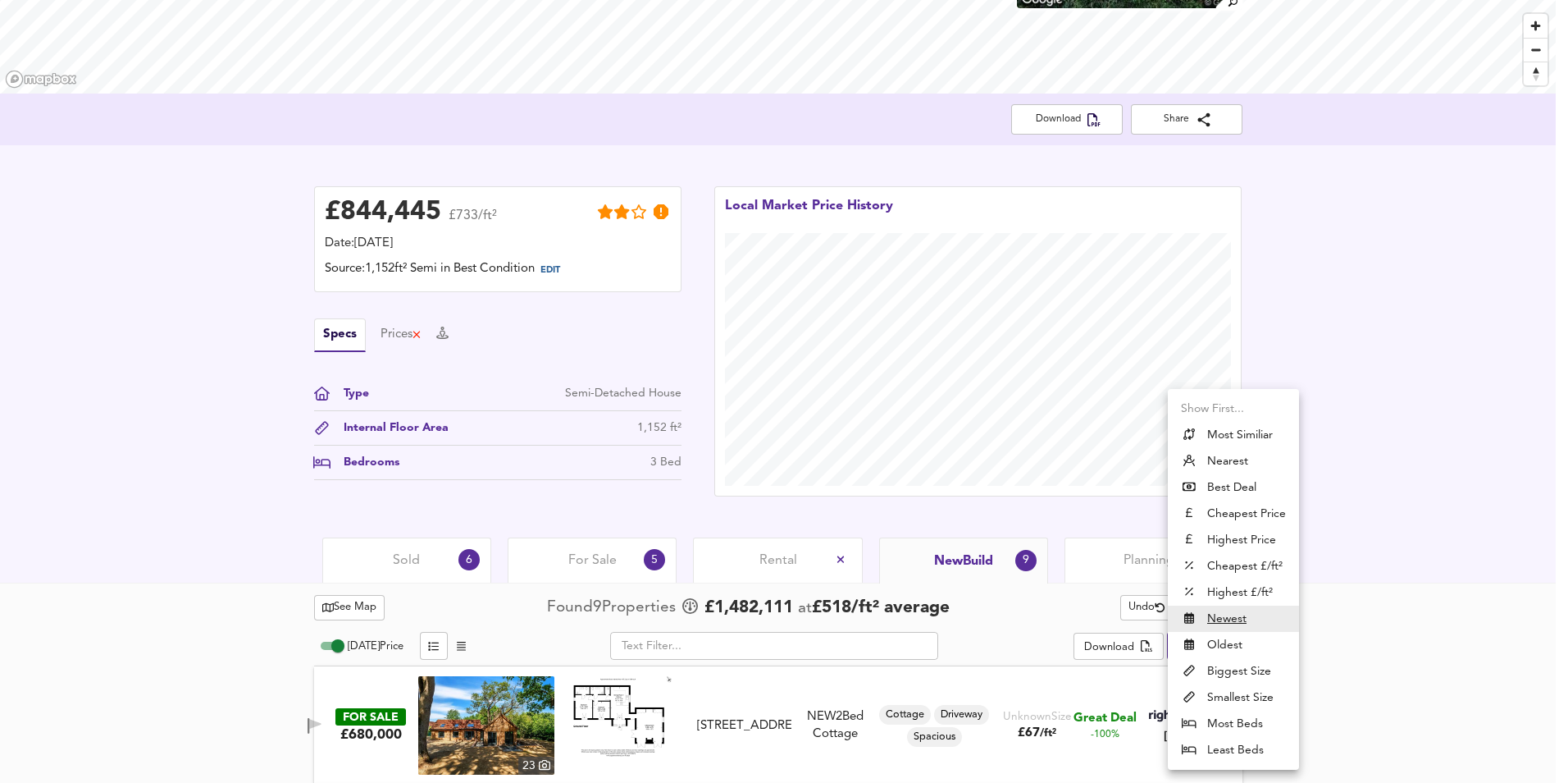
click at [1372, 556] on div at bounding box center [784, 392] width 1568 height 783
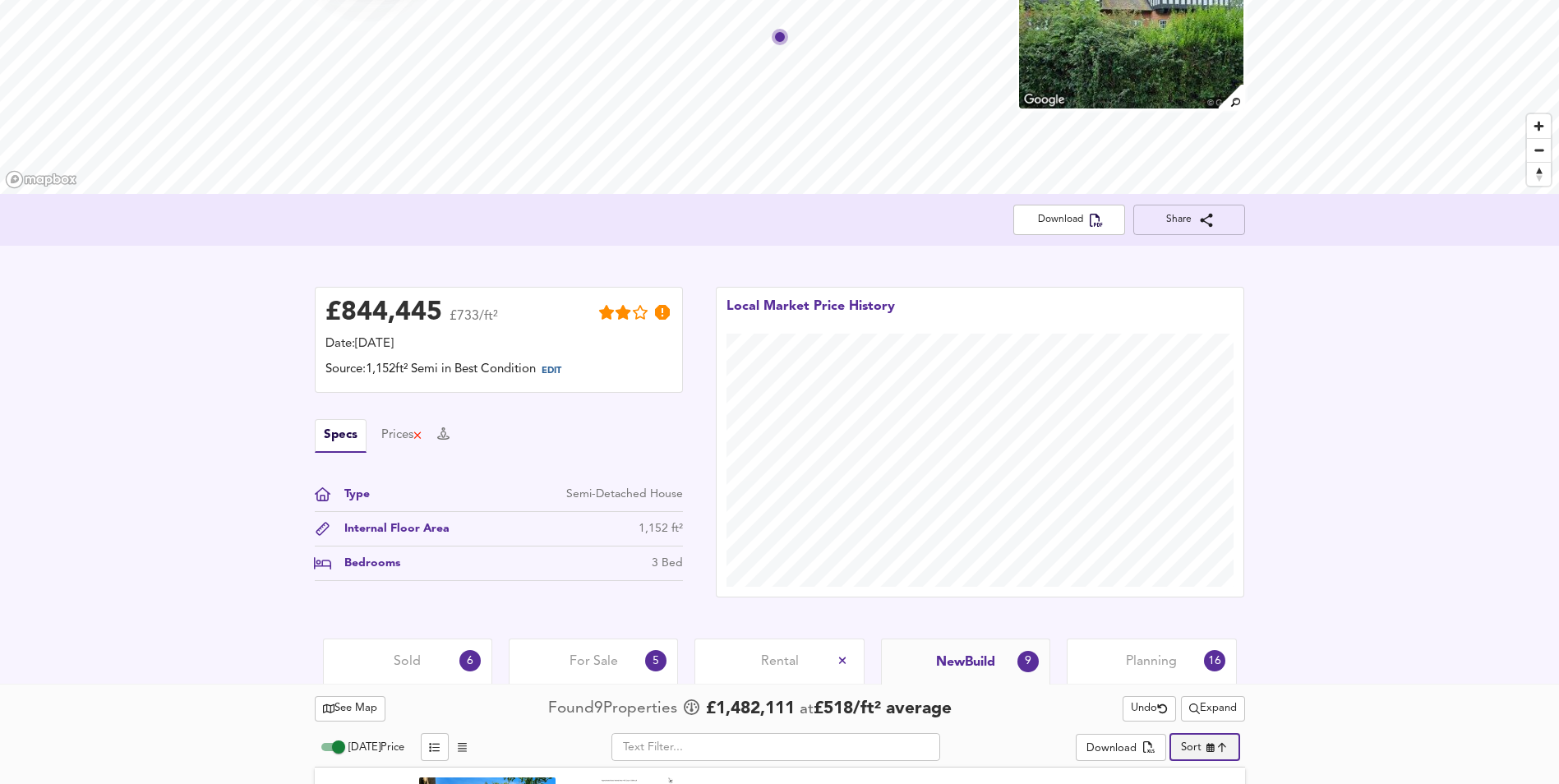
scroll to position [0, 0]
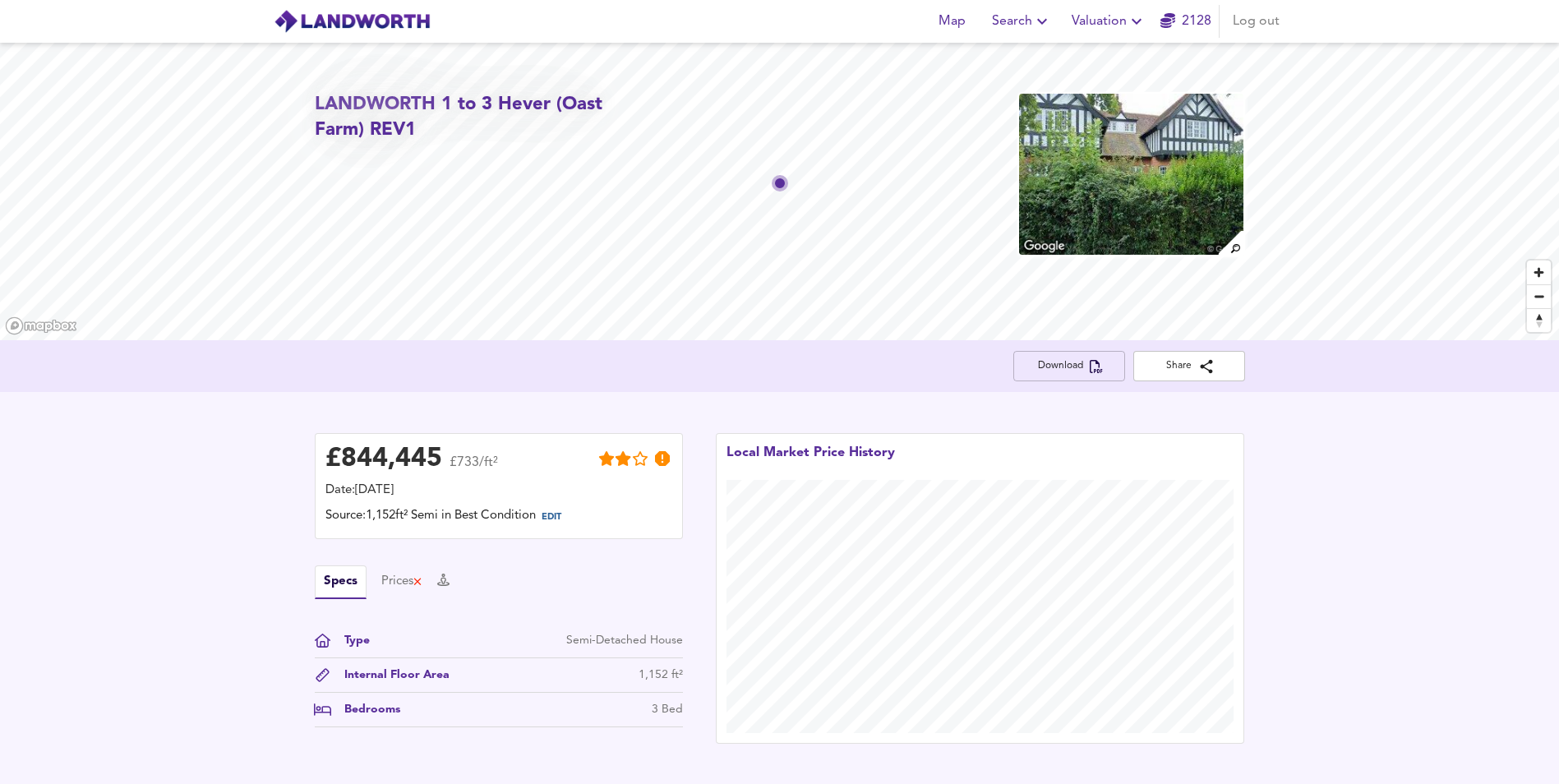
click at [1055, 369] on span "Download" at bounding box center [1069, 366] width 85 height 17
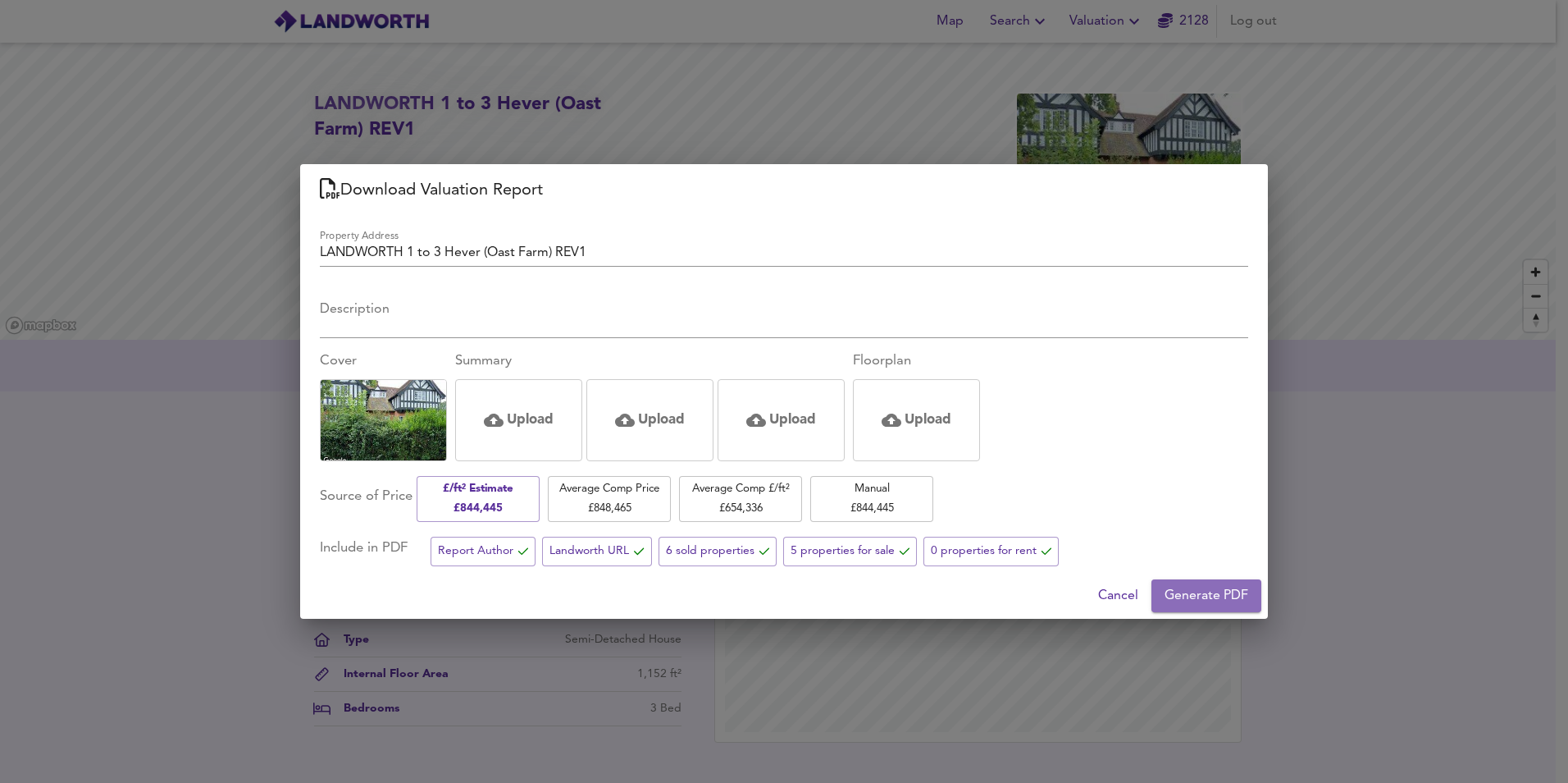
click at [1180, 585] on span "Generate PDF" at bounding box center [1206, 595] width 84 height 23
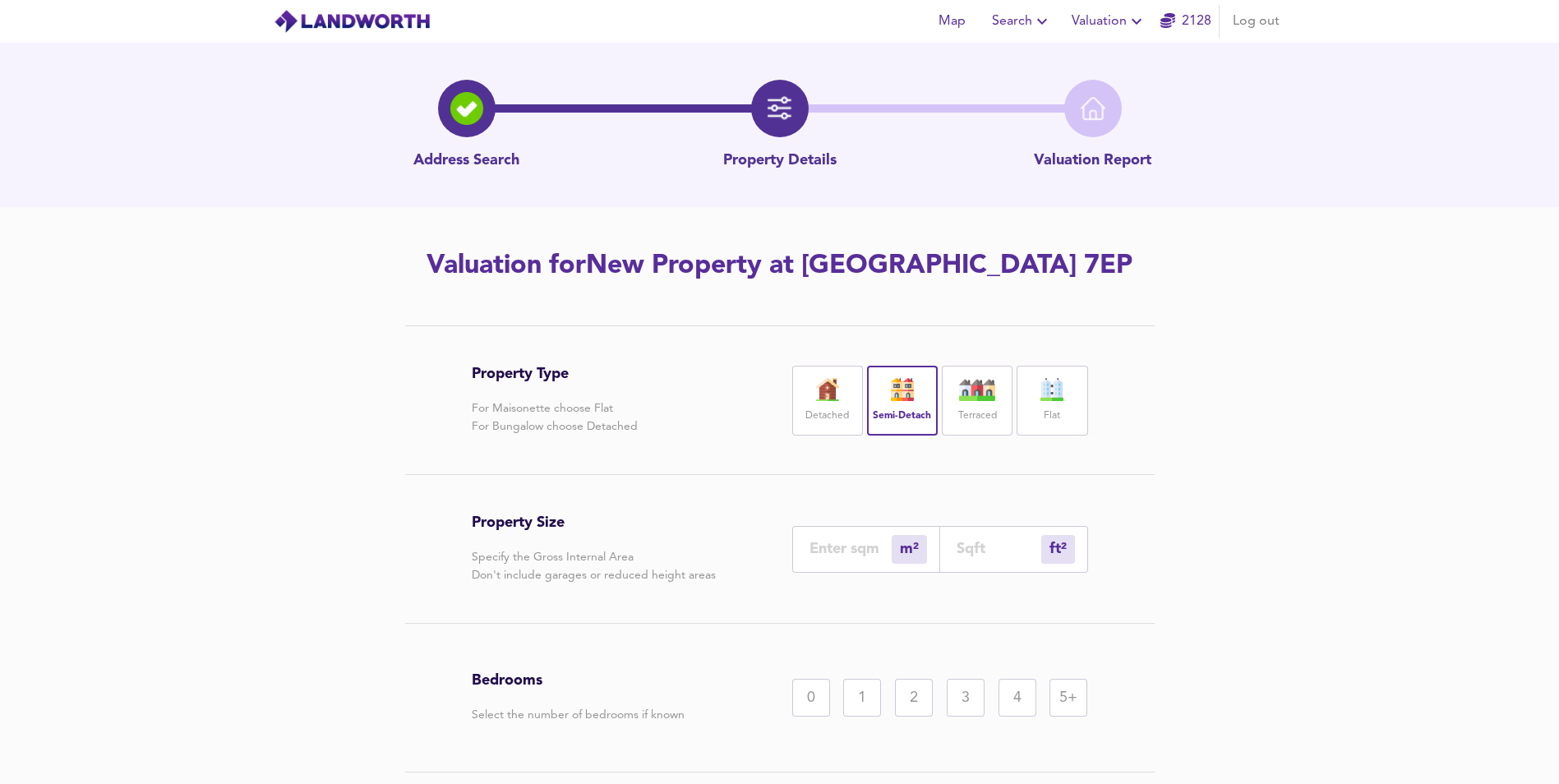
scroll to position [82, 0]
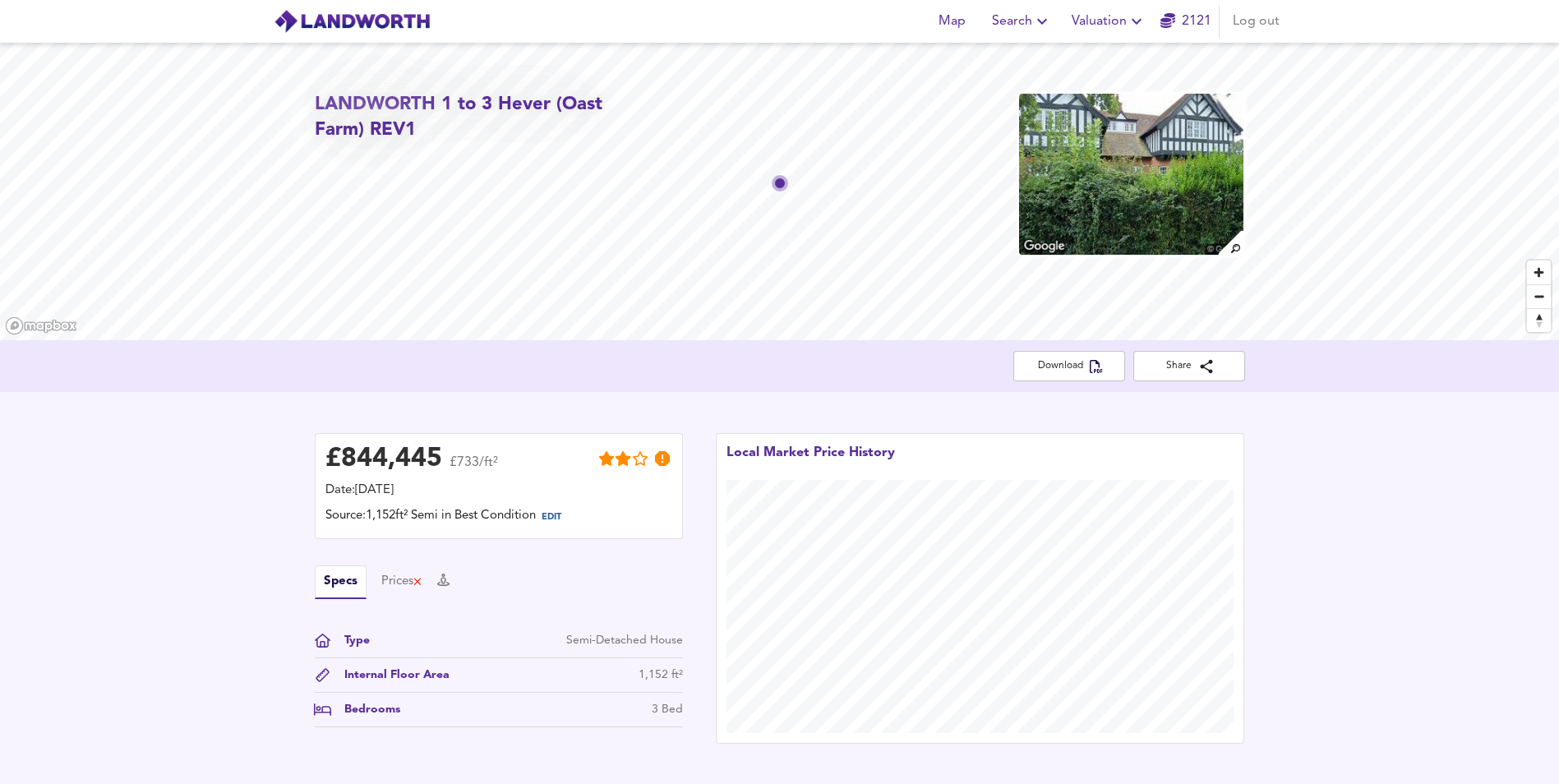
scroll to position [493, 0]
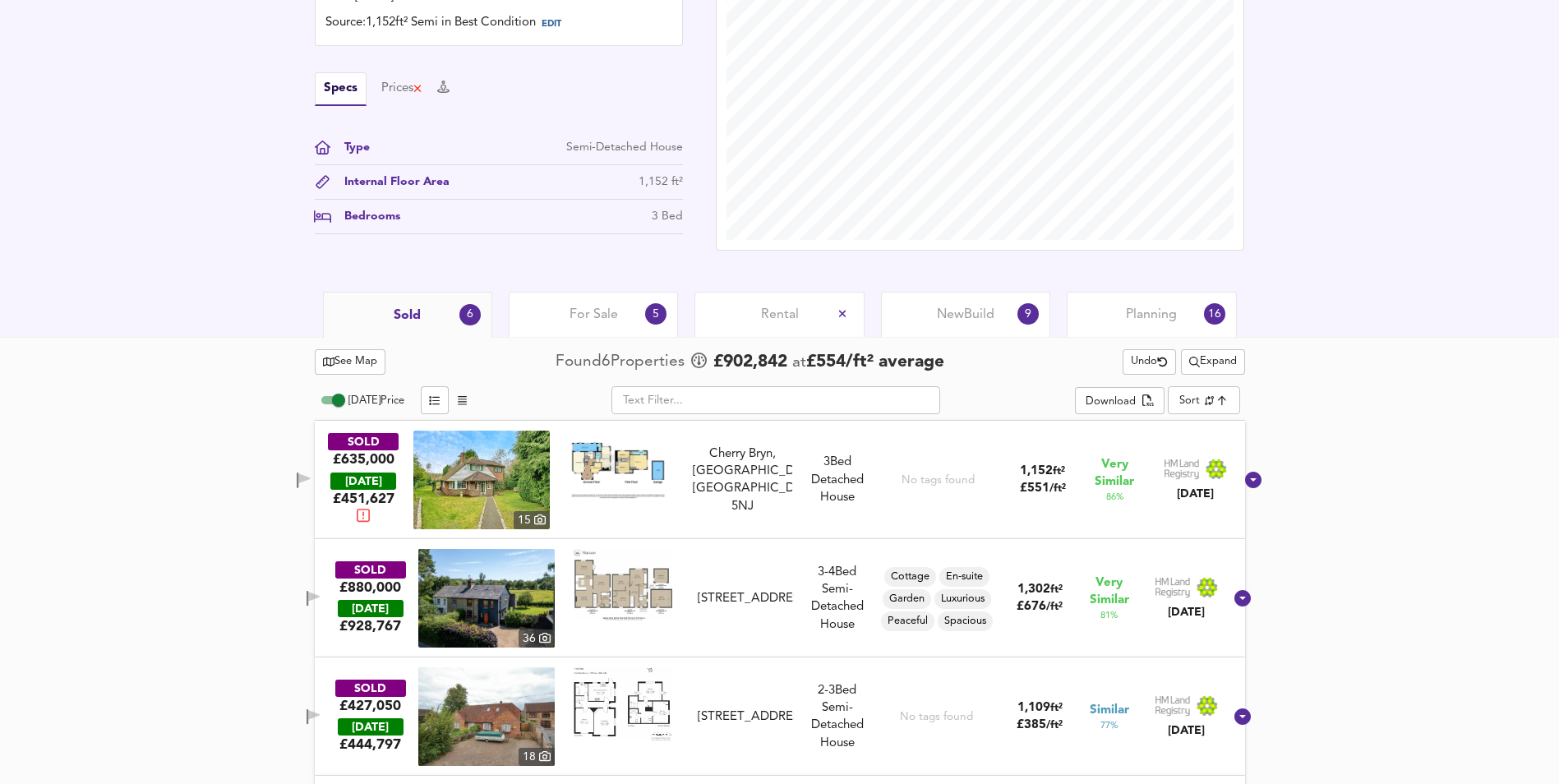
click at [952, 311] on span "New Build" at bounding box center [965, 315] width 58 height 18
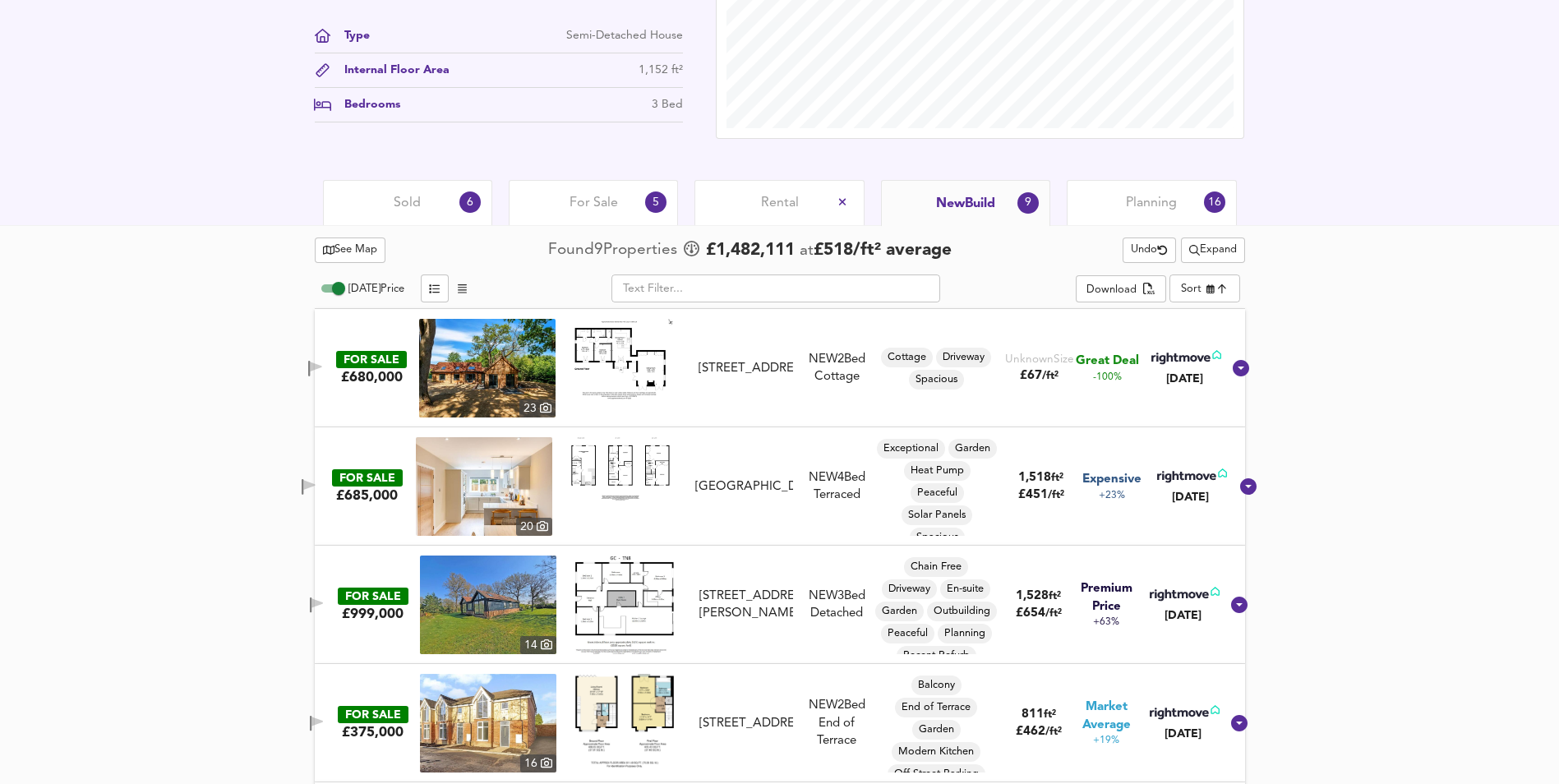
scroll to position [822, 0]
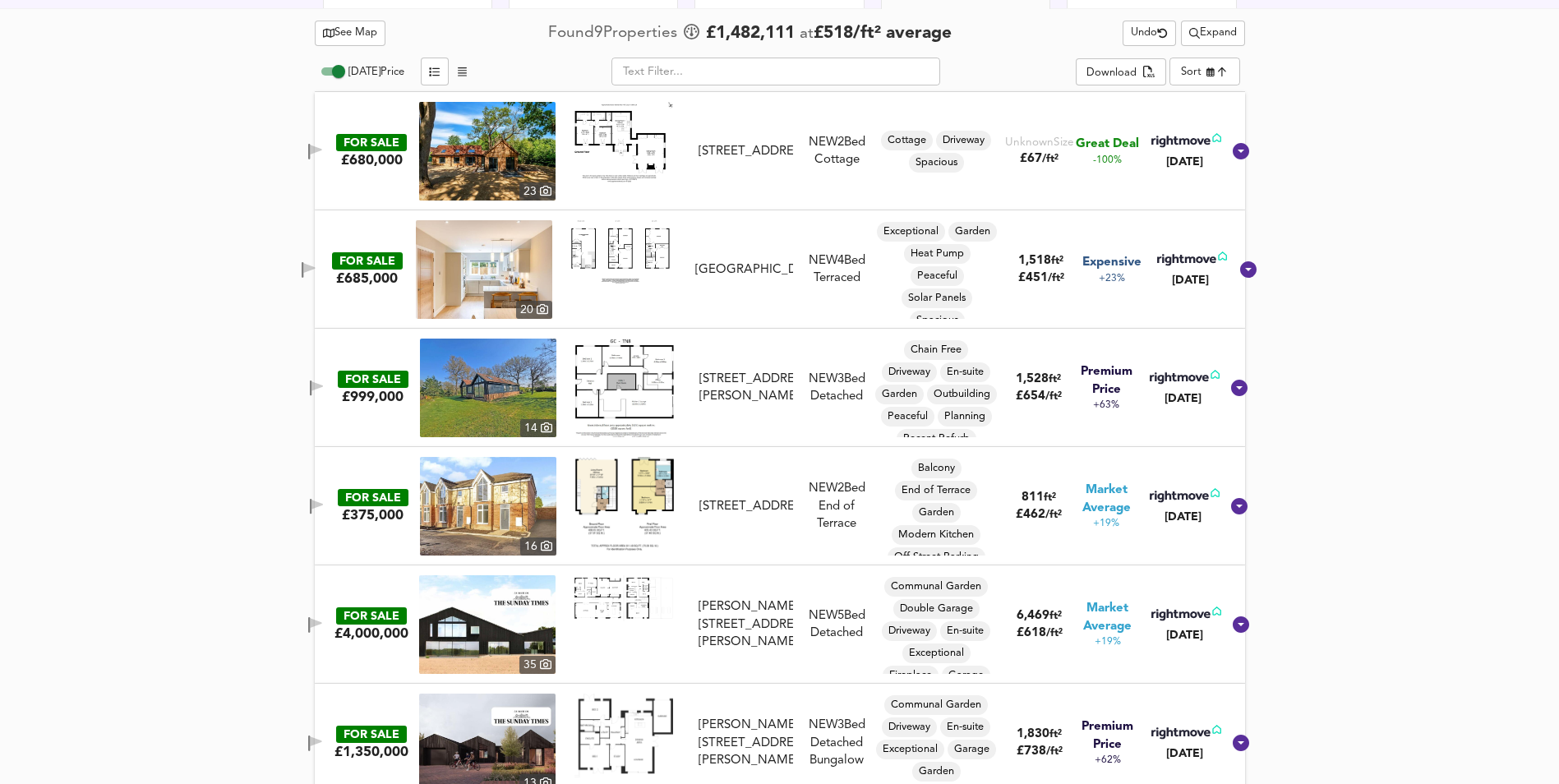
click at [485, 387] on img at bounding box center [488, 387] width 136 height 98
click at [1100, 509] on span "Market Average" at bounding box center [1106, 499] width 72 height 35
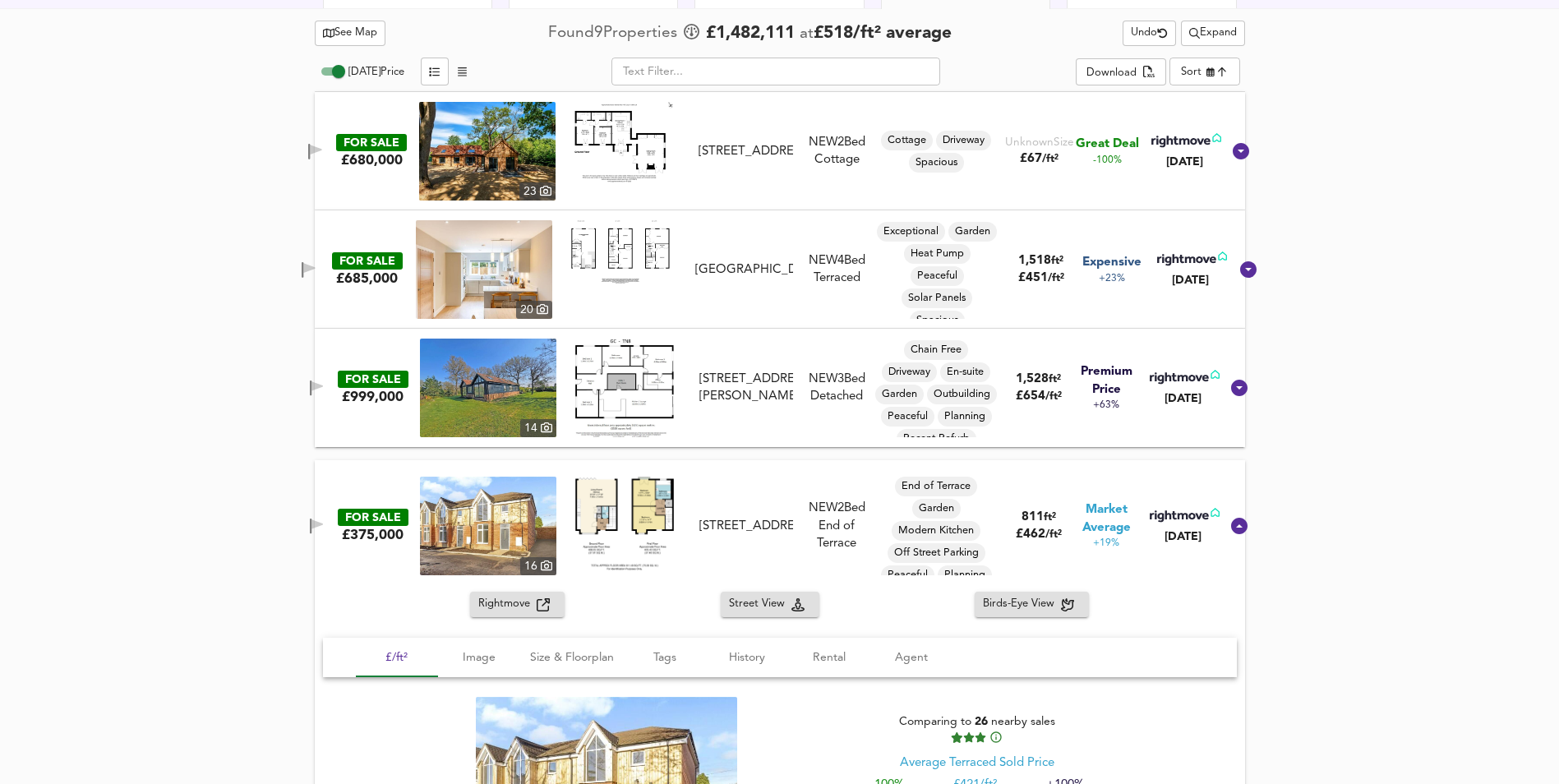
scroll to position [35, 0]
click at [1036, 524] on span "811 ft²" at bounding box center [1038, 517] width 35 height 17
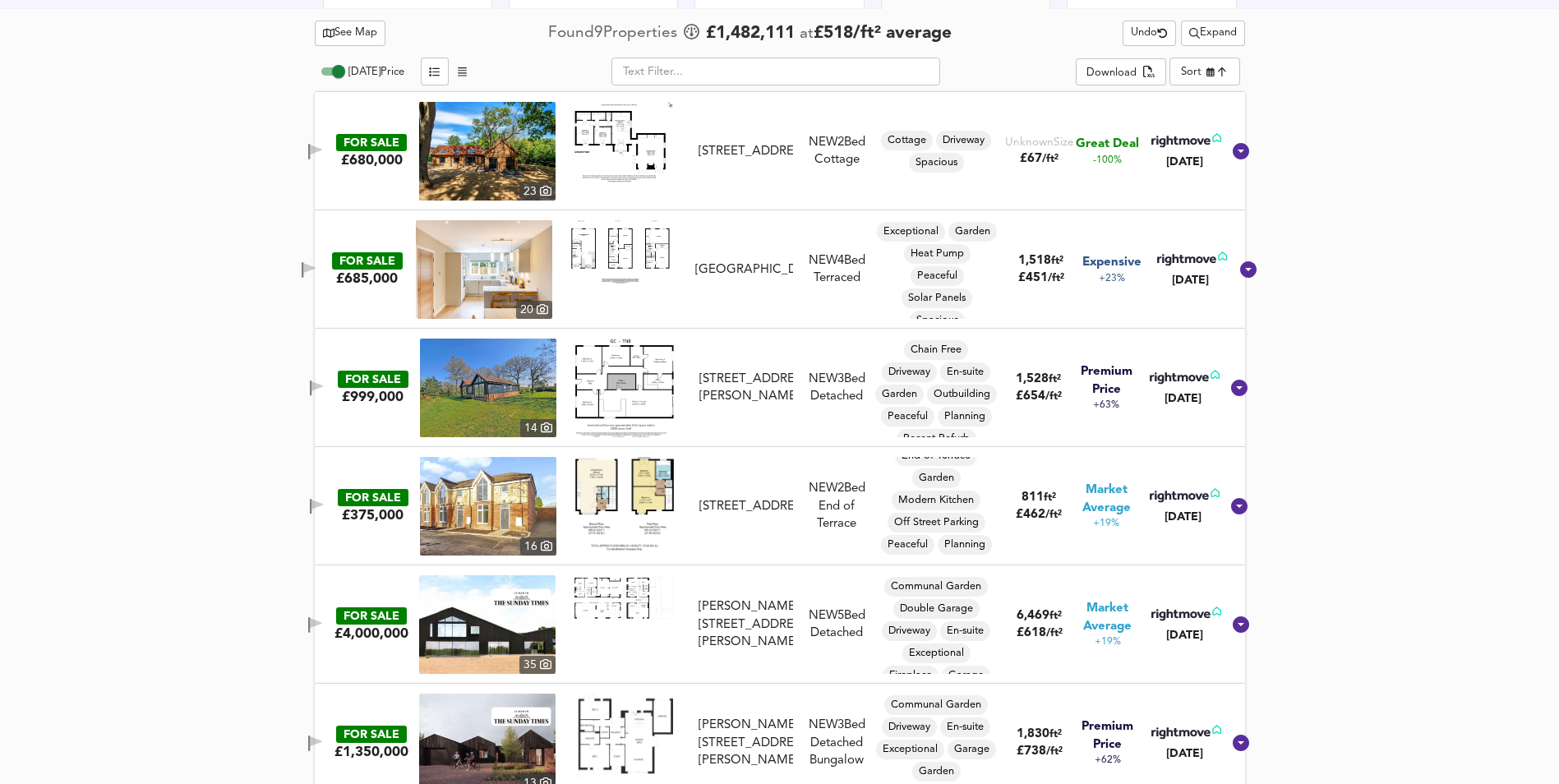
click at [491, 515] on img at bounding box center [488, 506] width 136 height 98
